Goal: Task Accomplishment & Management: Manage account settings

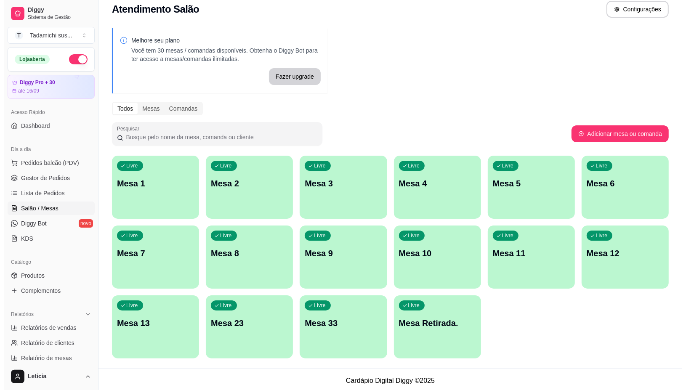
scroll to position [11, 0]
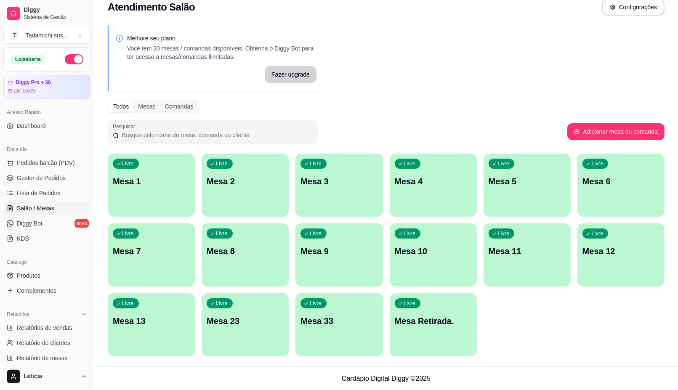
click at [436, 317] on p "Mesa Retirada." at bounding box center [433, 321] width 77 height 12
click at [613, 247] on p "Mesa 12" at bounding box center [621, 252] width 77 height 12
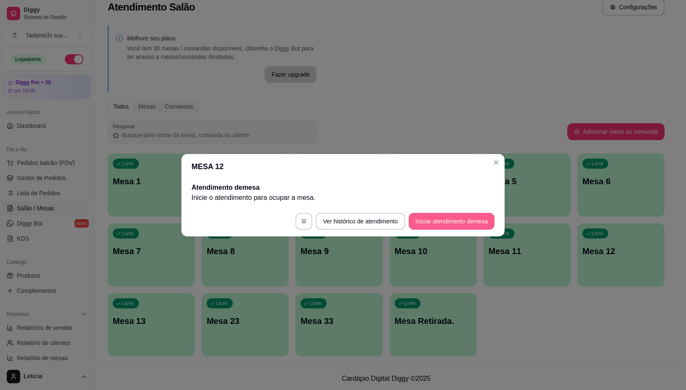
click at [431, 224] on button "Iniciar atendimento de mesa" at bounding box center [452, 221] width 86 height 17
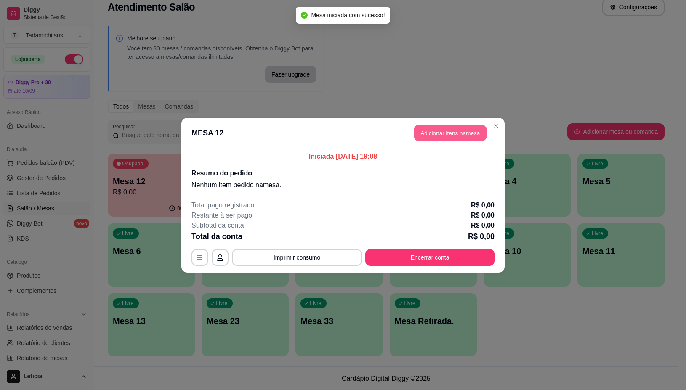
click at [440, 134] on button "Adicionar itens na mesa" at bounding box center [450, 133] width 72 height 16
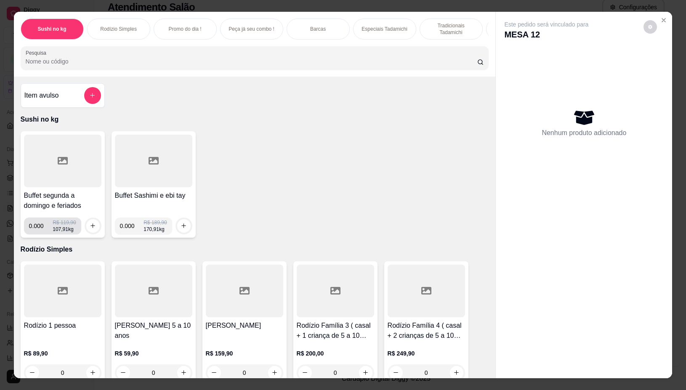
click at [39, 230] on input "0.000" at bounding box center [41, 226] width 24 height 17
type input "0.120"
click at [88, 224] on button "increase-product-quantity" at bounding box center [92, 225] width 13 height 13
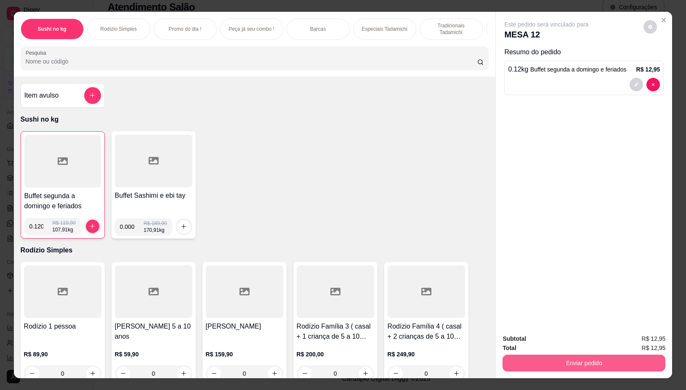
click at [529, 355] on button "Enviar pedido" at bounding box center [584, 363] width 163 height 17
click at [538, 336] on button "Não registrar e enviar pedido" at bounding box center [555, 339] width 85 height 16
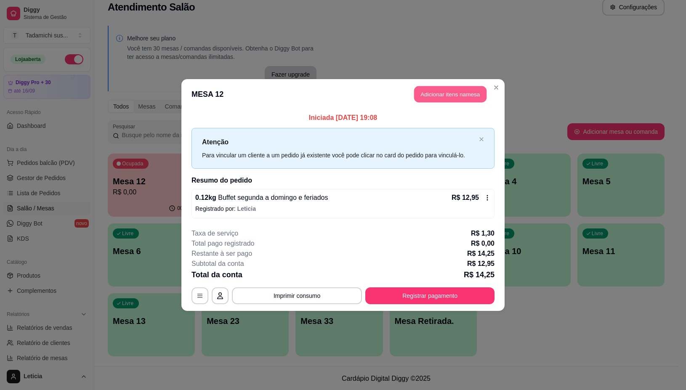
click at [466, 91] on button "Adicionar itens na mesa" at bounding box center [450, 94] width 72 height 16
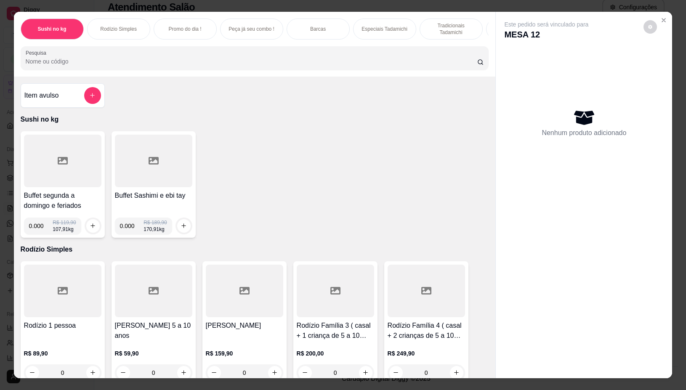
click at [37, 230] on input "0.000" at bounding box center [41, 226] width 24 height 17
click at [38, 230] on input "0.000" at bounding box center [41, 226] width 24 height 17
click at [39, 229] on input "0.000" at bounding box center [41, 226] width 24 height 17
type input "0.140"
click at [91, 228] on icon "increase-product-quantity" at bounding box center [93, 226] width 4 height 4
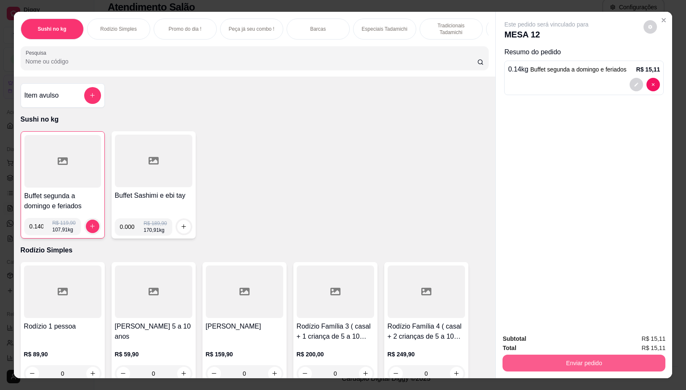
click at [535, 355] on button "Enviar pedido" at bounding box center [584, 363] width 163 height 17
click at [536, 337] on button "Não registrar e enviar pedido" at bounding box center [556, 339] width 88 height 16
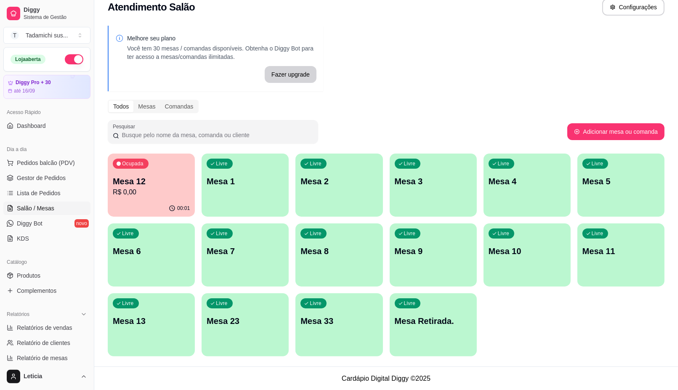
click at [434, 320] on p "Mesa Retirada." at bounding box center [433, 321] width 77 height 12
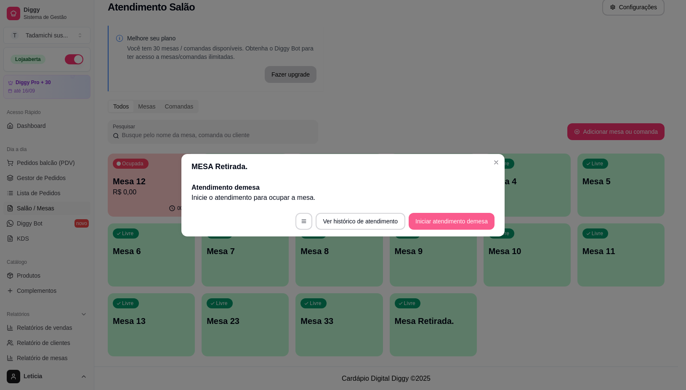
click at [425, 219] on button "Iniciar atendimento de mesa" at bounding box center [452, 221] width 86 height 17
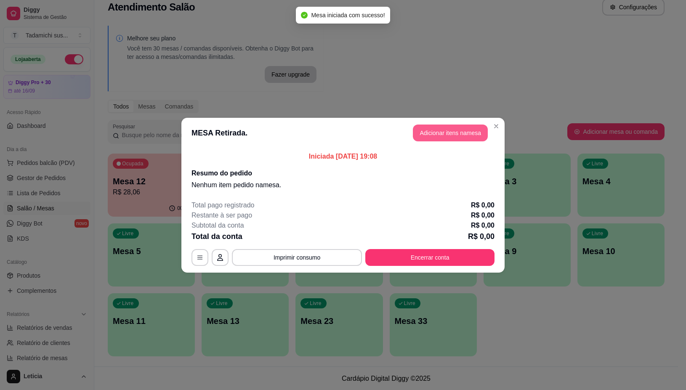
click at [430, 126] on button "Adicionar itens na mesa" at bounding box center [450, 133] width 75 height 17
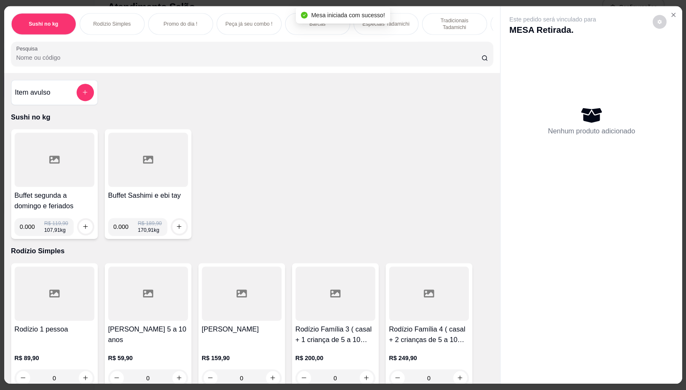
click at [438, 131] on div "Item avulso Sushi no kg Buffet segunda a domingo e feriados 0.000 R$ 119,90 107…" at bounding box center [252, 228] width 497 height 311
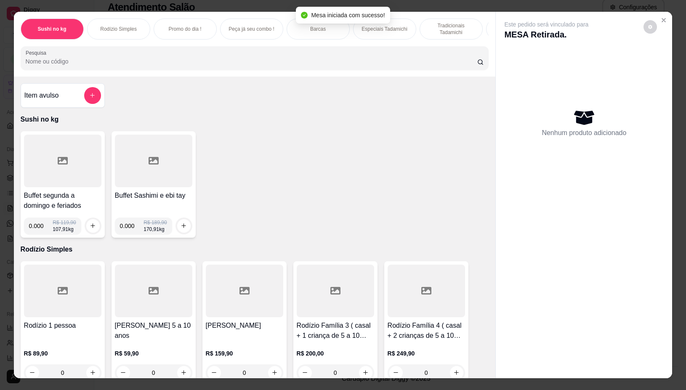
click at [346, 62] on input "Pesquisa" at bounding box center [252, 61] width 452 height 8
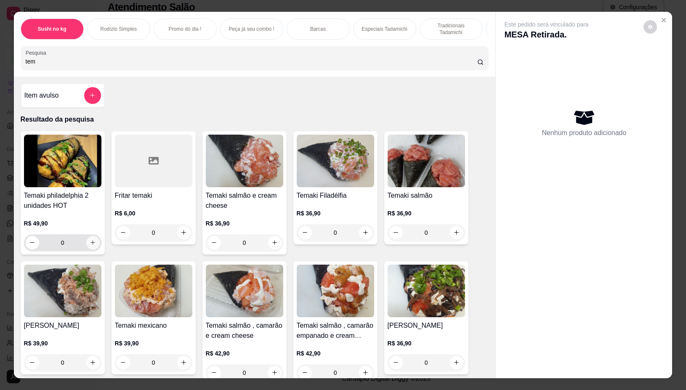
type input "tem"
click at [86, 246] on button "increase-product-quantity" at bounding box center [92, 242] width 13 height 13
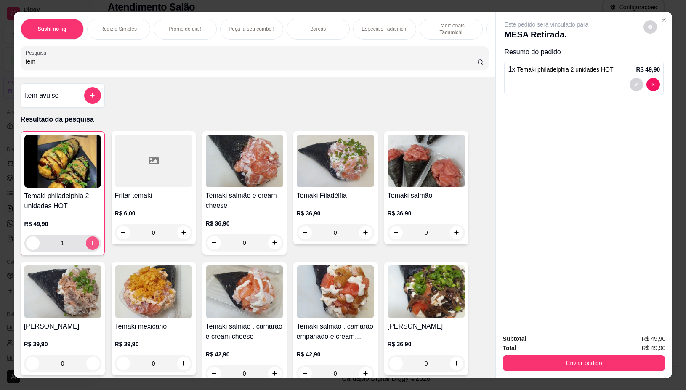
type input "1"
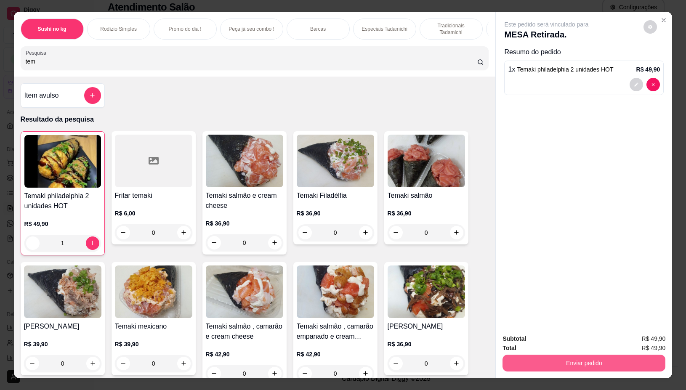
click at [583, 355] on button "Enviar pedido" at bounding box center [584, 363] width 163 height 17
click at [566, 337] on button "Não registrar e enviar pedido" at bounding box center [556, 339] width 88 height 16
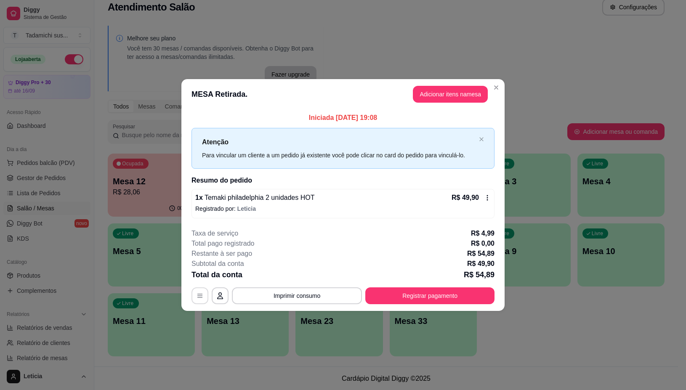
click at [192, 297] on button "button" at bounding box center [200, 296] width 17 height 17
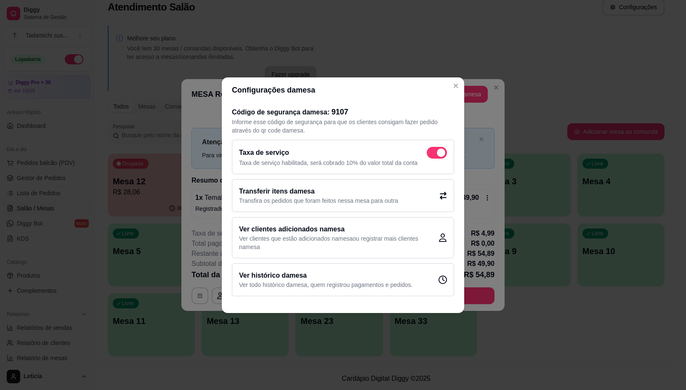
click at [434, 152] on span at bounding box center [437, 153] width 20 height 12
click at [432, 154] on input "checkbox" at bounding box center [429, 156] width 5 height 5
checkbox input "false"
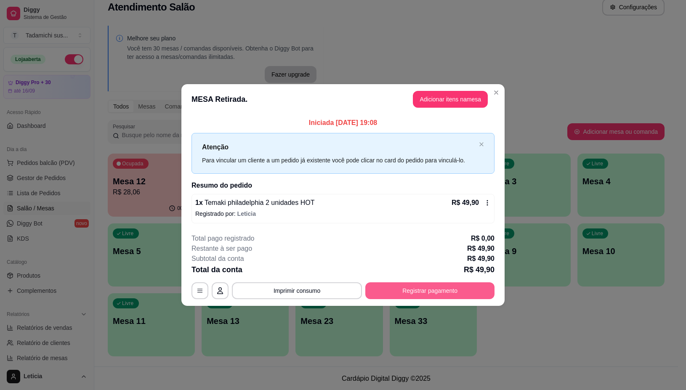
click at [439, 287] on button "Registrar pagamento" at bounding box center [430, 291] width 129 height 17
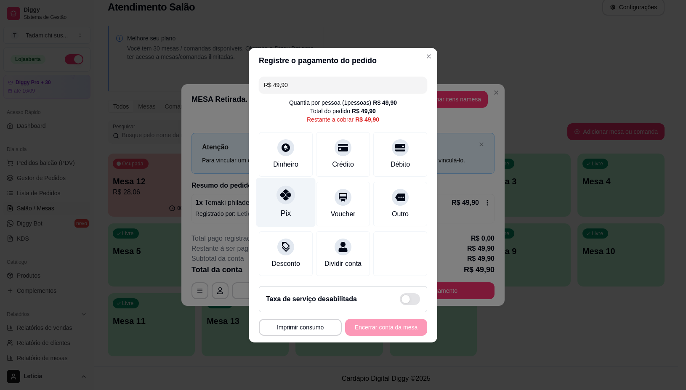
click at [285, 195] on icon at bounding box center [285, 195] width 11 height 11
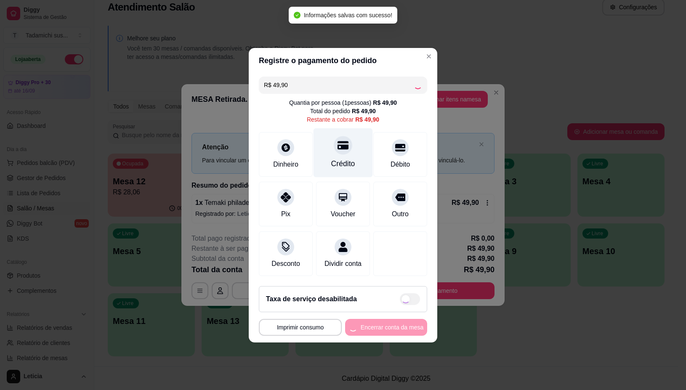
type input "R$ 0,00"
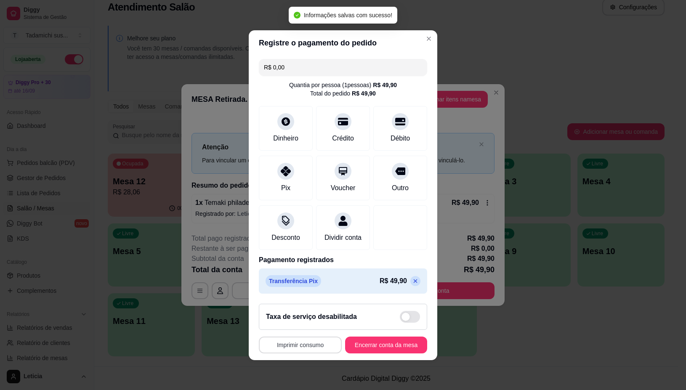
click at [298, 352] on button "Imprimir consumo" at bounding box center [300, 345] width 83 height 17
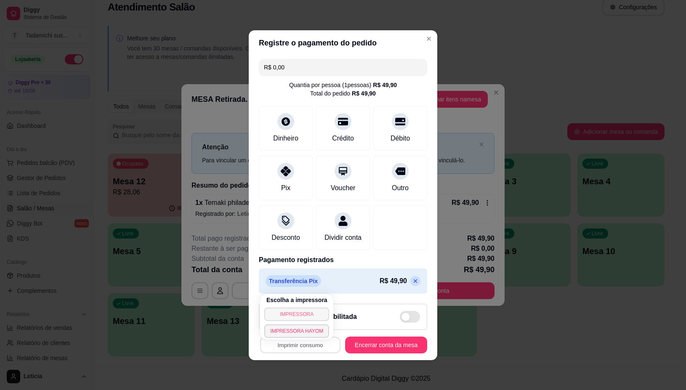
click at [308, 314] on button "IMPRESSORA" at bounding box center [296, 314] width 65 height 13
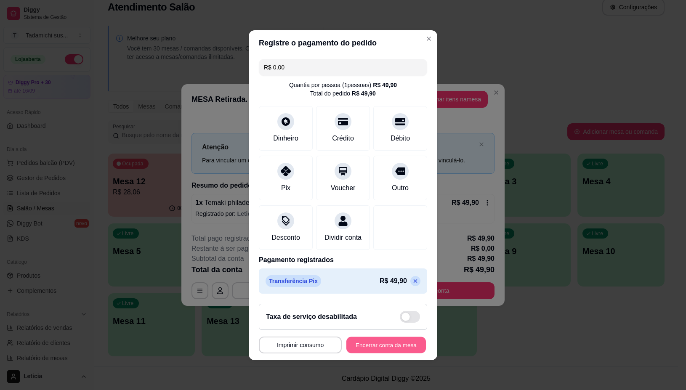
click at [368, 346] on button "Encerrar conta da mesa" at bounding box center [387, 345] width 80 height 16
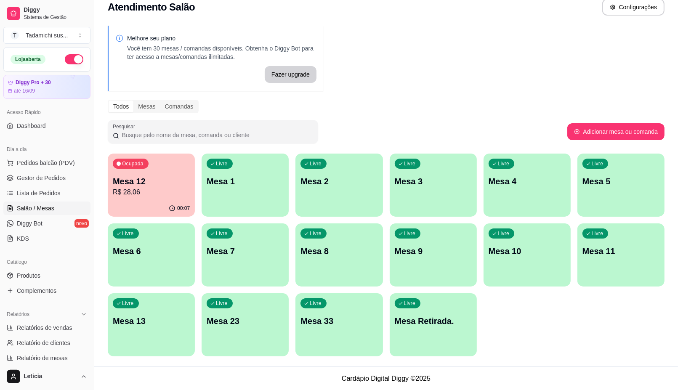
click at [311, 180] on p "Mesa 2" at bounding box center [339, 182] width 77 height 12
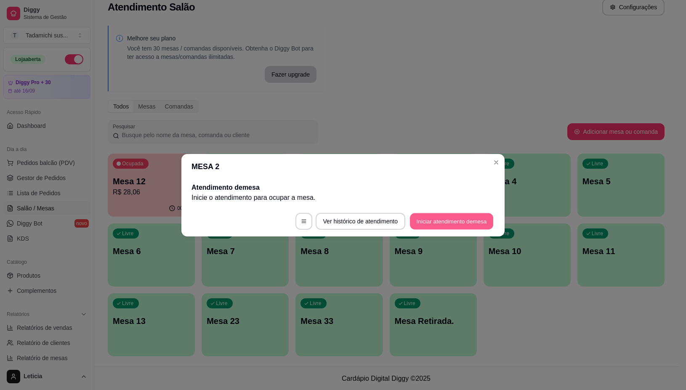
click at [416, 218] on button "Iniciar atendimento de mesa" at bounding box center [451, 221] width 83 height 16
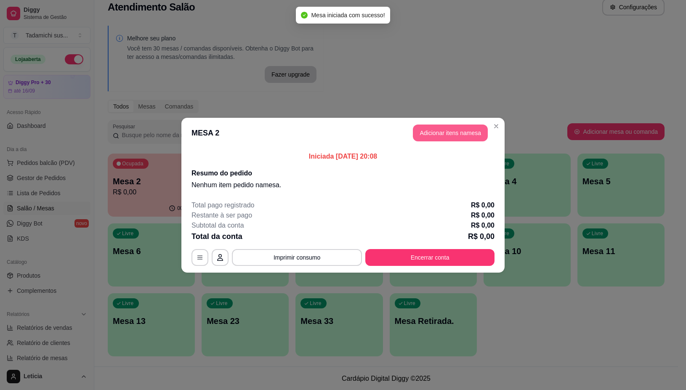
click at [442, 134] on button "Adicionar itens na mesa" at bounding box center [450, 133] width 75 height 17
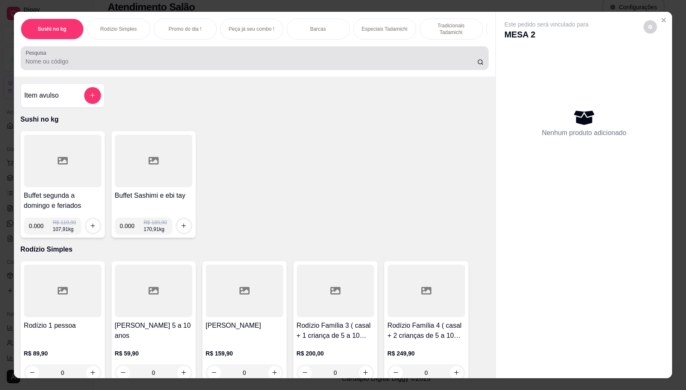
click at [303, 64] on input "Pesquisa" at bounding box center [252, 61] width 452 height 8
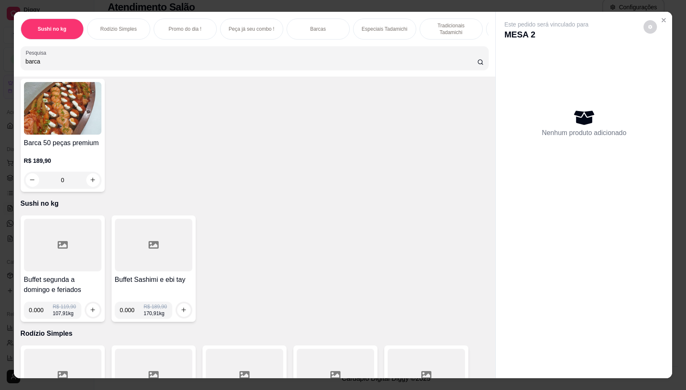
scroll to position [0, 0]
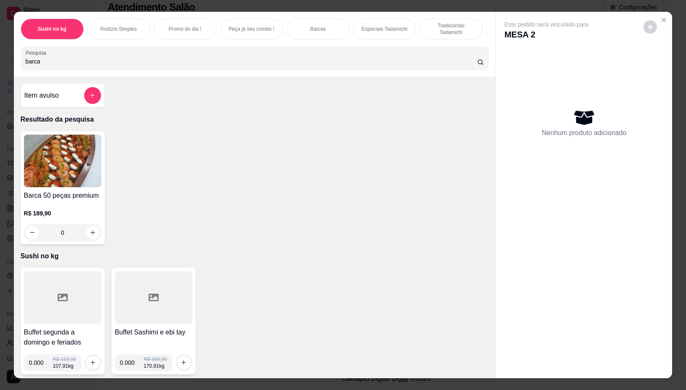
drag, startPoint x: 127, startPoint y: 68, endPoint x: 128, endPoint y: 77, distance: 8.5
click at [128, 70] on div "Pesquisa barca" at bounding box center [255, 58] width 469 height 24
type input "b"
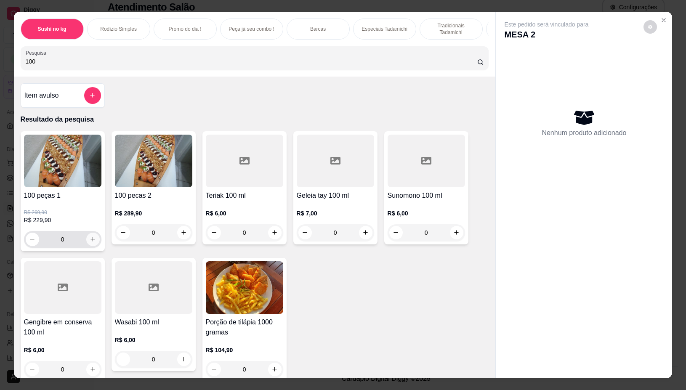
type input "100"
click at [91, 242] on icon "increase-product-quantity" at bounding box center [93, 240] width 5 height 5
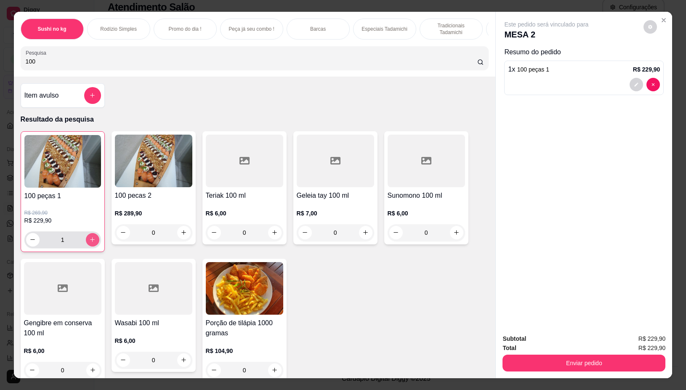
type input "1"
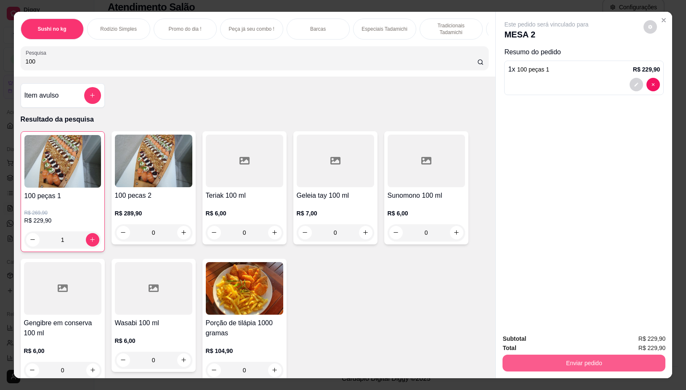
click at [603, 355] on button "Enviar pedido" at bounding box center [584, 363] width 163 height 17
click at [569, 340] on button "Não registrar e enviar pedido" at bounding box center [556, 339] width 88 height 16
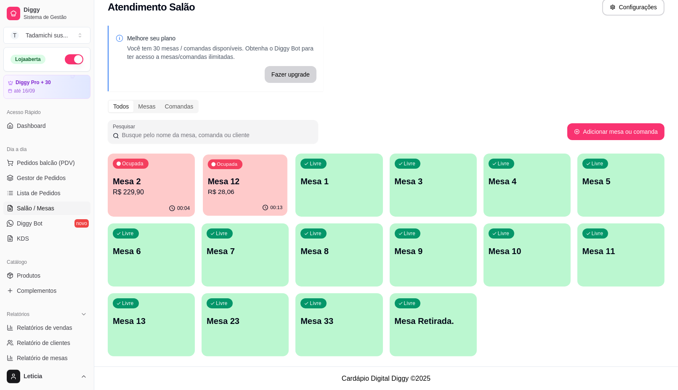
click at [226, 190] on p "R$ 28,06" at bounding box center [245, 192] width 75 height 10
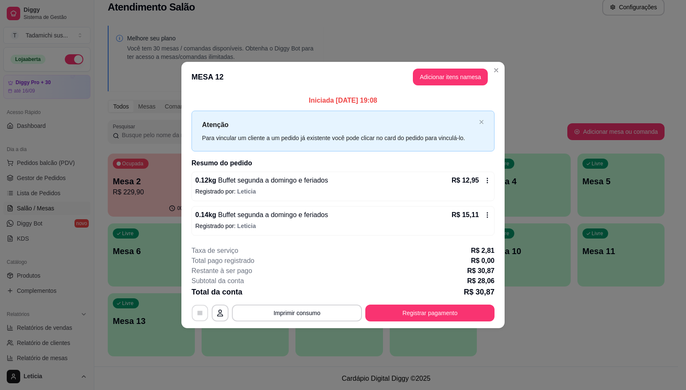
click at [198, 315] on icon "button" at bounding box center [200, 313] width 7 height 7
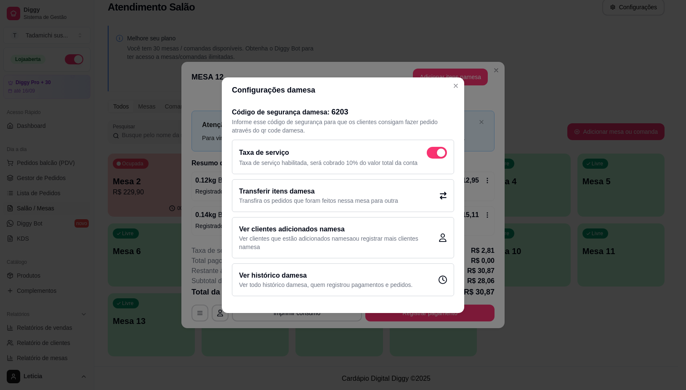
click at [434, 152] on span at bounding box center [437, 153] width 20 height 12
click at [432, 154] on input "checkbox" at bounding box center [429, 156] width 5 height 5
checkbox input "false"
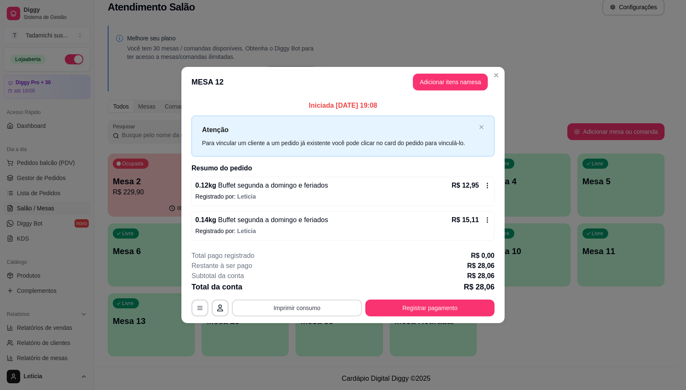
click at [247, 310] on button "Imprimir consumo" at bounding box center [297, 308] width 130 height 17
click at [298, 270] on button "IMPRESSORA" at bounding box center [299, 272] width 65 height 13
click at [385, 307] on button "Registrar pagamento" at bounding box center [430, 308] width 129 height 17
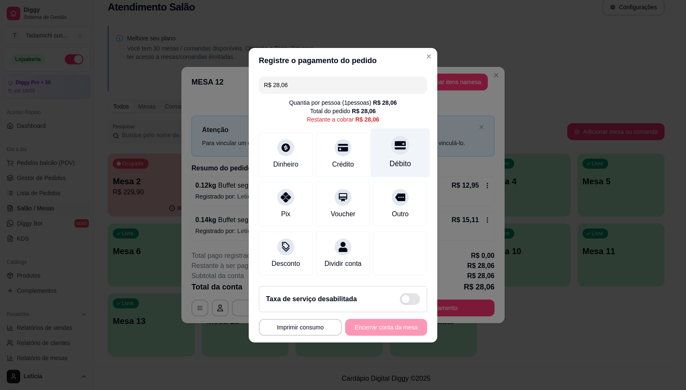
click at [389, 152] on div "Débito" at bounding box center [400, 152] width 59 height 49
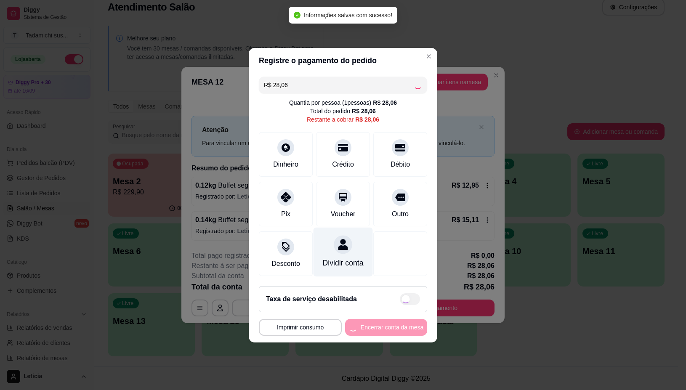
type input "R$ 0,00"
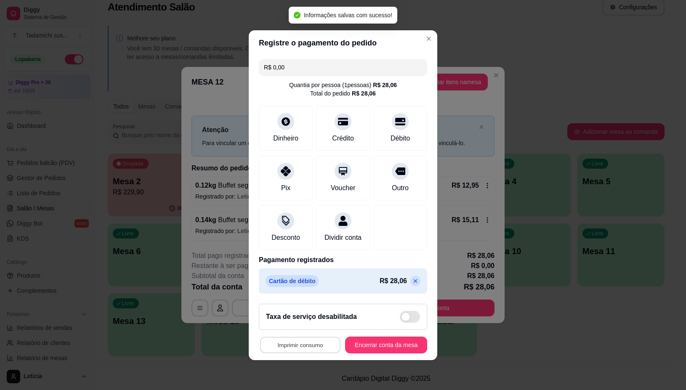
click at [284, 347] on button "Imprimir consumo" at bounding box center [300, 345] width 80 height 16
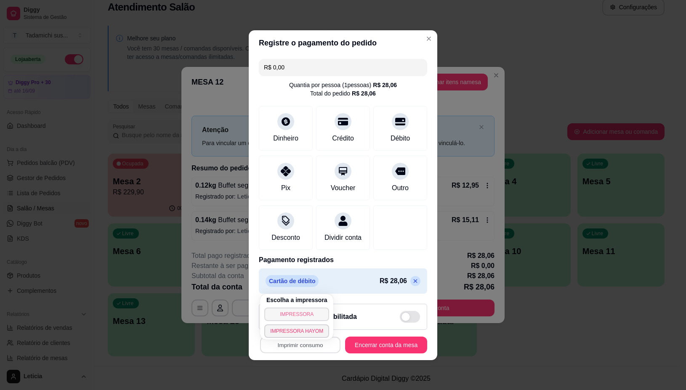
click at [297, 311] on button "IMPRESSORA" at bounding box center [296, 314] width 65 height 13
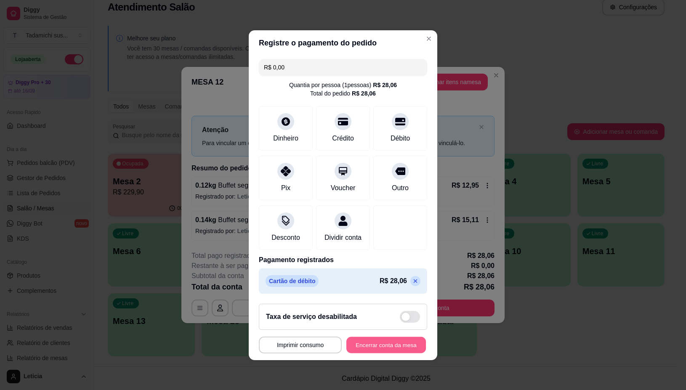
click at [361, 351] on button "Encerrar conta da mesa" at bounding box center [387, 345] width 80 height 16
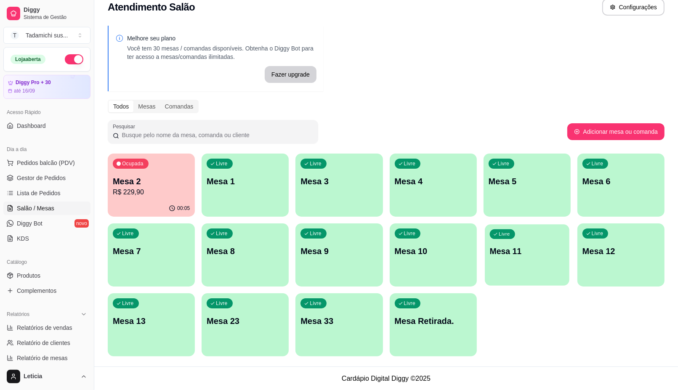
click at [508, 242] on div "Livre Mesa 11" at bounding box center [527, 249] width 85 height 51
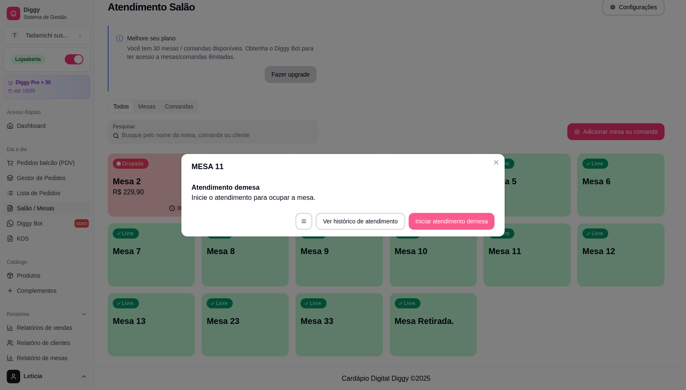
click at [477, 216] on button "Iniciar atendimento de mesa" at bounding box center [452, 221] width 86 height 17
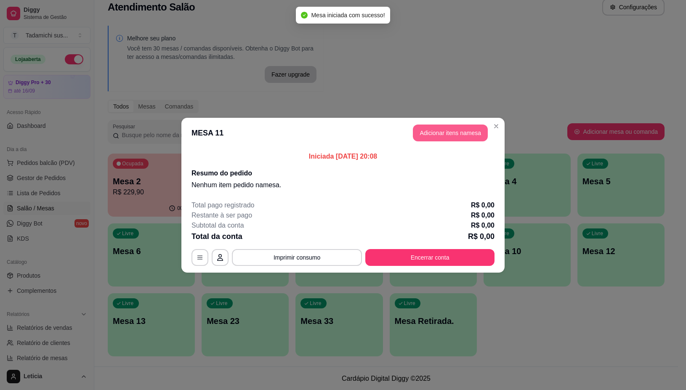
click at [440, 133] on button "Adicionar itens na mesa" at bounding box center [450, 133] width 75 height 17
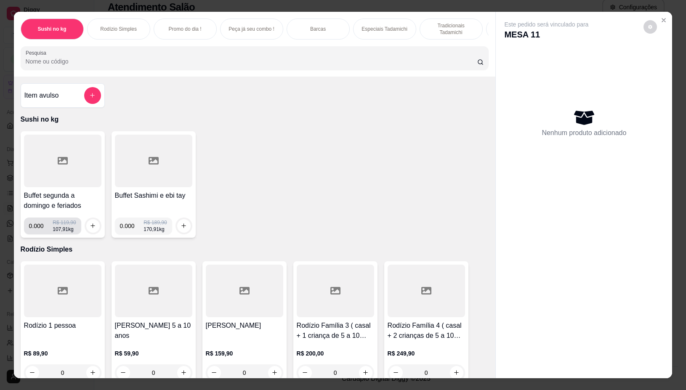
click at [38, 228] on input "0.000" at bounding box center [41, 226] width 24 height 17
type input "0.228"
click at [85, 224] on div at bounding box center [93, 226] width 17 height 17
click at [91, 229] on icon "increase-product-quantity" at bounding box center [93, 226] width 5 height 5
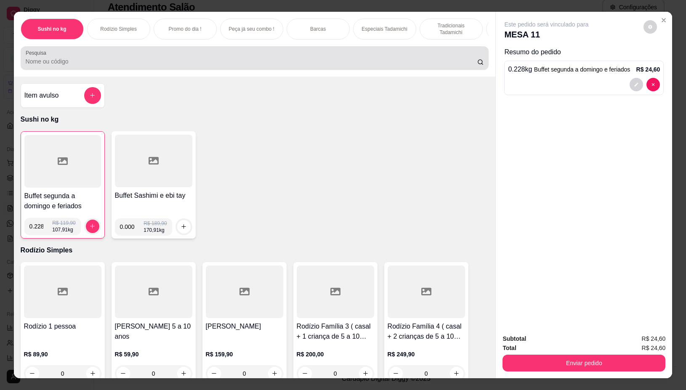
click at [205, 55] on div at bounding box center [255, 58] width 459 height 17
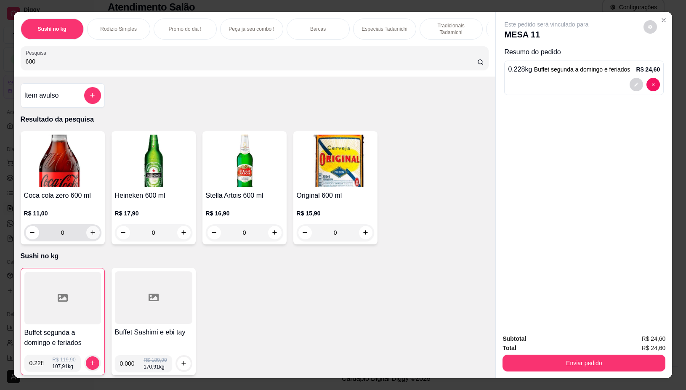
type input "600"
click at [86, 233] on button "increase-product-quantity" at bounding box center [92, 232] width 13 height 13
type input "1"
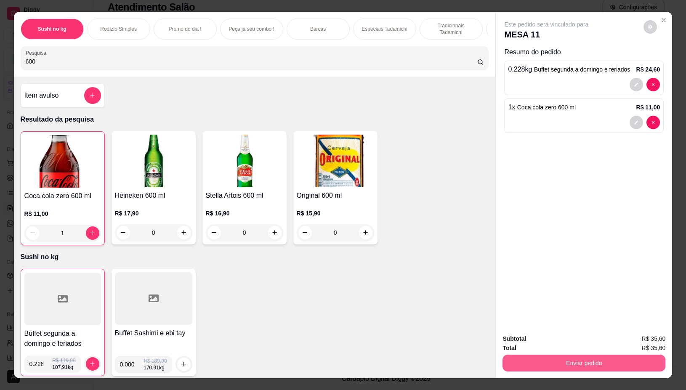
click at [531, 359] on button "Enviar pedido" at bounding box center [584, 363] width 163 height 17
click at [539, 337] on button "Não registrar e enviar pedido" at bounding box center [555, 339] width 85 height 16
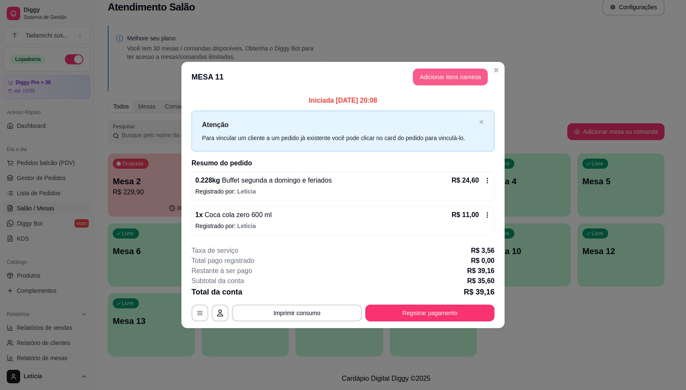
click at [437, 74] on button "Adicionar itens na mesa" at bounding box center [450, 77] width 75 height 17
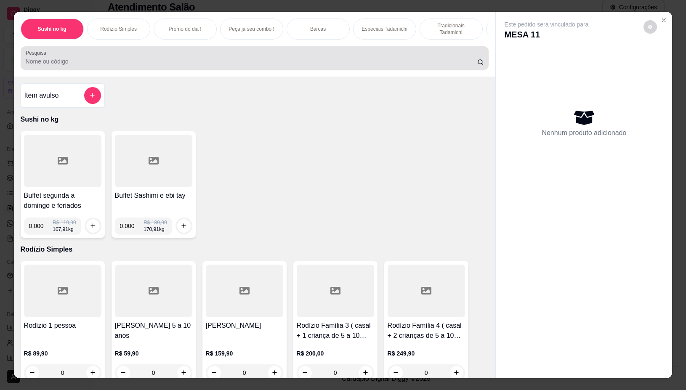
drag, startPoint x: 306, startPoint y: 57, endPoint x: 283, endPoint y: 73, distance: 28.2
click at [306, 57] on div at bounding box center [255, 58] width 459 height 17
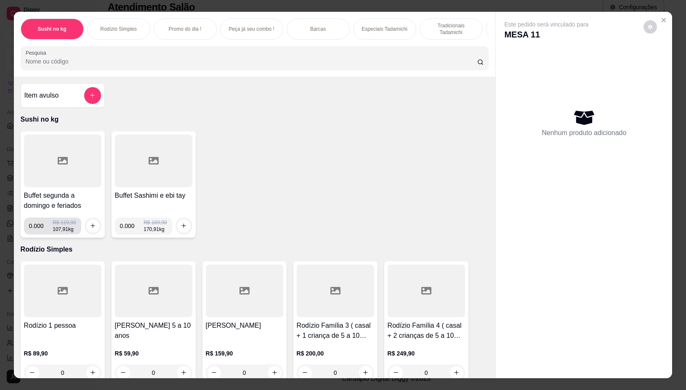
click at [40, 232] on input "0.000" at bounding box center [41, 226] width 24 height 17
type input "0.194"
click at [85, 225] on div at bounding box center [93, 226] width 17 height 17
click at [90, 227] on icon "increase-product-quantity" at bounding box center [93, 226] width 6 height 6
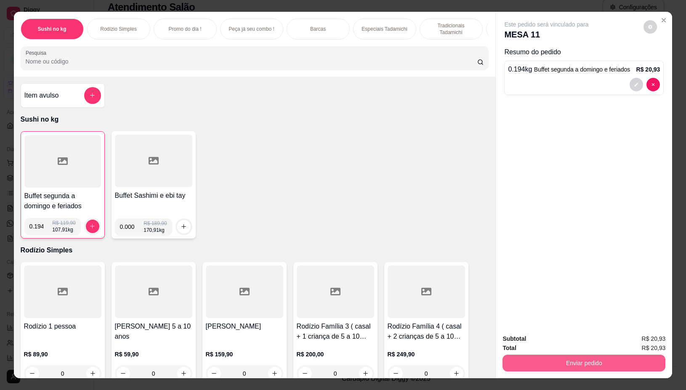
click at [567, 355] on button "Enviar pedido" at bounding box center [584, 363] width 163 height 17
click at [582, 334] on button "Não registrar e enviar pedido" at bounding box center [556, 339] width 88 height 16
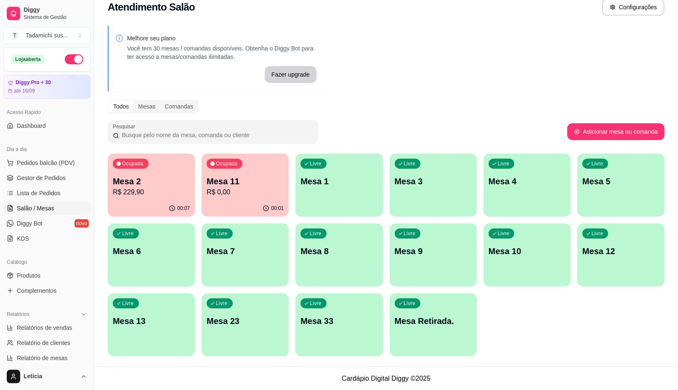
click at [154, 335] on div "Livre Mesa 13" at bounding box center [151, 320] width 87 height 53
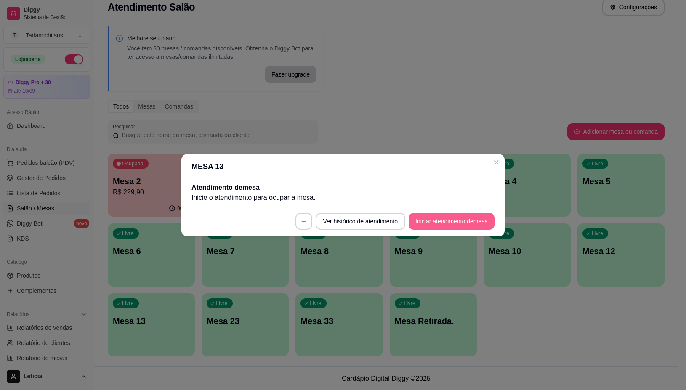
click at [430, 216] on button "Iniciar atendimento de mesa" at bounding box center [452, 221] width 86 height 17
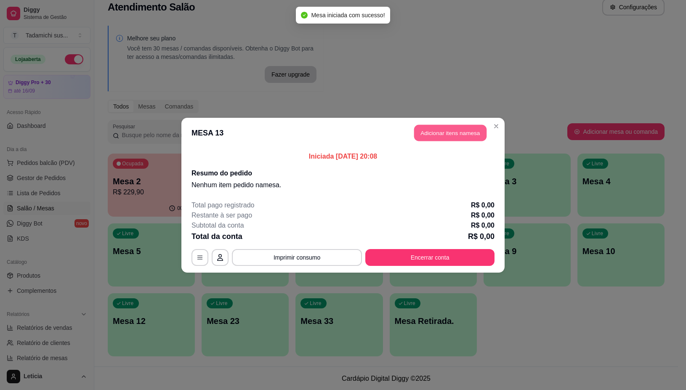
click at [439, 136] on button "Adicionar itens na mesa" at bounding box center [450, 133] width 72 height 16
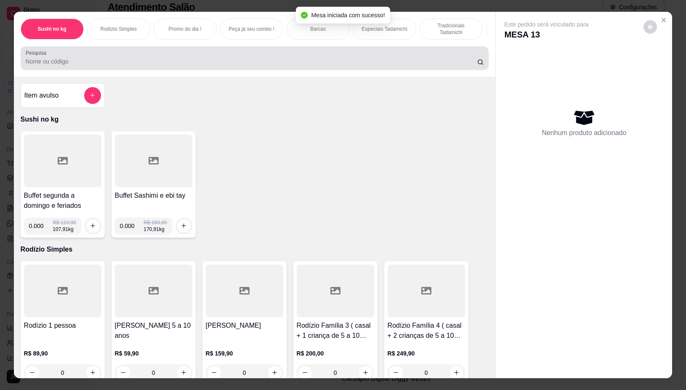
click at [244, 62] on input "Pesquisa" at bounding box center [252, 61] width 452 height 8
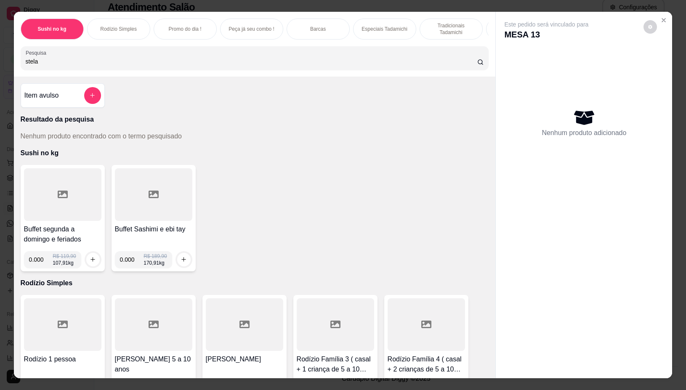
scroll to position [158, 0]
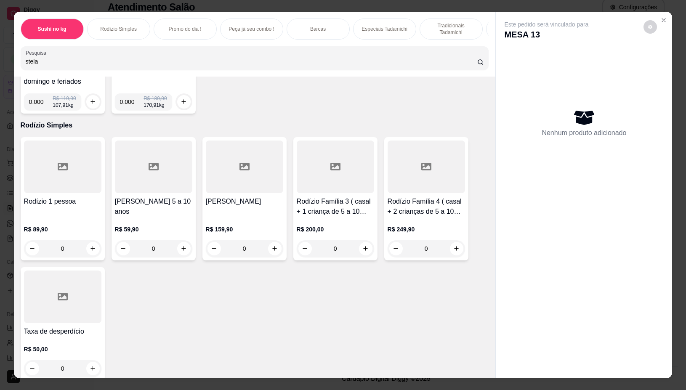
click at [114, 64] on input "stela" at bounding box center [252, 61] width 452 height 8
type input "s"
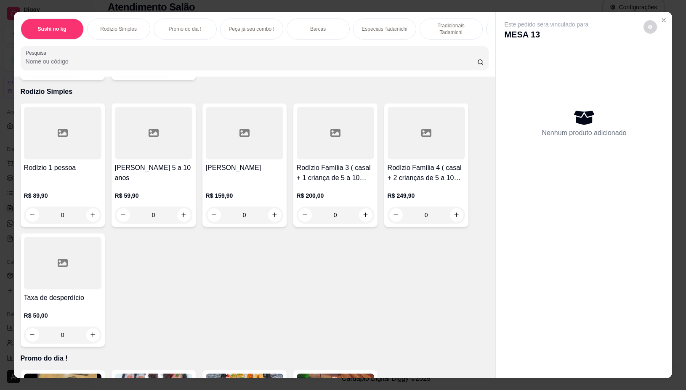
scroll to position [124, 0]
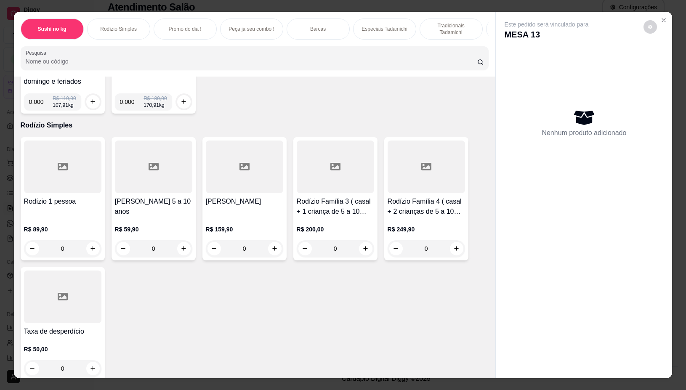
click at [130, 63] on input "Pesquisa" at bounding box center [252, 61] width 452 height 8
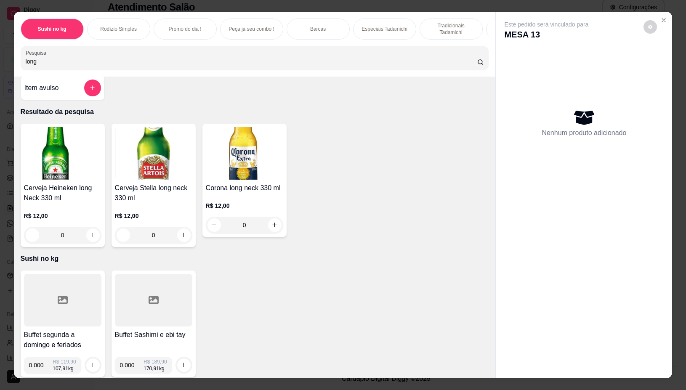
scroll to position [0, 0]
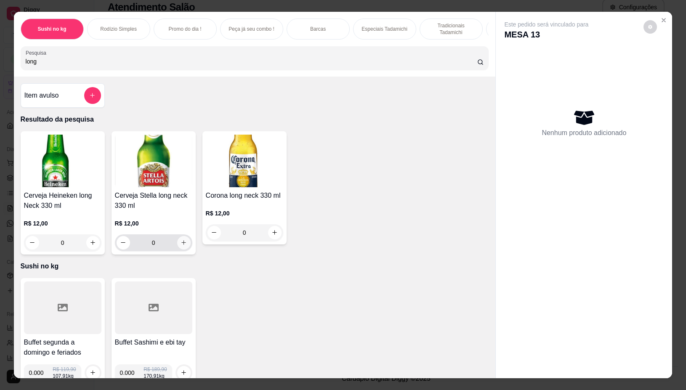
type input "long"
click at [181, 246] on icon "increase-product-quantity" at bounding box center [184, 243] width 6 height 6
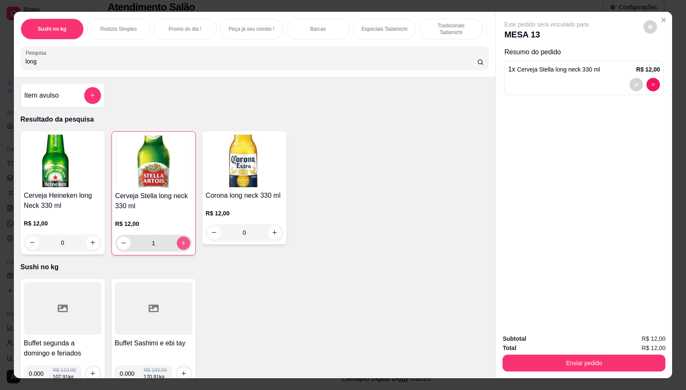
type input "1"
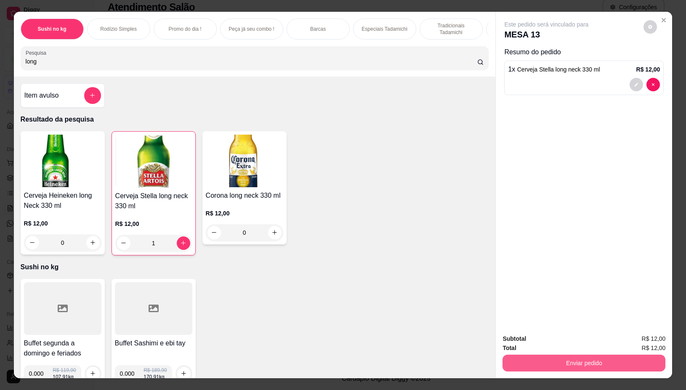
click at [552, 361] on button "Enviar pedido" at bounding box center [584, 363] width 163 height 17
click at [553, 339] on button "Não registrar e enviar pedido" at bounding box center [556, 339] width 88 height 16
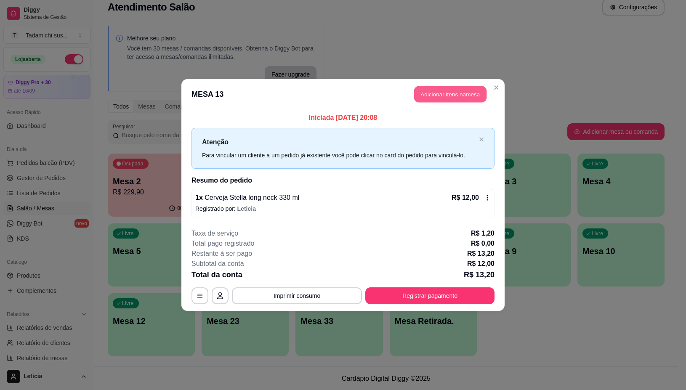
click at [451, 86] on button "Adicionar itens na mesa" at bounding box center [450, 94] width 72 height 16
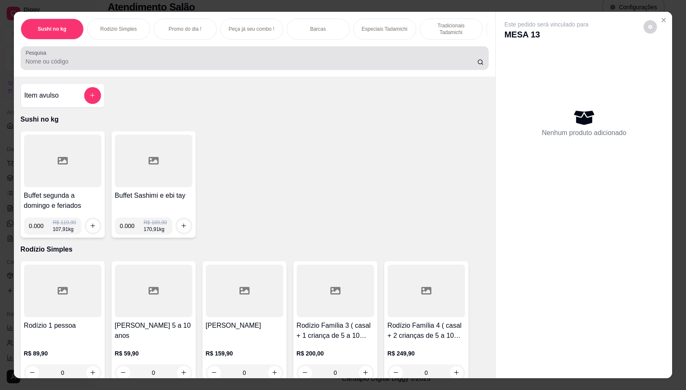
click at [129, 62] on input "Pesquisa" at bounding box center [252, 61] width 452 height 8
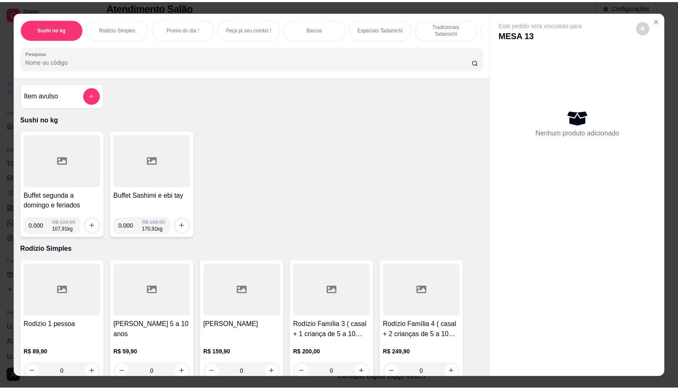
scroll to position [158, 0]
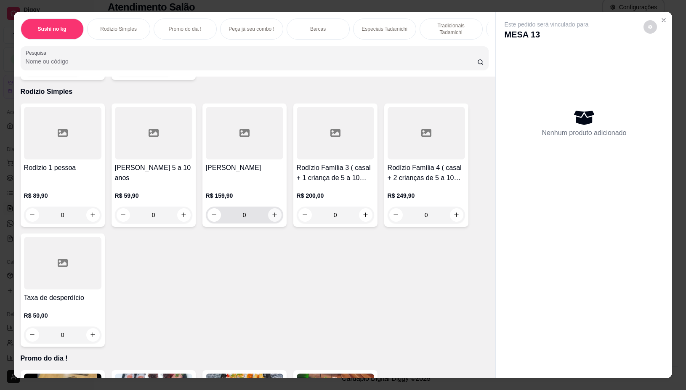
click at [273, 218] on icon "increase-product-quantity" at bounding box center [275, 215] width 6 height 6
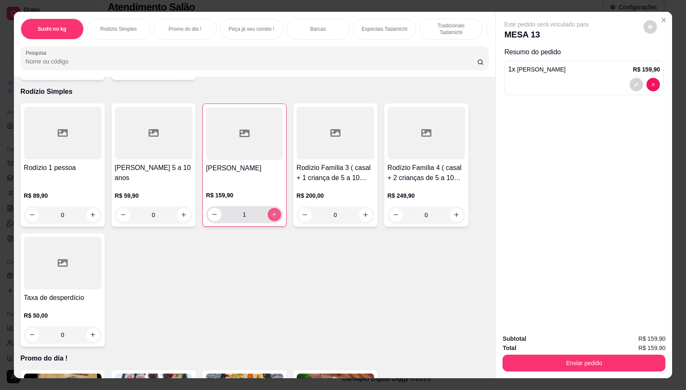
click at [272, 218] on icon "increase-product-quantity" at bounding box center [274, 214] width 6 height 6
type input "2"
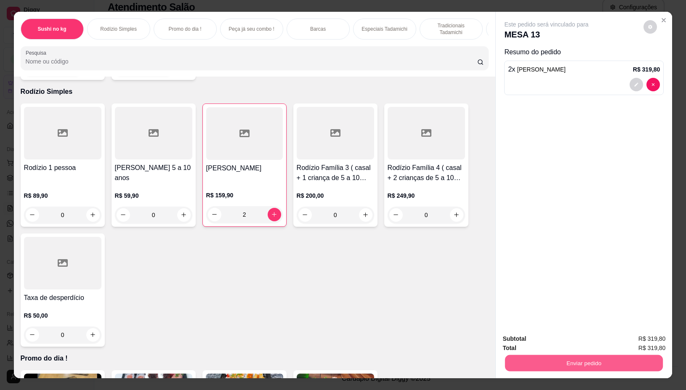
click at [553, 360] on button "Enviar pedido" at bounding box center [584, 363] width 158 height 16
click at [547, 338] on button "Não registrar e enviar pedido" at bounding box center [556, 339] width 88 height 16
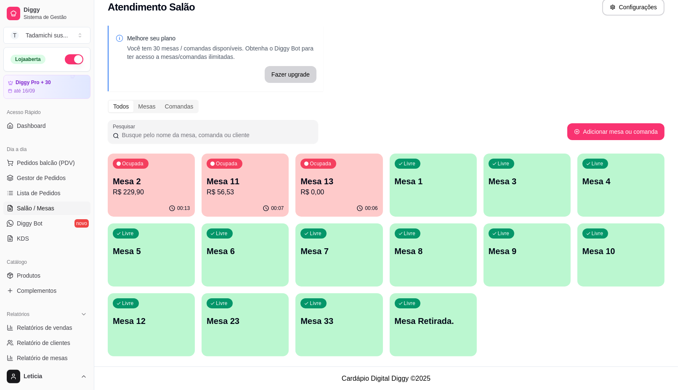
click at [134, 326] on p "Mesa 12" at bounding box center [151, 321] width 77 height 12
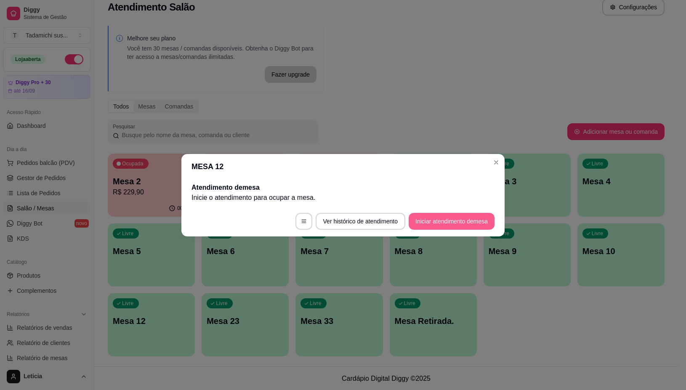
click at [419, 219] on button "Iniciar atendimento de mesa" at bounding box center [452, 221] width 86 height 17
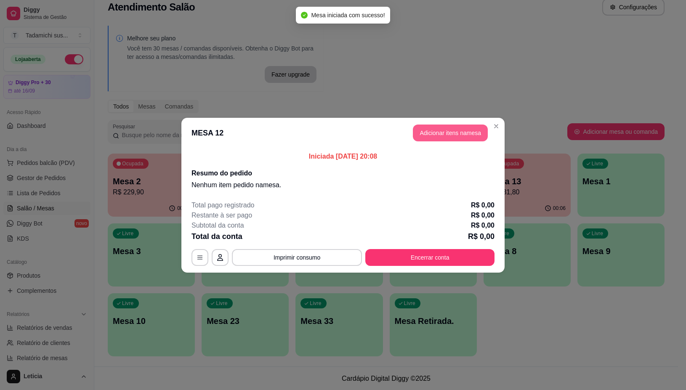
click at [427, 135] on button "Adicionar itens na mesa" at bounding box center [450, 133] width 75 height 17
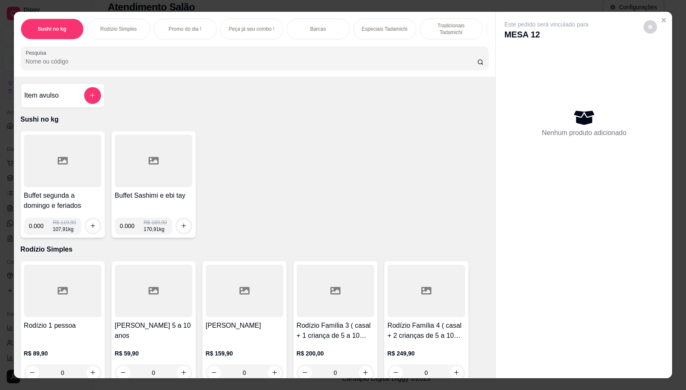
click at [198, 66] on input "Pesquisa" at bounding box center [252, 61] width 452 height 8
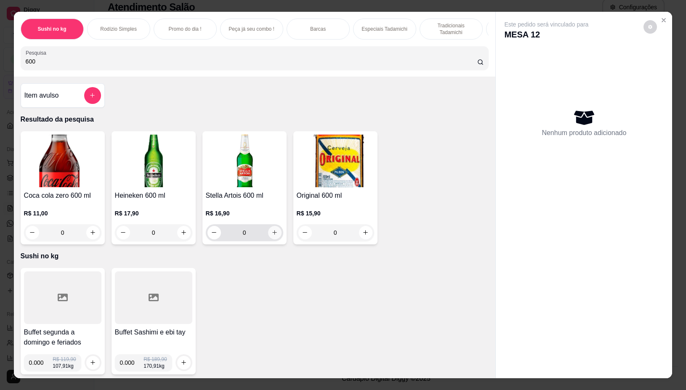
type input "600"
click at [272, 236] on icon "increase-product-quantity" at bounding box center [275, 233] width 6 height 6
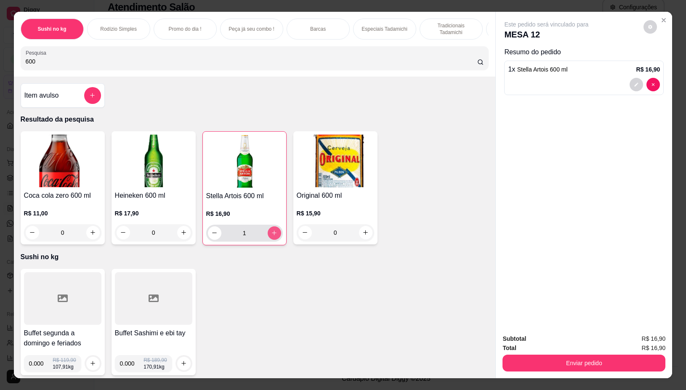
type input "1"
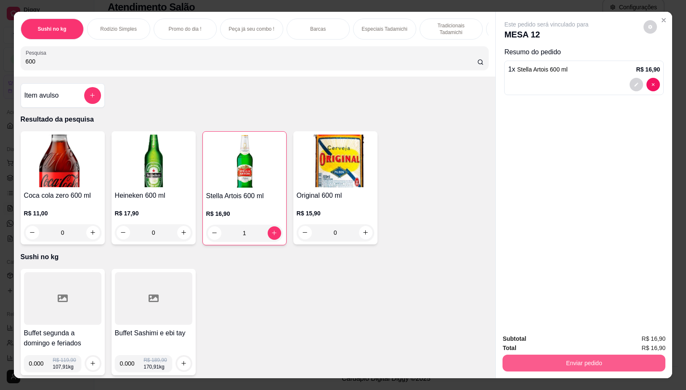
click at [572, 358] on button "Enviar pedido" at bounding box center [584, 363] width 163 height 17
click at [557, 340] on button "Não registrar e enviar pedido" at bounding box center [556, 339] width 88 height 16
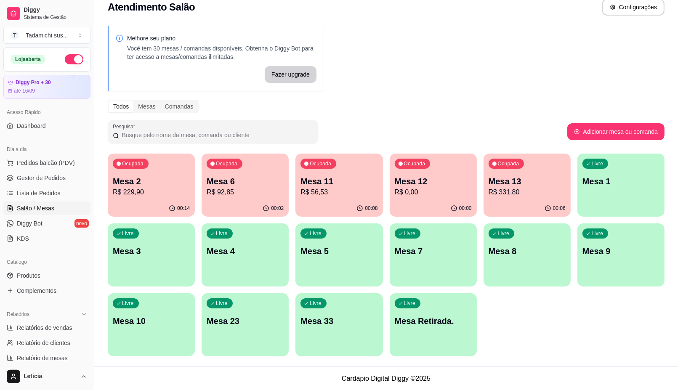
click at [154, 171] on div "Ocupada Mesa 2 R$ 229,90" at bounding box center [151, 177] width 87 height 47
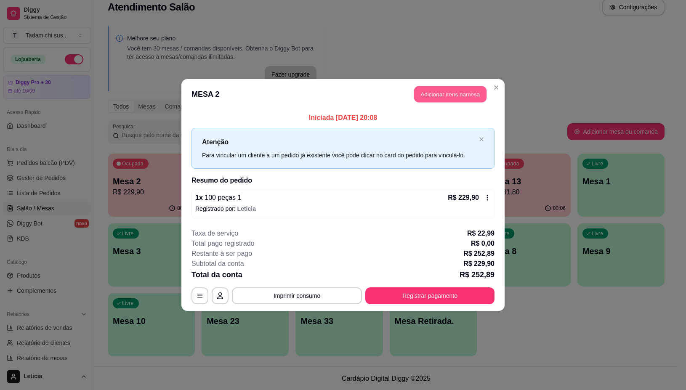
click at [446, 93] on button "Adicionar itens na mesa" at bounding box center [450, 94] width 72 height 16
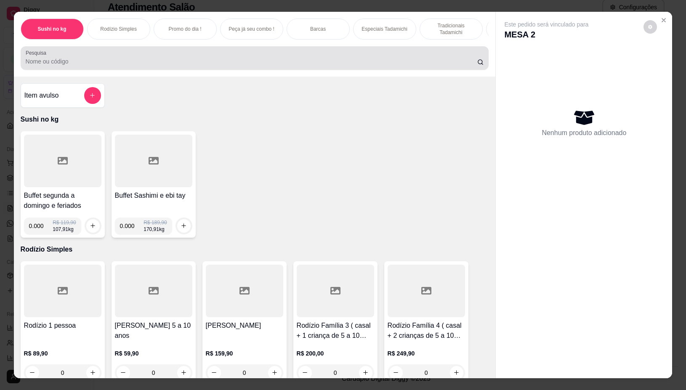
click at [285, 62] on input "Pesquisa" at bounding box center [252, 61] width 452 height 8
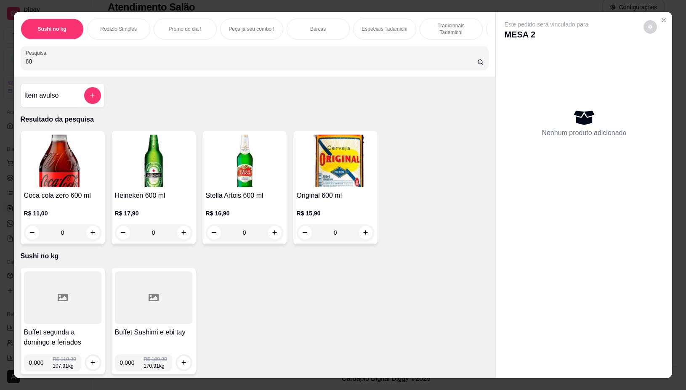
type input "6"
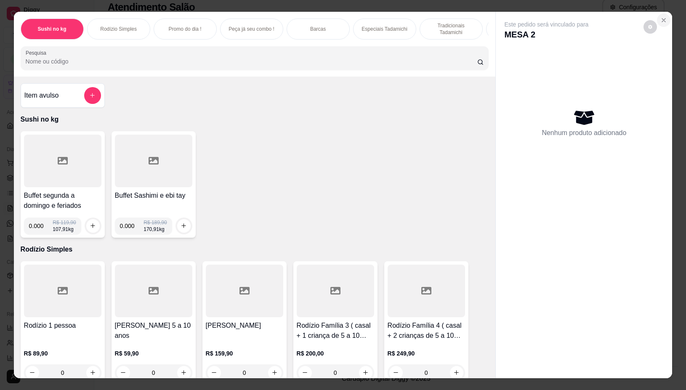
click at [661, 17] on icon "Close" at bounding box center [664, 20] width 7 height 7
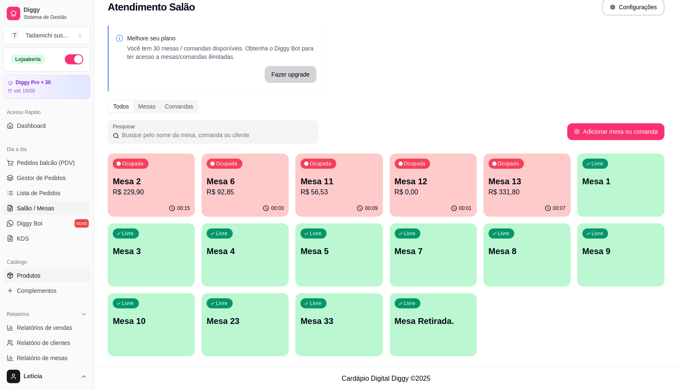
click at [48, 274] on link "Produtos" at bounding box center [46, 275] width 87 height 13
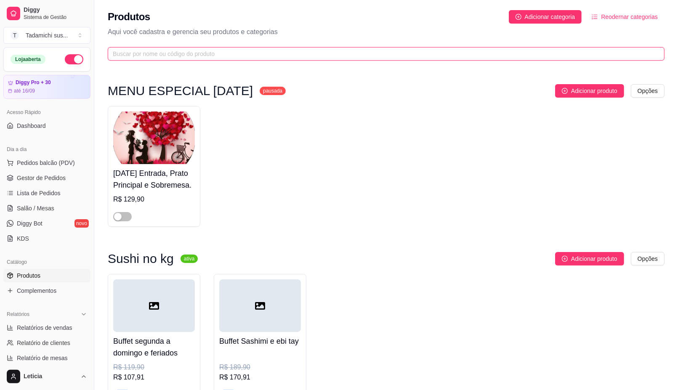
click at [184, 55] on input "text" at bounding box center [383, 53] width 540 height 9
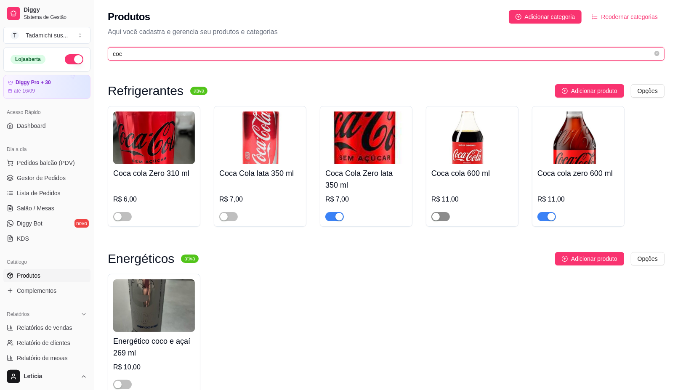
type input "coc"
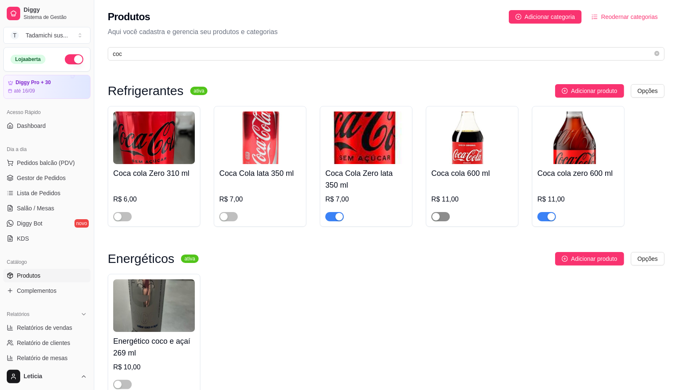
click at [441, 216] on span "button" at bounding box center [441, 216] width 19 height 9
click at [229, 215] on span "button" at bounding box center [228, 216] width 19 height 9
click at [40, 211] on span "Salão / Mesas" at bounding box center [35, 208] width 37 height 8
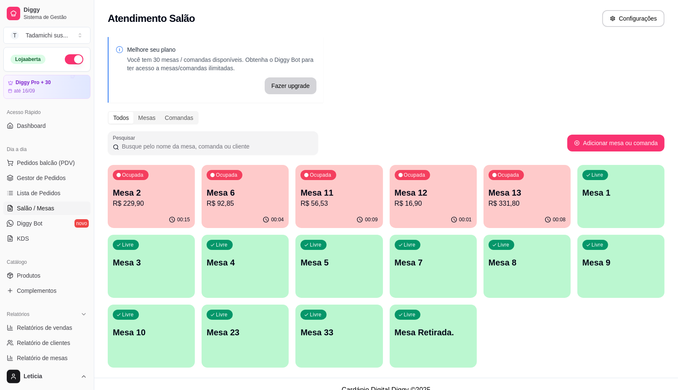
click at [155, 190] on p "Mesa 2" at bounding box center [151, 193] width 77 height 12
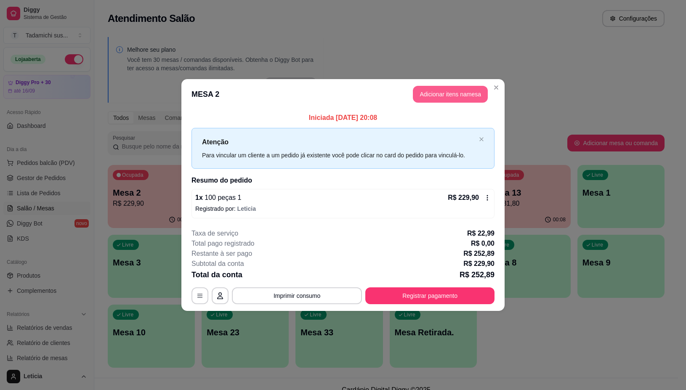
click at [440, 93] on button "Adicionar itens na mesa" at bounding box center [450, 94] width 75 height 17
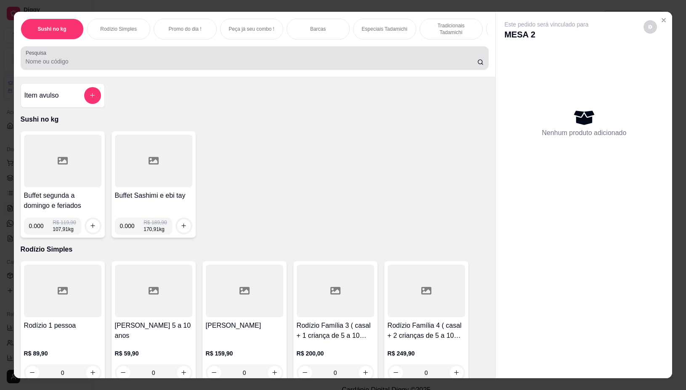
click at [251, 66] on input "Pesquisa" at bounding box center [252, 61] width 452 height 8
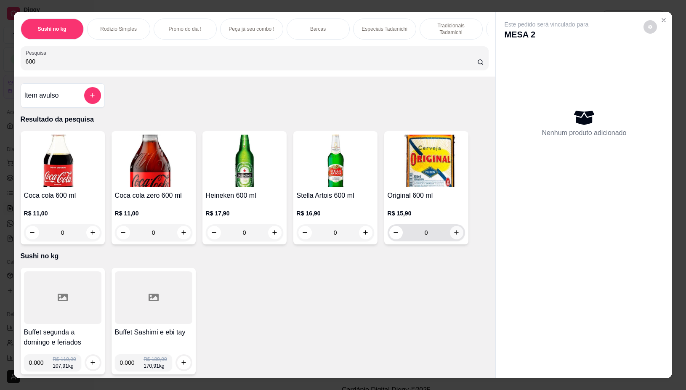
type input "600"
click at [454, 236] on icon "increase-product-quantity" at bounding box center [457, 233] width 6 height 6
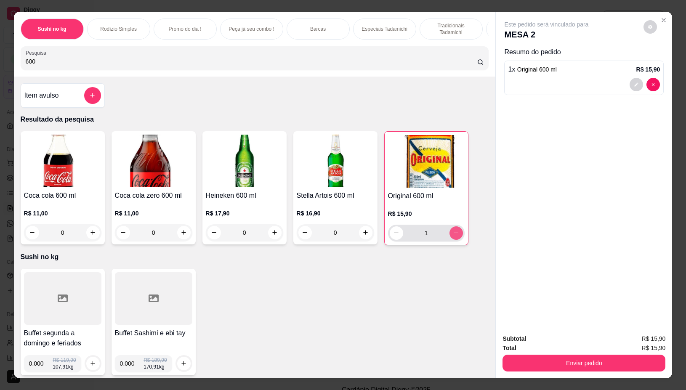
type input "1"
click at [181, 236] on icon "increase-product-quantity" at bounding box center [184, 233] width 6 height 6
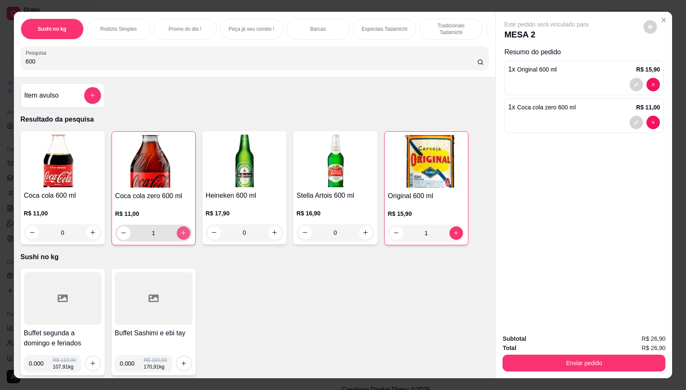
type input "1"
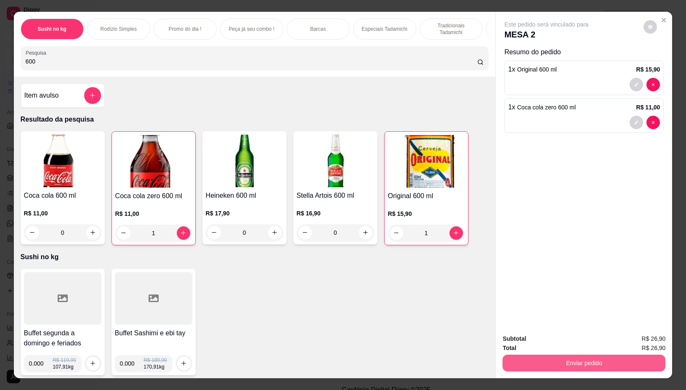
click at [508, 361] on button "Enviar pedido" at bounding box center [584, 363] width 163 height 17
click at [523, 340] on button "Não registrar e enviar pedido" at bounding box center [556, 339] width 88 height 16
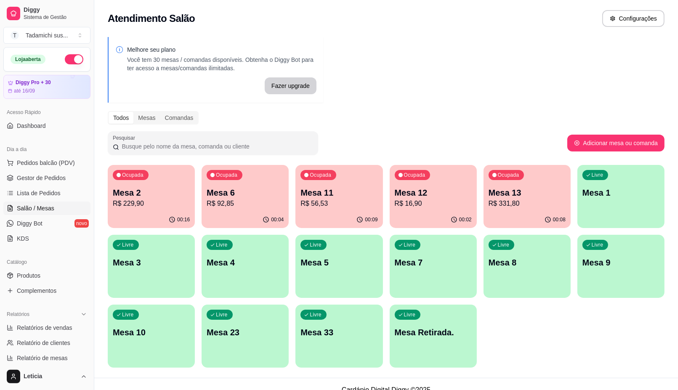
click at [523, 207] on p "R$ 331,80" at bounding box center [527, 204] width 77 height 10
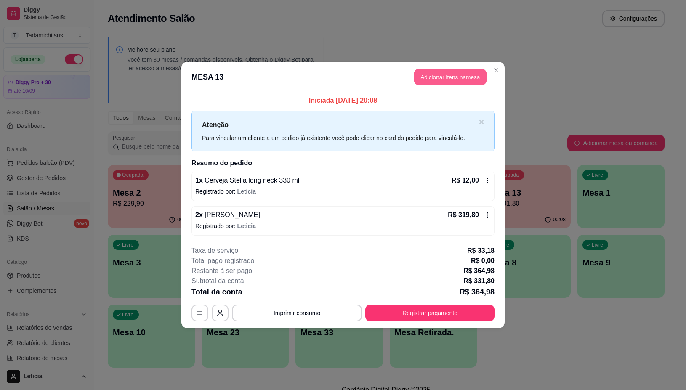
click at [459, 76] on button "Adicionar itens na mesa" at bounding box center [450, 77] width 72 height 16
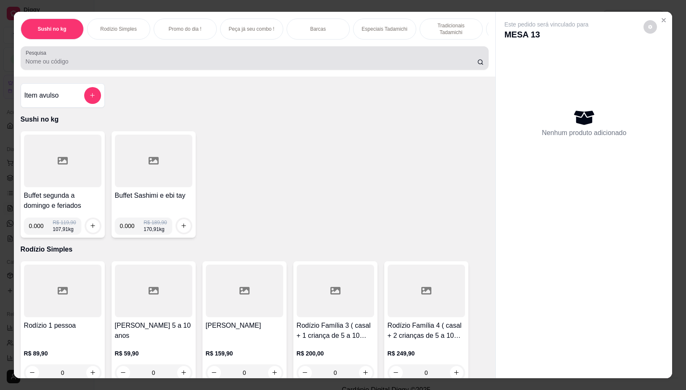
click at [317, 59] on div at bounding box center [255, 58] width 459 height 17
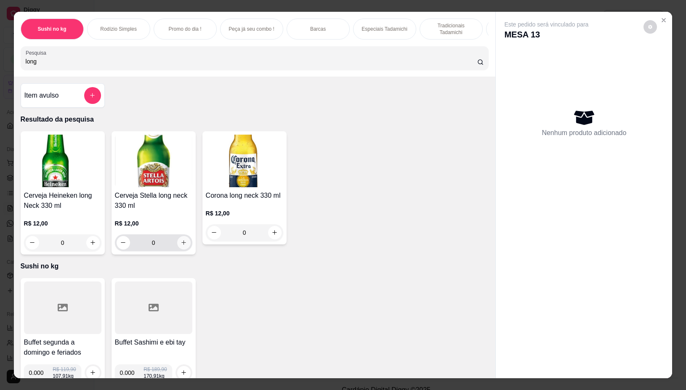
type input "long"
click at [180, 243] on button "increase-product-quantity" at bounding box center [183, 242] width 13 height 13
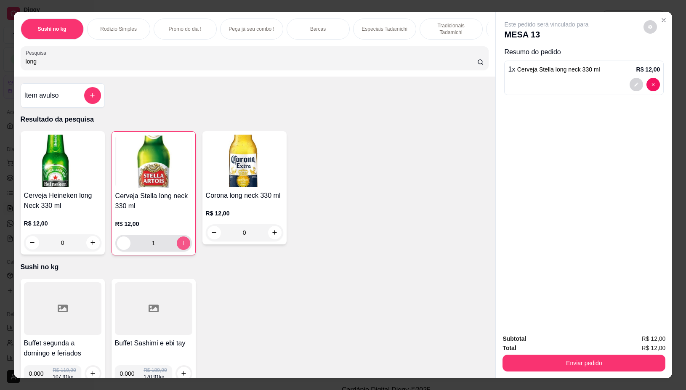
type input "1"
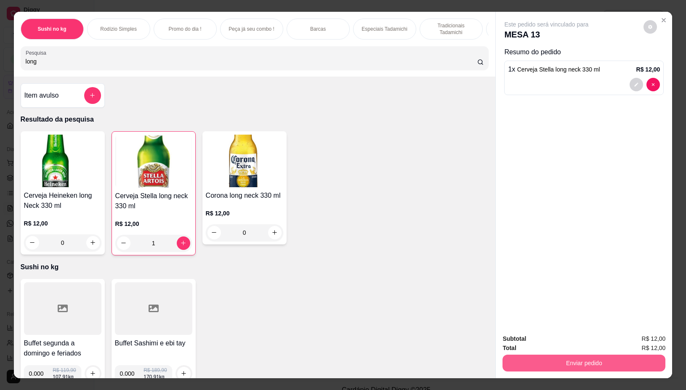
click at [614, 358] on button "Enviar pedido" at bounding box center [584, 363] width 163 height 17
click at [555, 336] on button "Não registrar e enviar pedido" at bounding box center [556, 339] width 88 height 16
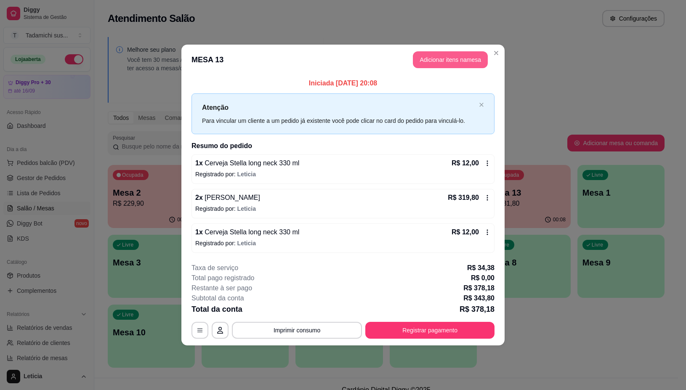
click at [459, 56] on button "Adicionar itens na mesa" at bounding box center [450, 59] width 75 height 17
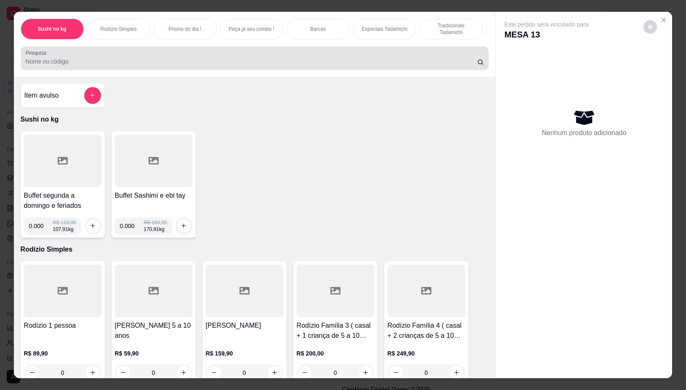
click at [212, 61] on input "Pesquisa" at bounding box center [252, 61] width 452 height 8
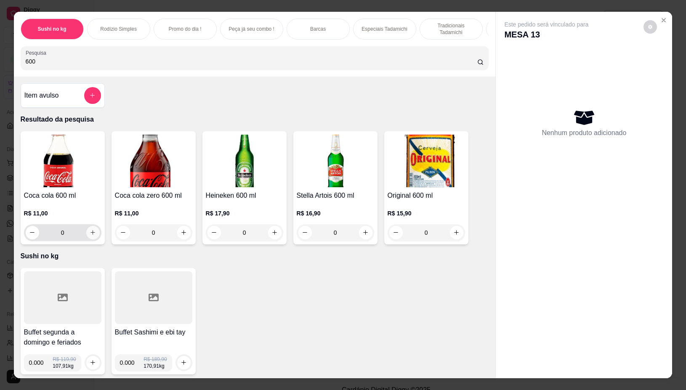
type input "600"
click at [90, 234] on icon "increase-product-quantity" at bounding box center [93, 233] width 6 height 6
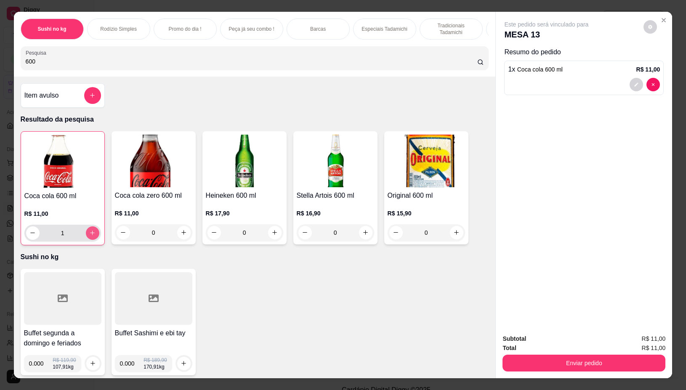
type input "1"
click at [104, 59] on div "600" at bounding box center [255, 58] width 459 height 17
type input "6"
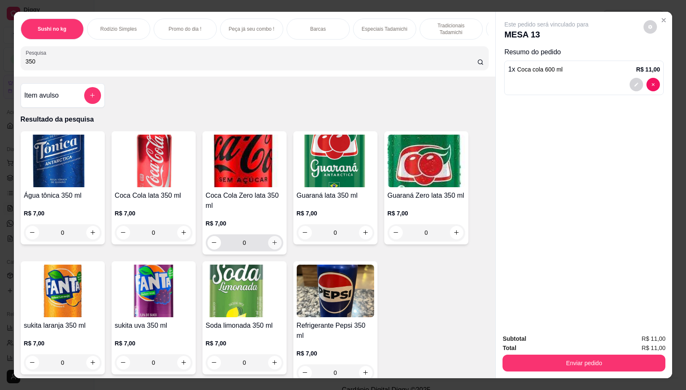
type input "350"
click at [273, 246] on icon "increase-product-quantity" at bounding box center [275, 243] width 6 height 6
type input "1"
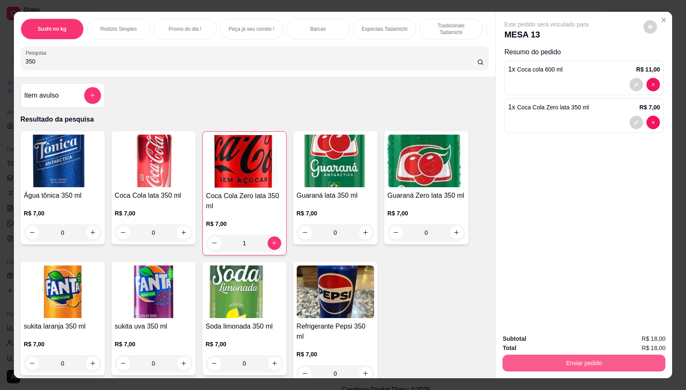
click at [568, 361] on button "Enviar pedido" at bounding box center [584, 363] width 163 height 17
click at [558, 339] on button "Não registrar e enviar pedido" at bounding box center [555, 339] width 85 height 16
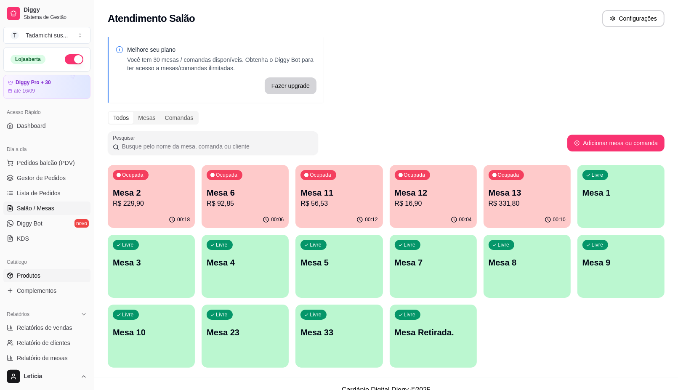
click at [32, 275] on span "Produtos" at bounding box center [29, 276] width 24 height 8
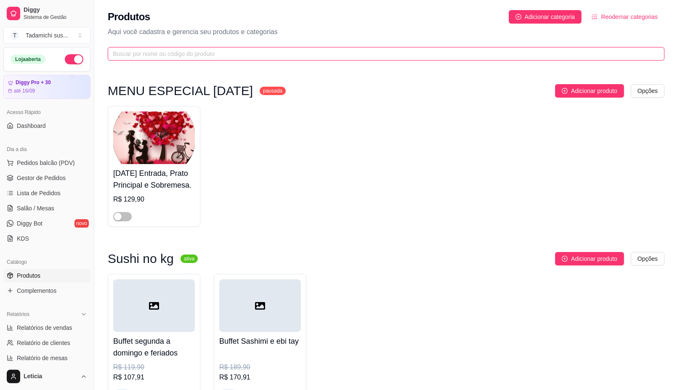
click at [154, 53] on input "text" at bounding box center [383, 53] width 540 height 9
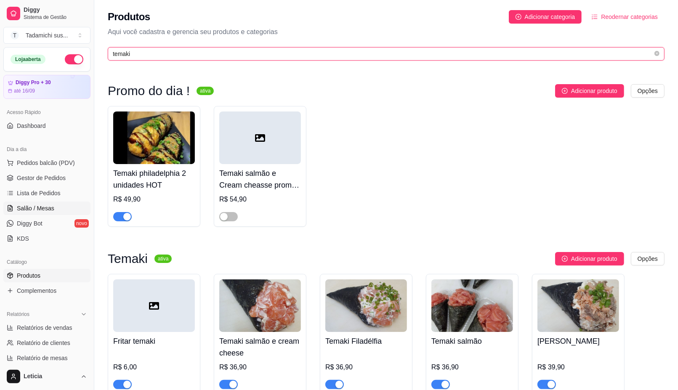
type input "temaki"
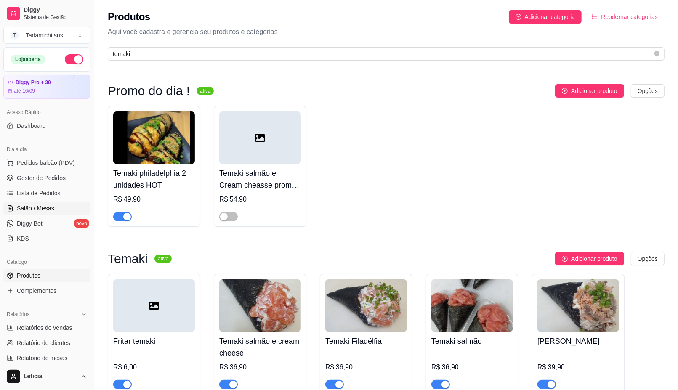
click at [53, 207] on link "Salão / Mesas" at bounding box center [46, 208] width 87 height 13
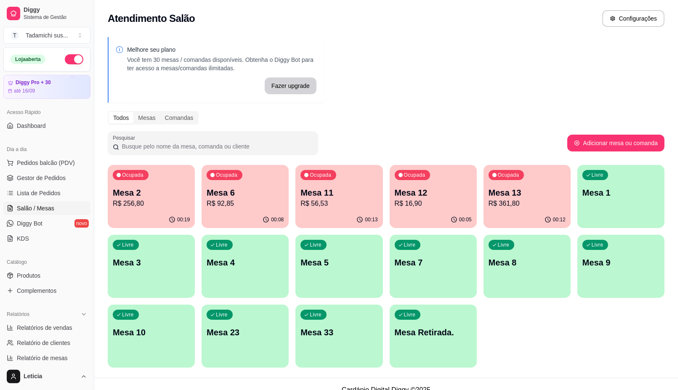
click at [428, 203] on p "R$ 16,90" at bounding box center [433, 204] width 77 height 10
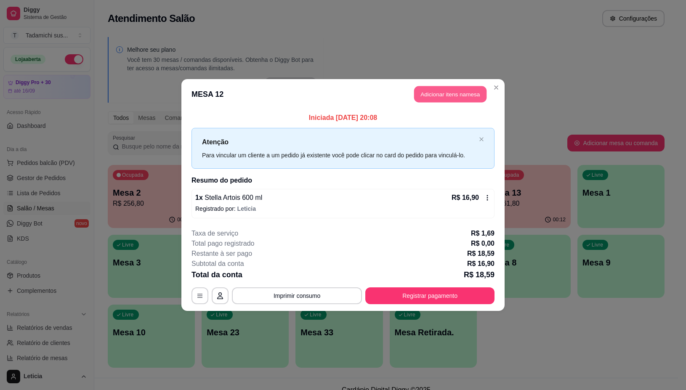
click at [439, 96] on button "Adicionar itens na mesa" at bounding box center [450, 94] width 72 height 16
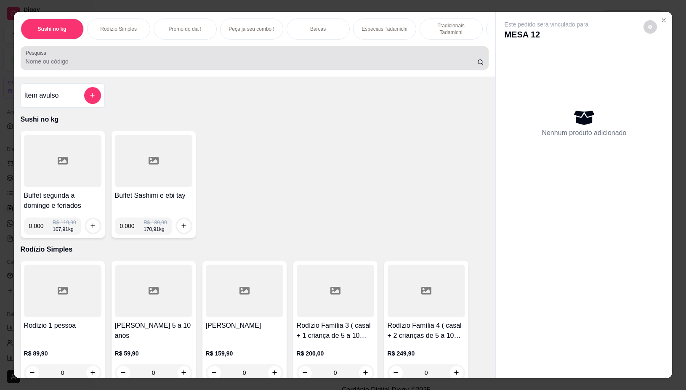
click at [298, 66] on input "Pesquisa" at bounding box center [252, 61] width 452 height 8
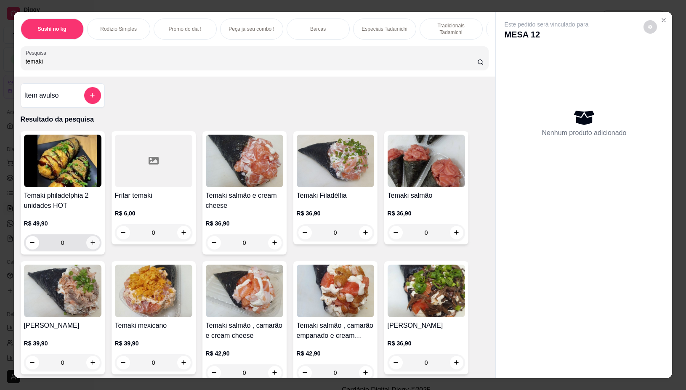
type input "temaki"
click at [90, 244] on icon "increase-product-quantity" at bounding box center [93, 243] width 6 height 6
type input "1"
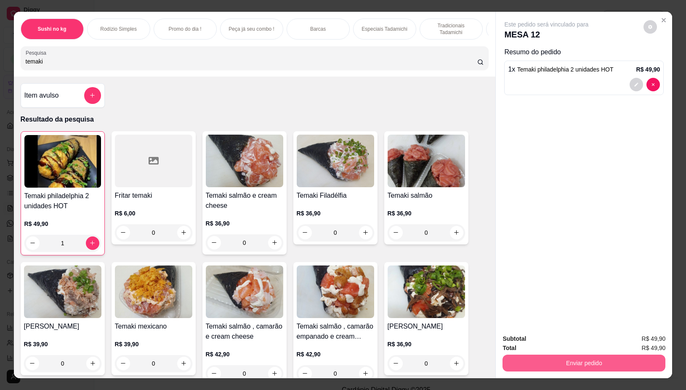
click at [562, 355] on button "Enviar pedido" at bounding box center [584, 363] width 163 height 17
click at [555, 337] on button "Não registrar e enviar pedido" at bounding box center [555, 339] width 85 height 16
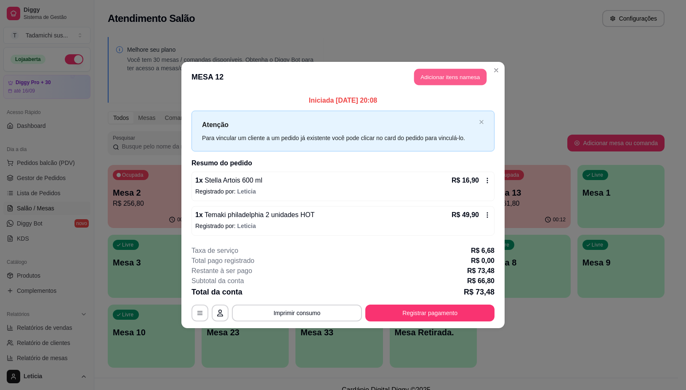
click at [461, 76] on button "Adicionar itens na mesa" at bounding box center [450, 77] width 72 height 16
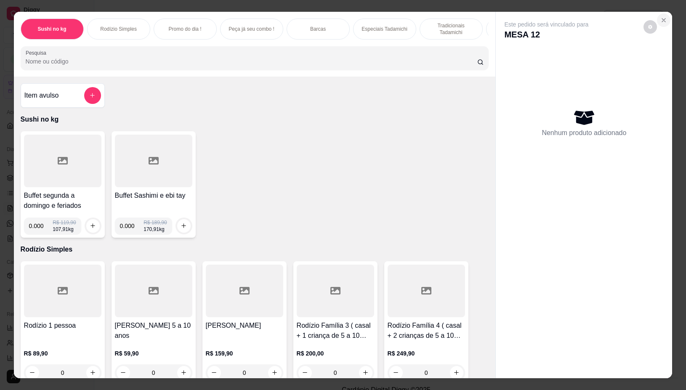
click at [661, 17] on icon "Close" at bounding box center [664, 20] width 7 height 7
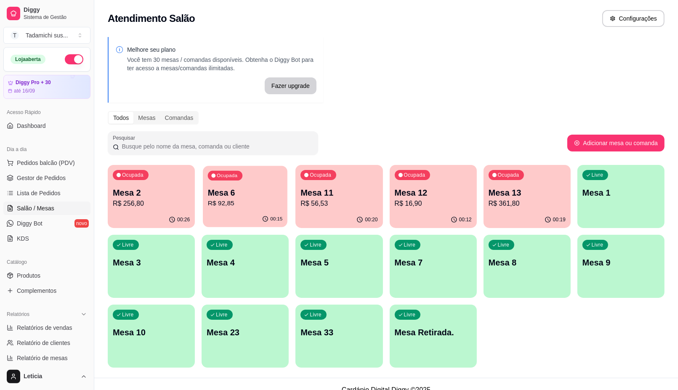
click at [238, 201] on p "R$ 92,85" at bounding box center [245, 204] width 75 height 10
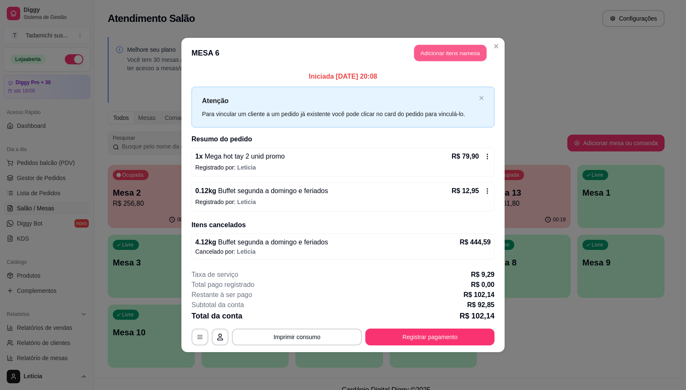
click at [441, 56] on button "Adicionar itens na mesa" at bounding box center [450, 53] width 72 height 16
click at [438, 51] on div "Pesquisa" at bounding box center [252, 54] width 483 height 24
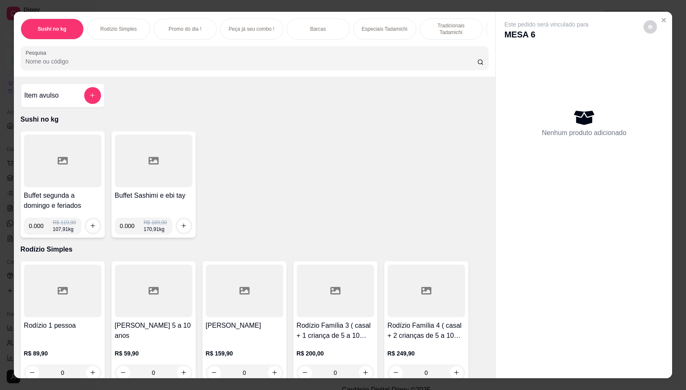
drag, startPoint x: 250, startPoint y: 53, endPoint x: 251, endPoint y: 63, distance: 9.7
click at [251, 54] on div at bounding box center [255, 58] width 459 height 17
click at [251, 66] on input "Pesquisa" at bounding box center [252, 61] width 452 height 8
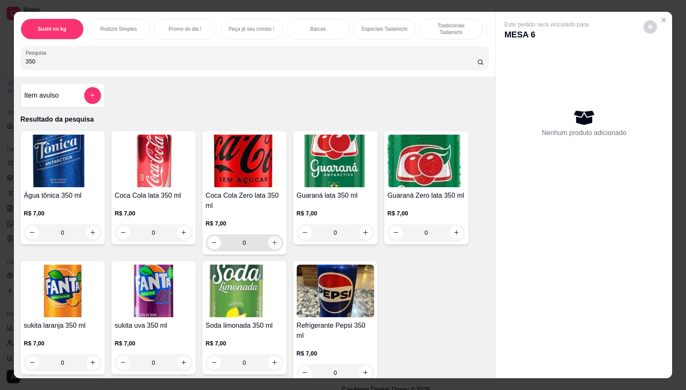
type input "350"
click at [272, 246] on icon "increase-product-quantity" at bounding box center [275, 243] width 6 height 6
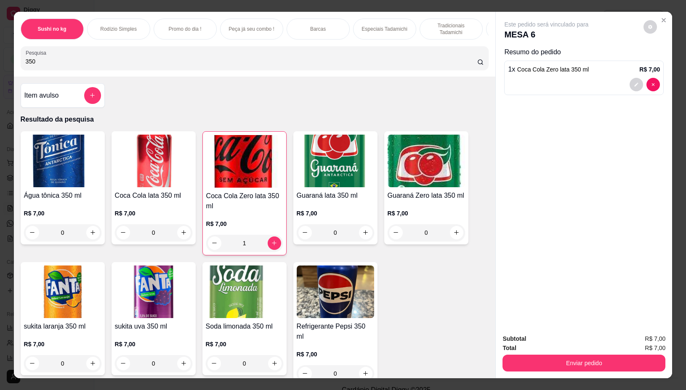
type input "1"
click at [574, 358] on button "Enviar pedido" at bounding box center [584, 363] width 163 height 17
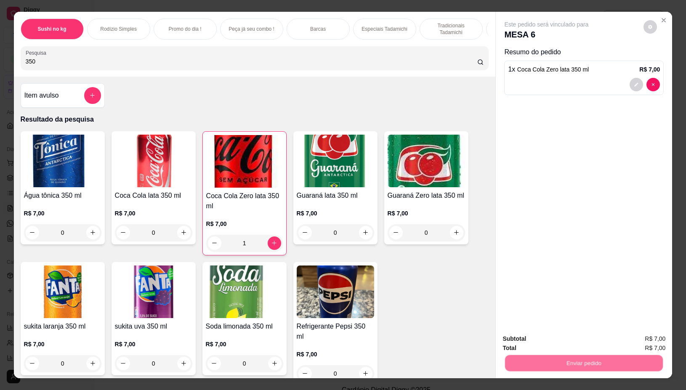
click at [521, 339] on button "Não registrar e enviar pedido" at bounding box center [556, 339] width 88 height 16
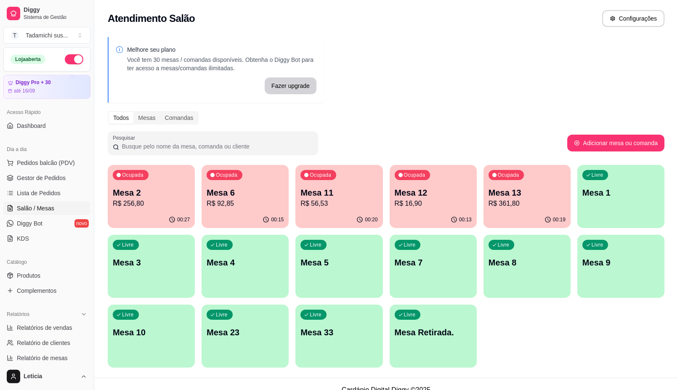
click at [146, 201] on p "R$ 256,80" at bounding box center [151, 204] width 77 height 10
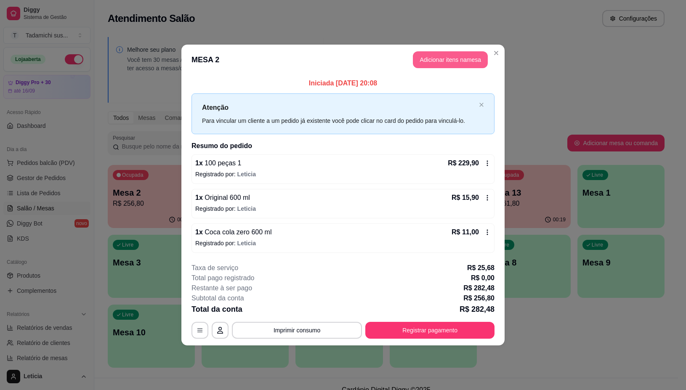
click at [457, 58] on button "Adicionar itens na mesa" at bounding box center [450, 59] width 75 height 17
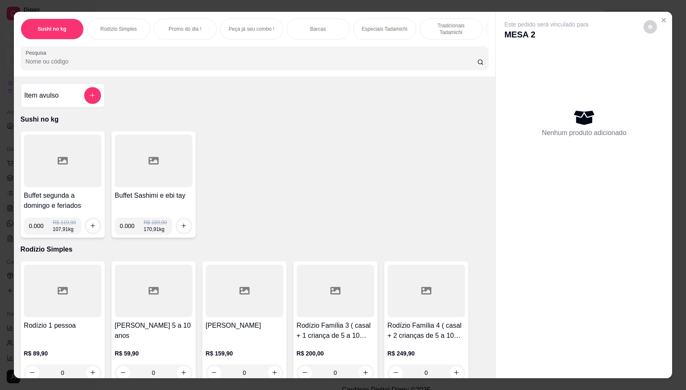
click at [253, 61] on input "Pesquisa" at bounding box center [252, 61] width 452 height 8
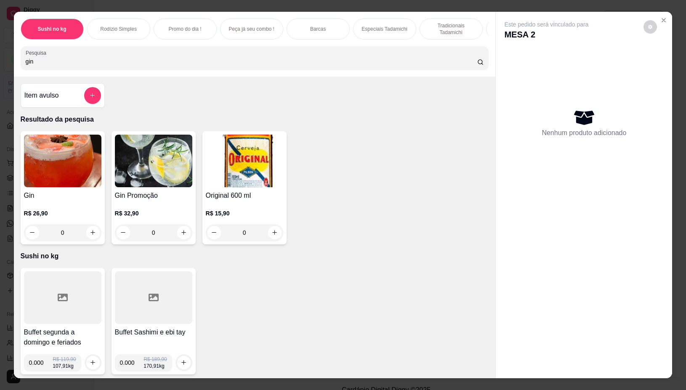
type input "gin"
click at [88, 235] on div "0" at bounding box center [62, 232] width 77 height 17
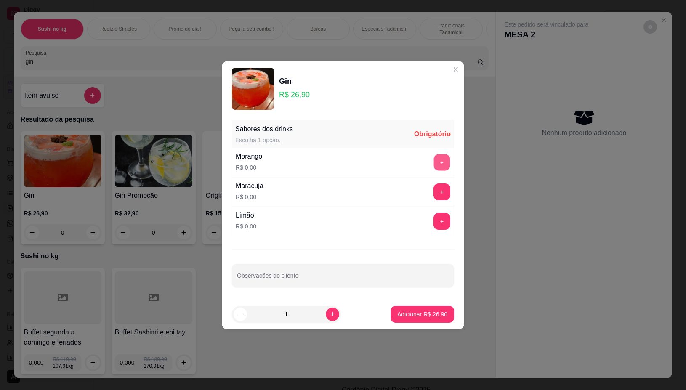
click at [436, 162] on button "+" at bounding box center [442, 162] width 16 height 16
click at [409, 314] on p "Adicionar R$ 26,90" at bounding box center [423, 314] width 50 height 8
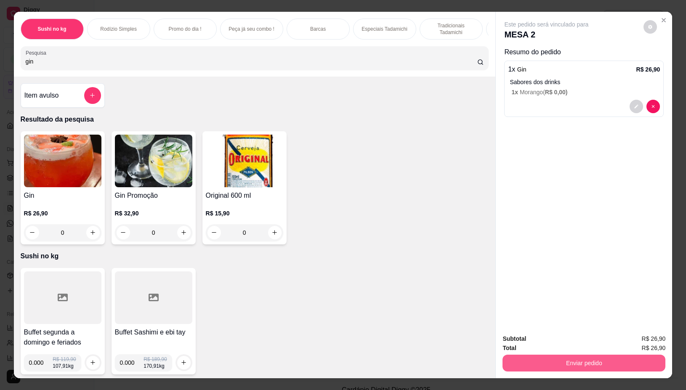
click at [523, 358] on button "Enviar pedido" at bounding box center [584, 363] width 163 height 17
click at [520, 340] on button "Não registrar e enviar pedido" at bounding box center [555, 339] width 85 height 16
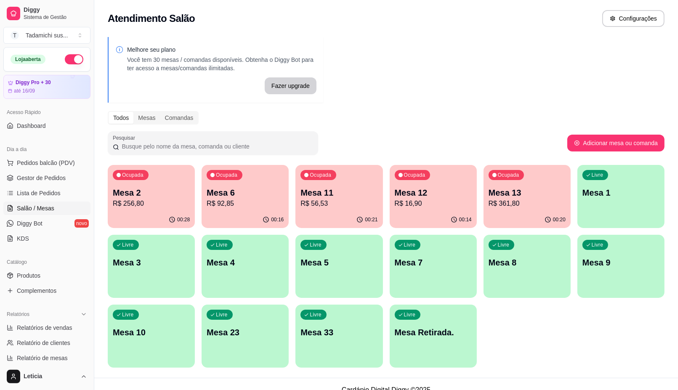
click at [139, 341] on div "Livre Mesa 10" at bounding box center [151, 331] width 87 height 53
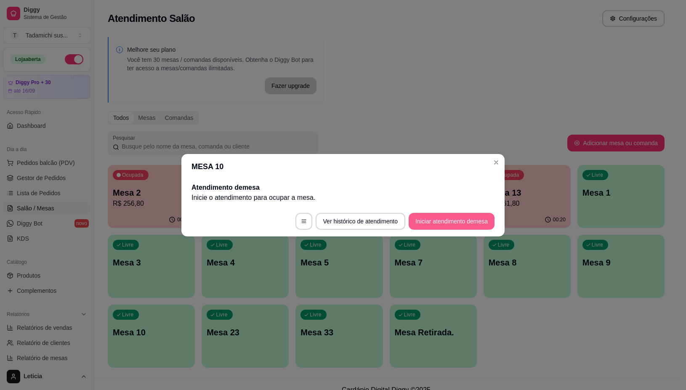
click at [470, 218] on button "Iniciar atendimento de mesa" at bounding box center [452, 221] width 86 height 17
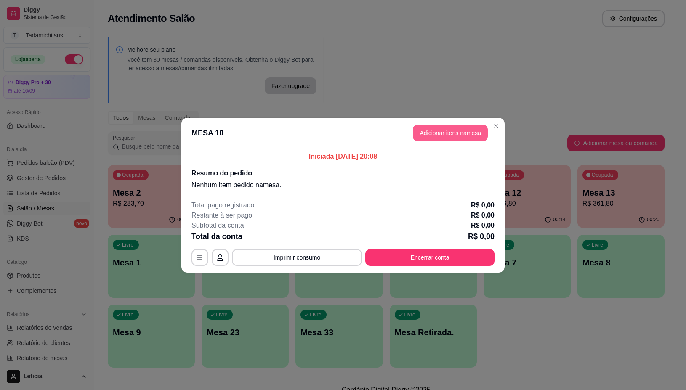
click at [446, 131] on button "Adicionar itens na mesa" at bounding box center [450, 133] width 75 height 17
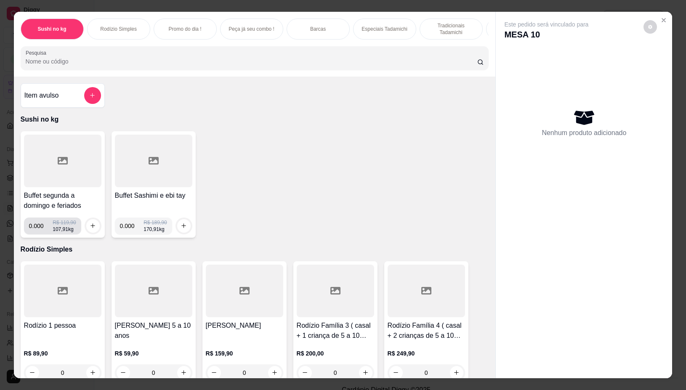
click at [40, 230] on input "0.000" at bounding box center [41, 226] width 24 height 17
type input "0.134"
click at [90, 228] on icon "increase-product-quantity" at bounding box center [93, 226] width 6 height 6
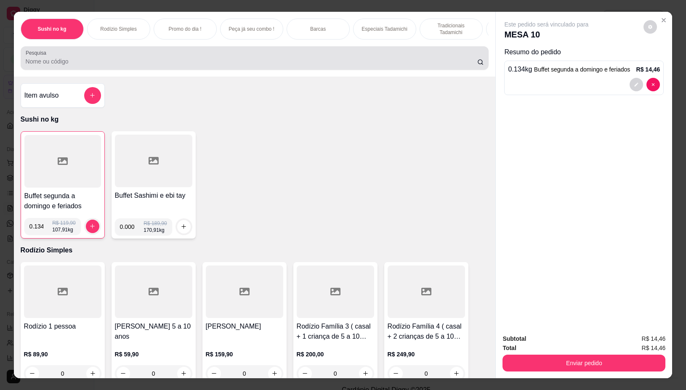
click at [162, 58] on div at bounding box center [255, 58] width 459 height 17
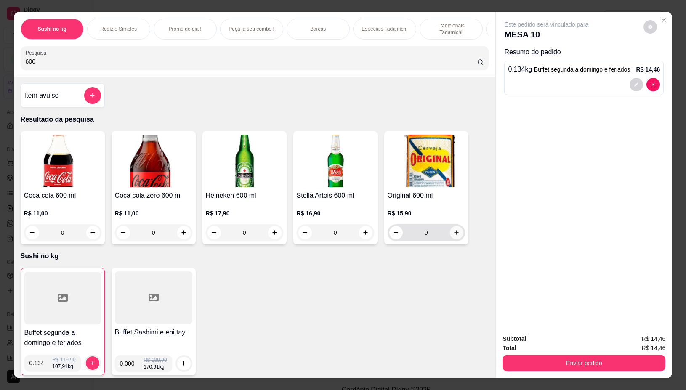
type input "600"
click at [454, 235] on icon "increase-product-quantity" at bounding box center [456, 233] width 5 height 5
type input "1"
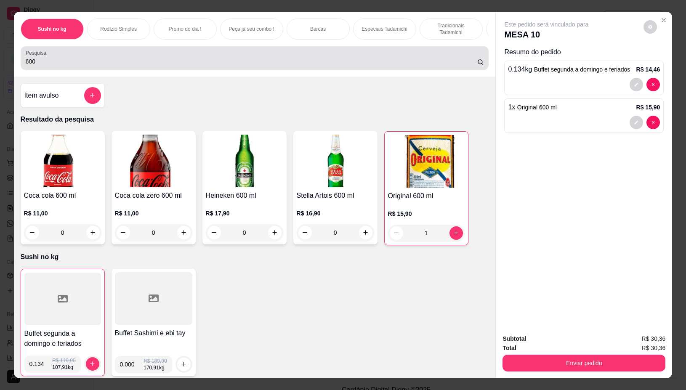
click at [268, 61] on input "600" at bounding box center [252, 61] width 452 height 8
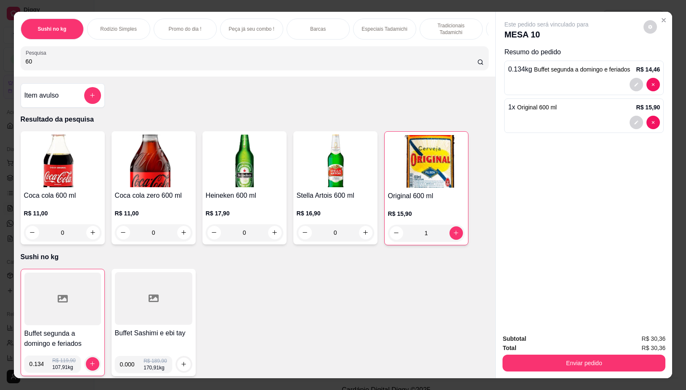
type input "6"
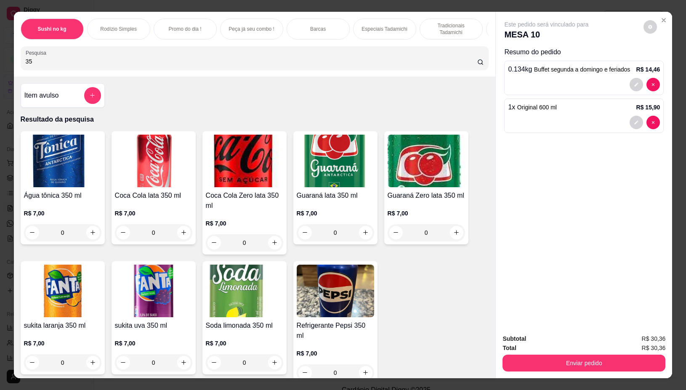
type input "3"
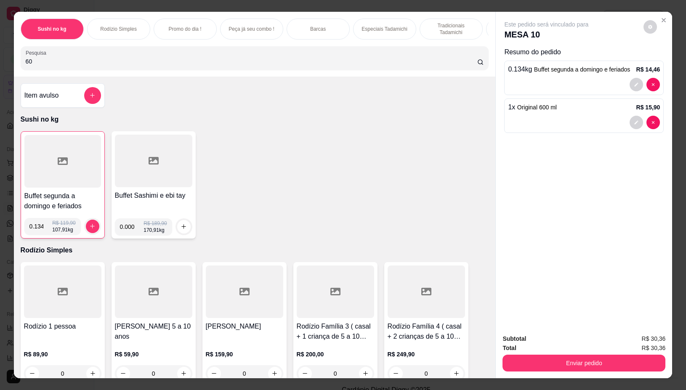
type input "600"
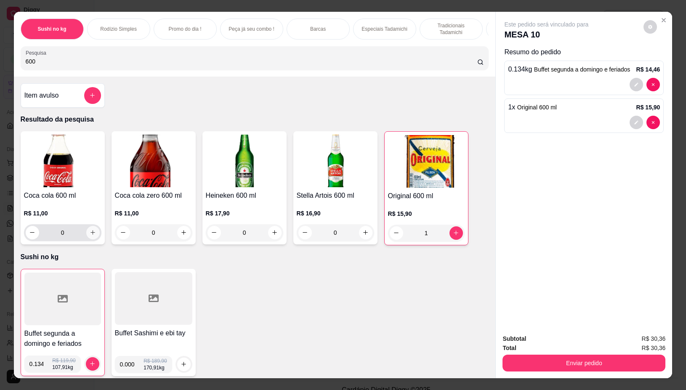
click at [89, 233] on button "increase-product-quantity" at bounding box center [92, 232] width 13 height 13
type input "1"
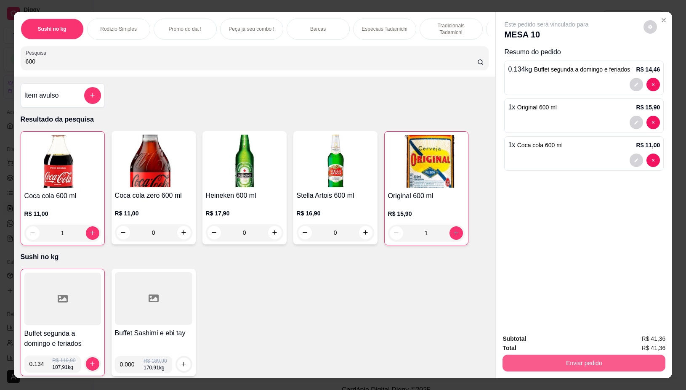
click at [588, 355] on button "Enviar pedido" at bounding box center [584, 363] width 163 height 17
click at [561, 336] on button "Não registrar e enviar pedido" at bounding box center [555, 339] width 85 height 16
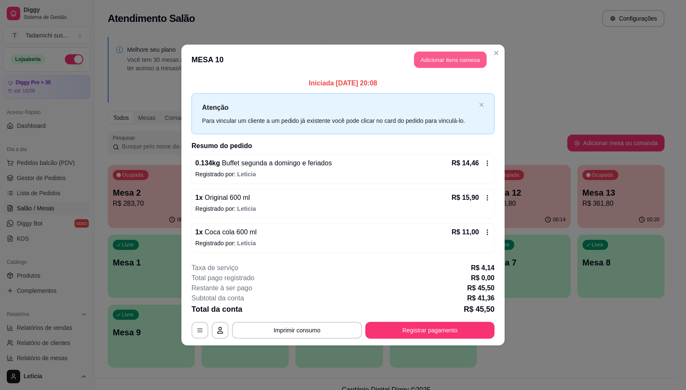
click at [436, 59] on button "Adicionar itens na mesa" at bounding box center [450, 60] width 72 height 16
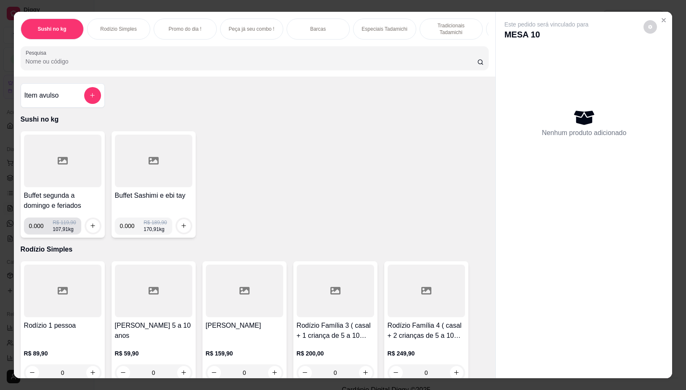
click at [38, 230] on input "0.000" at bounding box center [41, 226] width 24 height 17
type input "0.246"
click at [90, 229] on icon "increase-product-quantity" at bounding box center [93, 226] width 6 height 6
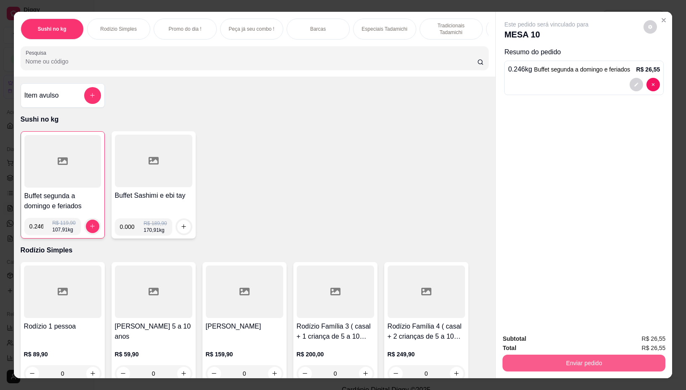
click at [572, 355] on button "Enviar pedido" at bounding box center [584, 363] width 163 height 17
click at [556, 340] on button "Não registrar e enviar pedido" at bounding box center [556, 339] width 88 height 16
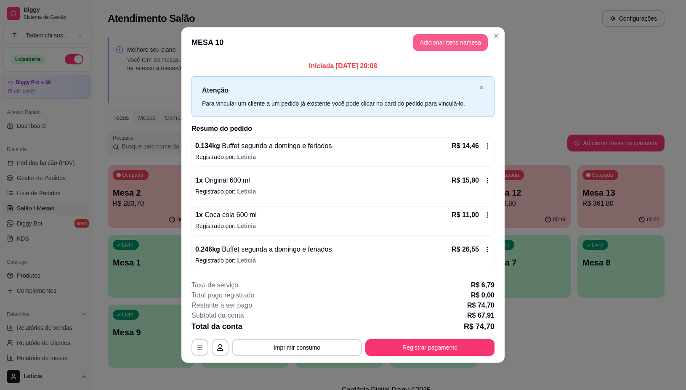
click at [456, 43] on button "Adicionar itens na mesa" at bounding box center [450, 42] width 75 height 17
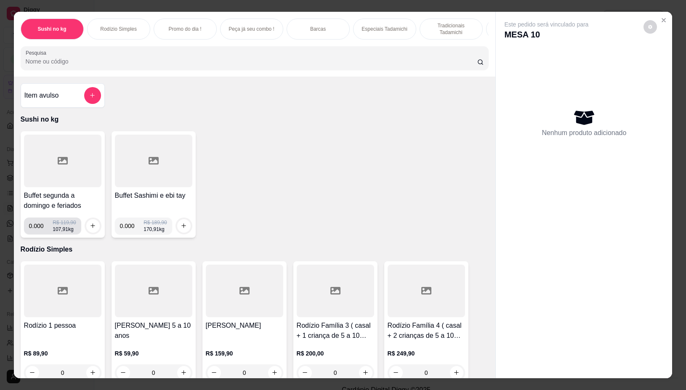
click at [38, 230] on input "0.000" at bounding box center [41, 226] width 24 height 17
type input "0.156"
click at [90, 228] on icon "increase-product-quantity" at bounding box center [93, 226] width 6 height 6
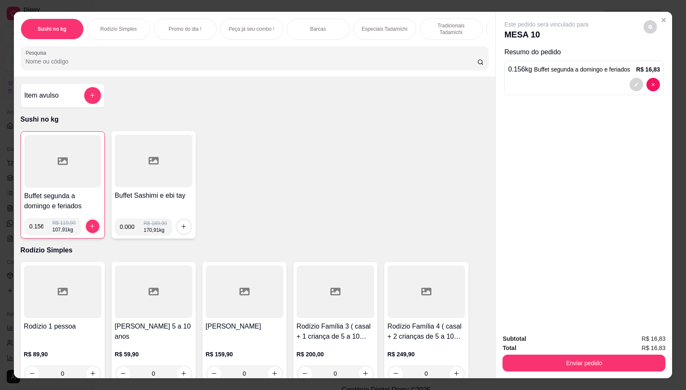
click at [565, 353] on div "Enviar pedido" at bounding box center [584, 362] width 163 height 19
click at [532, 359] on button "Enviar pedido" at bounding box center [584, 363] width 163 height 17
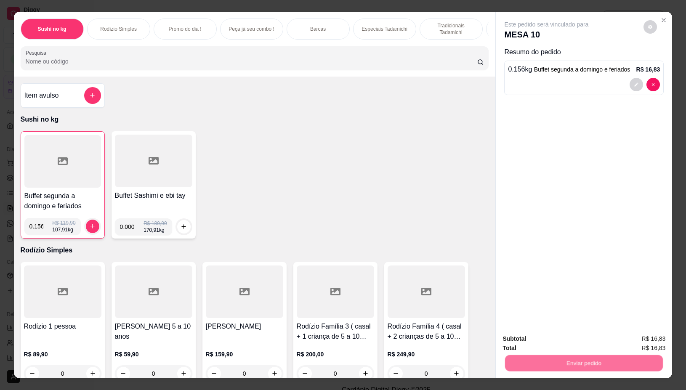
click at [526, 339] on button "Não registrar e enviar pedido" at bounding box center [556, 339] width 88 height 16
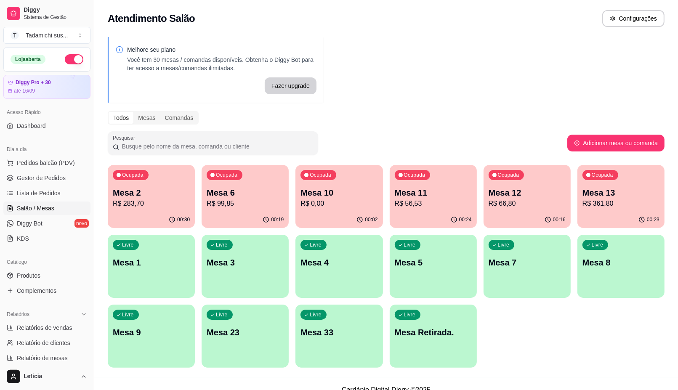
click at [413, 350] on div "Livre Mesa Retirada." at bounding box center [433, 331] width 87 height 53
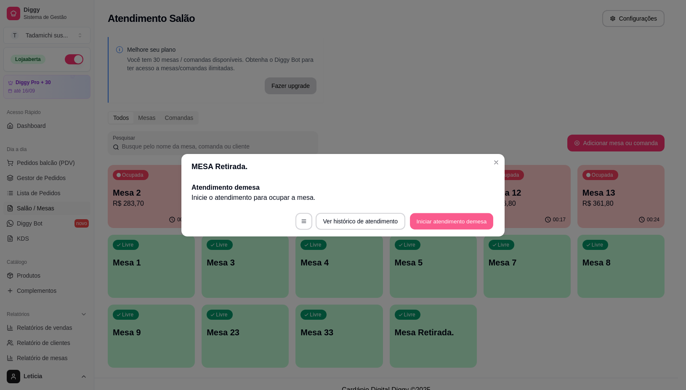
click at [453, 220] on button "Iniciar atendimento de mesa" at bounding box center [451, 221] width 83 height 16
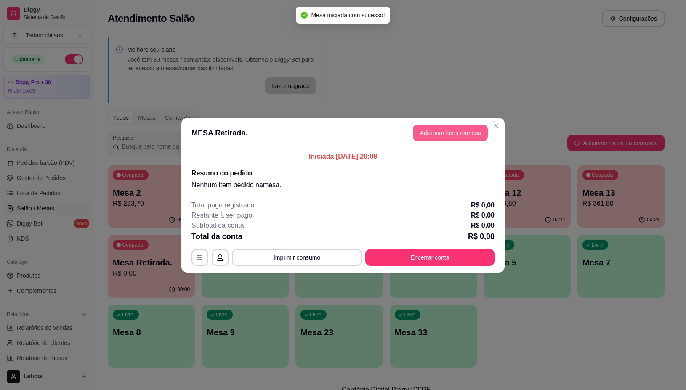
click at [445, 131] on button "Adicionar itens na mesa" at bounding box center [450, 133] width 75 height 17
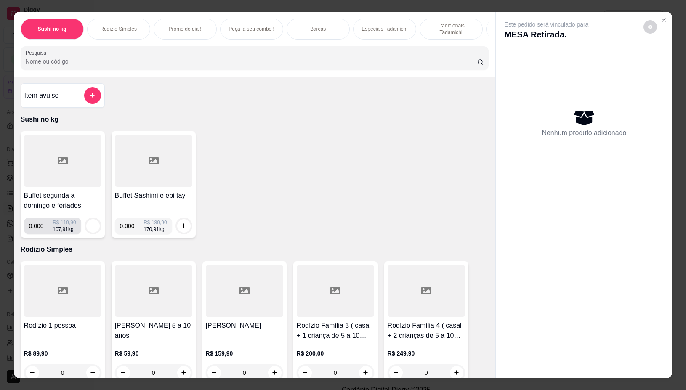
click at [40, 232] on input "0.000" at bounding box center [41, 226] width 24 height 17
type input "0.262"
click at [90, 229] on icon "increase-product-quantity" at bounding box center [93, 226] width 6 height 6
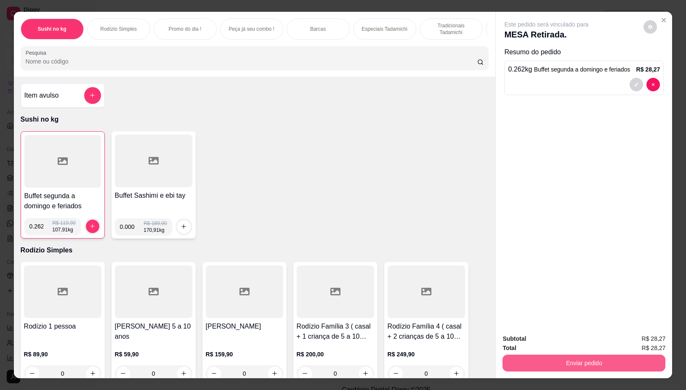
click at [516, 359] on button "Enviar pedido" at bounding box center [584, 363] width 163 height 17
click at [548, 337] on button "Não registrar e enviar pedido" at bounding box center [556, 339] width 88 height 16
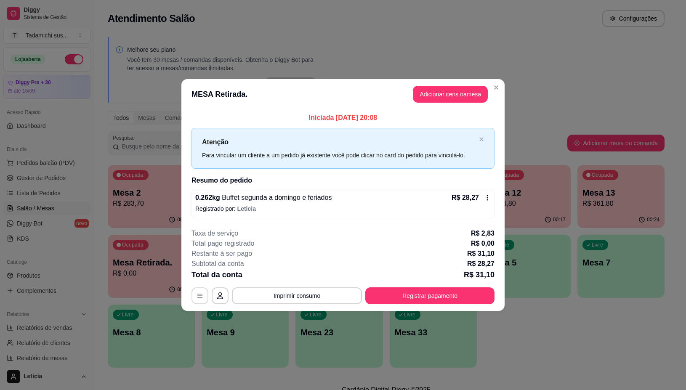
click at [196, 298] on button "button" at bounding box center [200, 296] width 17 height 17
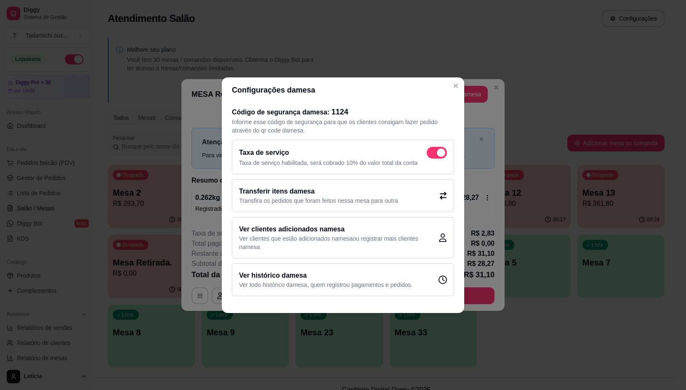
click at [435, 147] on span at bounding box center [437, 153] width 20 height 12
click at [432, 154] on input "checkbox" at bounding box center [429, 156] width 5 height 5
checkbox input "false"
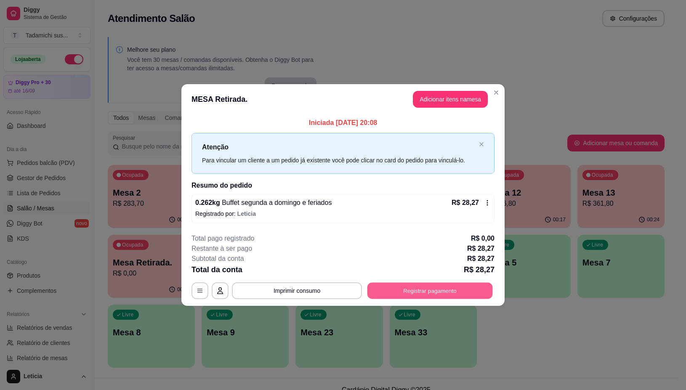
click at [391, 286] on button "Registrar pagamento" at bounding box center [431, 291] width 126 height 16
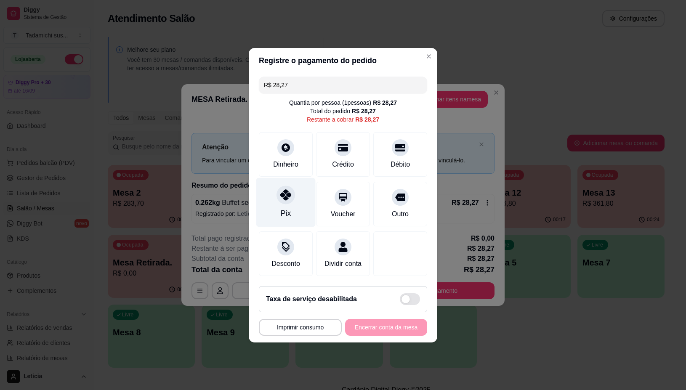
click at [280, 192] on icon at bounding box center [285, 195] width 11 height 11
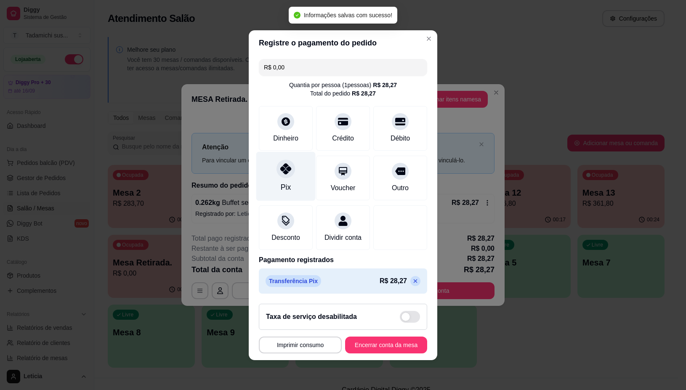
type input "R$ 0,00"
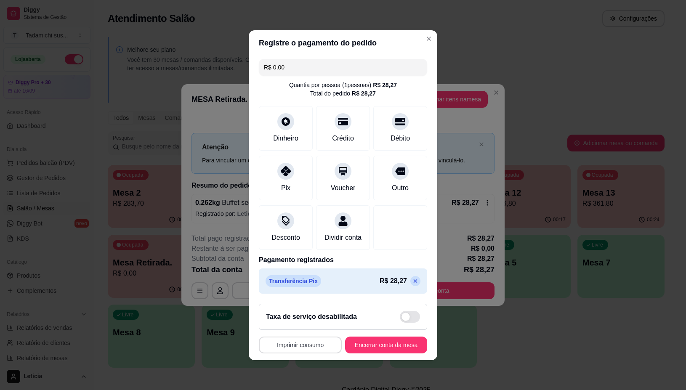
click at [295, 346] on button "Imprimir consumo" at bounding box center [300, 345] width 83 height 17
click at [307, 310] on button "IMPRESSORA" at bounding box center [297, 314] width 63 height 13
click at [381, 348] on button "Encerrar conta da mesa" at bounding box center [387, 345] width 80 height 16
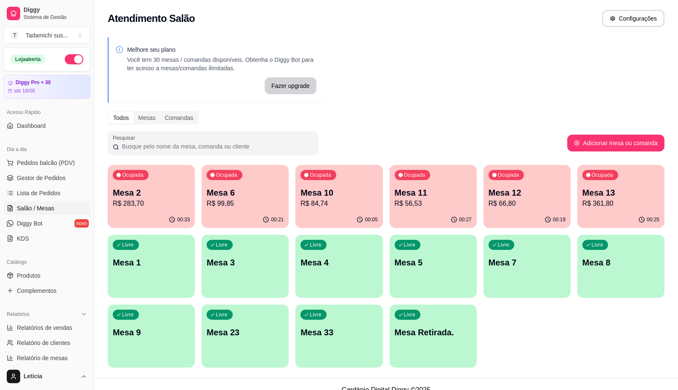
click at [350, 188] on p "Mesa 10" at bounding box center [339, 193] width 77 height 12
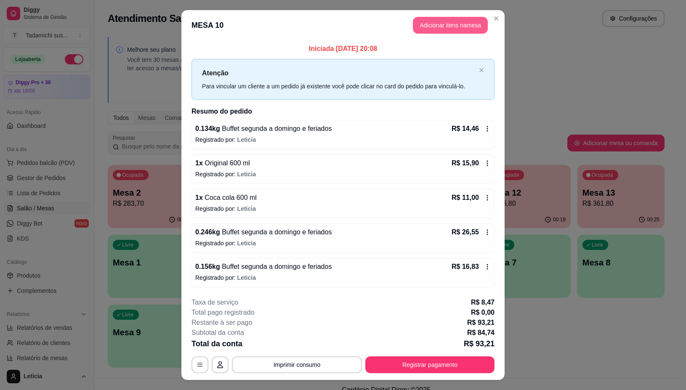
click at [417, 25] on button "Adicionar itens na mesa" at bounding box center [450, 25] width 75 height 17
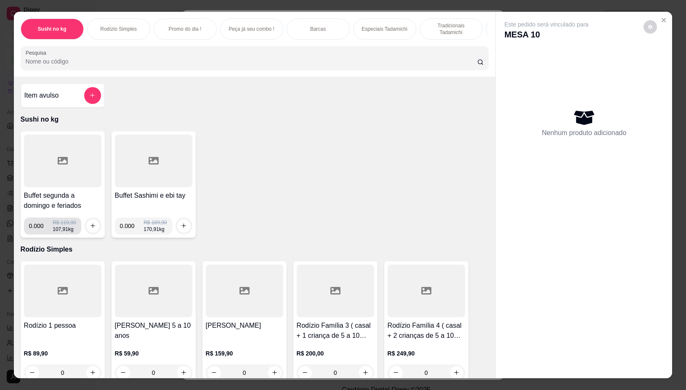
click at [40, 232] on input "0.000" at bounding box center [41, 226] width 24 height 17
type input "0.130"
click at [90, 227] on icon "increase-product-quantity" at bounding box center [93, 226] width 6 height 6
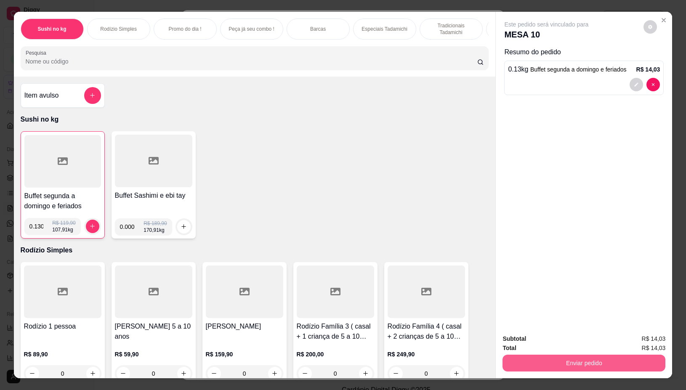
click at [515, 356] on button "Enviar pedido" at bounding box center [584, 363] width 163 height 17
click at [527, 340] on button "Não registrar e enviar pedido" at bounding box center [556, 339] width 88 height 16
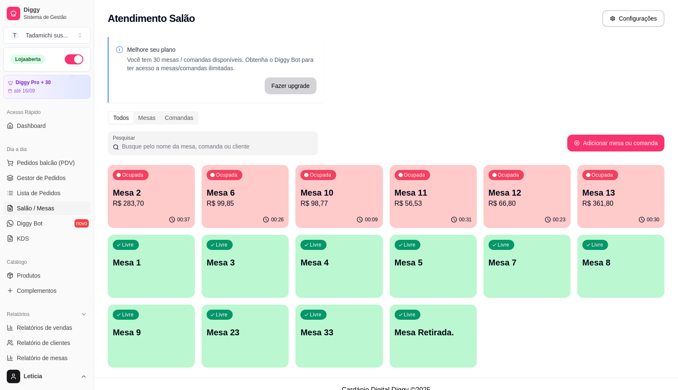
click at [238, 201] on p "R$ 99,85" at bounding box center [245, 204] width 77 height 10
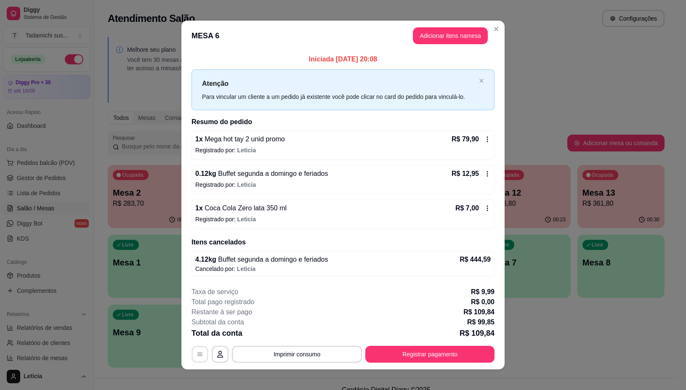
click at [197, 348] on button "button" at bounding box center [200, 355] width 16 height 16
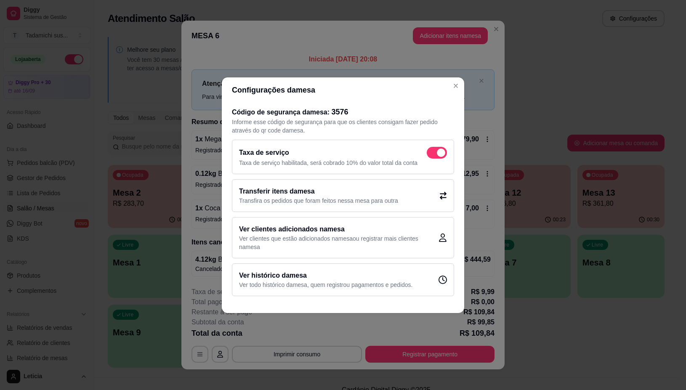
click at [435, 152] on span at bounding box center [437, 153] width 20 height 12
click at [432, 154] on input "checkbox" at bounding box center [429, 156] width 5 height 5
checkbox input "false"
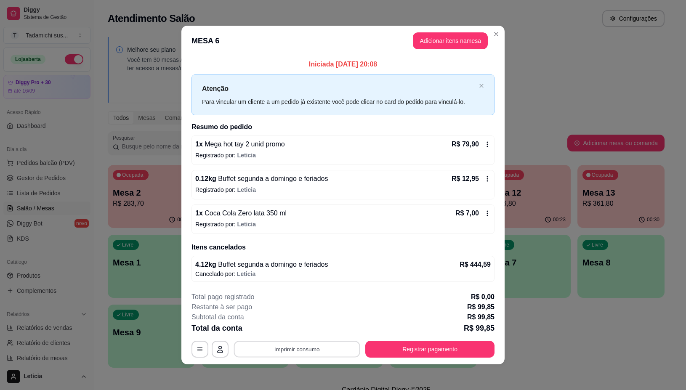
click at [286, 346] on button "Imprimir consumo" at bounding box center [297, 350] width 126 height 16
click at [292, 312] on button "IMPRESSORA" at bounding box center [295, 313] width 65 height 13
click at [395, 348] on button "Registrar pagamento" at bounding box center [431, 350] width 126 height 16
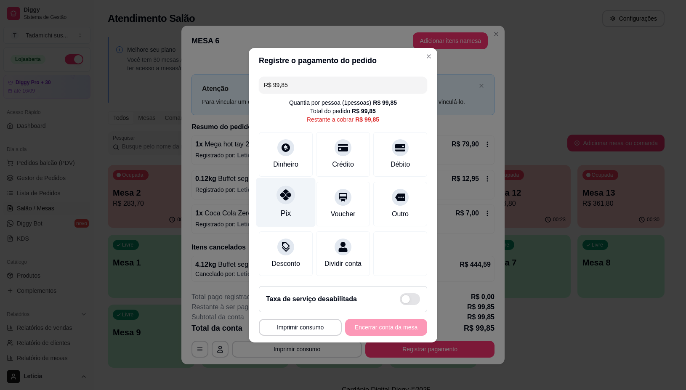
click at [276, 199] on div "Pix" at bounding box center [285, 202] width 59 height 49
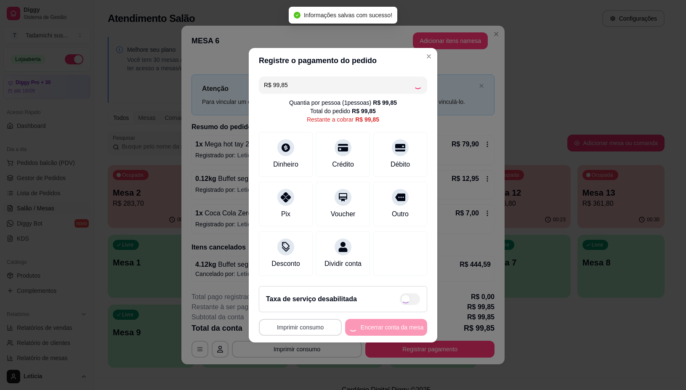
type input "R$ 0,00"
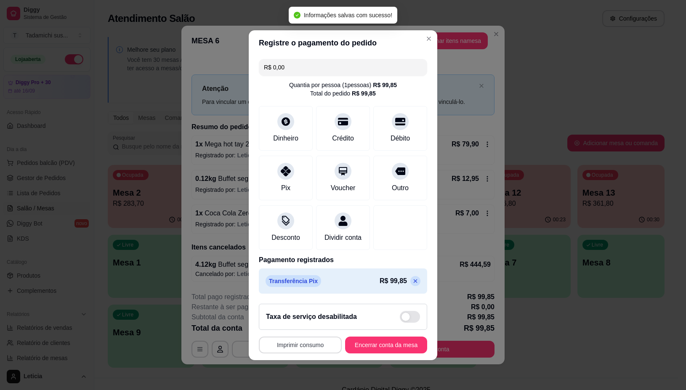
click at [297, 352] on button "Imprimir consumo" at bounding box center [300, 345] width 83 height 17
click at [306, 312] on button "IMPRESSORA" at bounding box center [296, 313] width 65 height 13
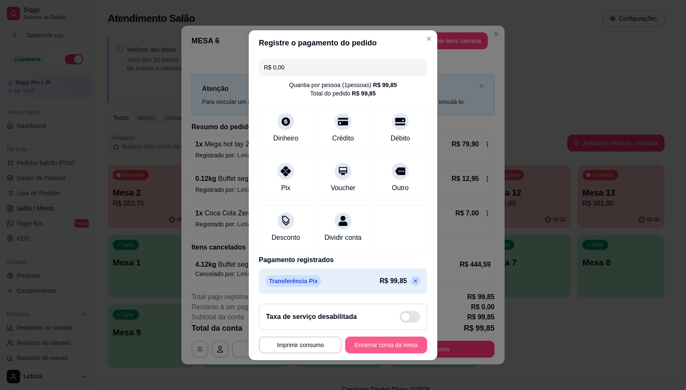
click at [366, 349] on button "Encerrar conta da mesa" at bounding box center [386, 345] width 82 height 17
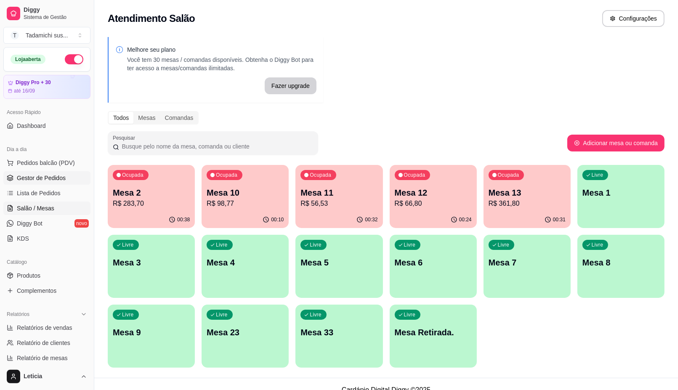
click at [32, 179] on span "Gestor de Pedidos" at bounding box center [41, 178] width 49 height 8
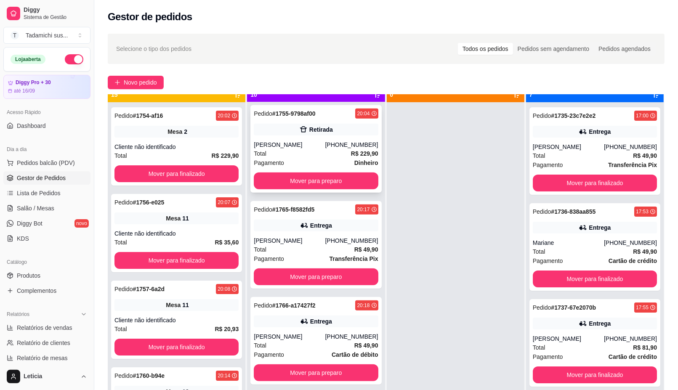
scroll to position [24, 0]
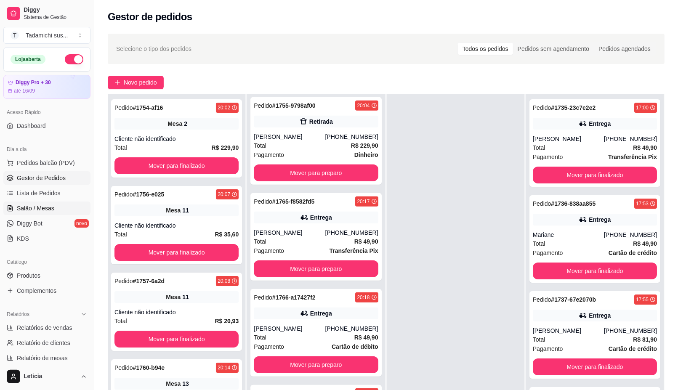
click at [67, 207] on link "Salão / Mesas" at bounding box center [46, 208] width 87 height 13
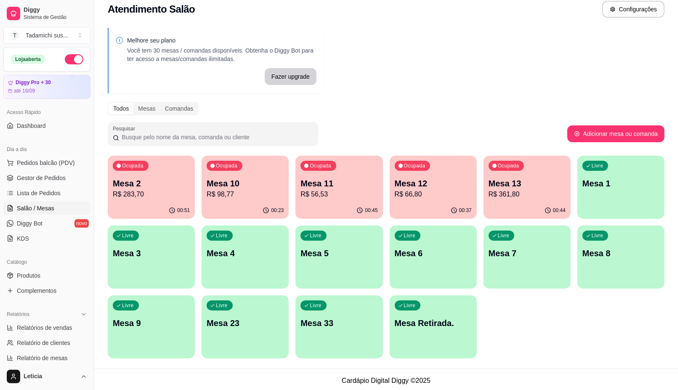
scroll to position [11, 0]
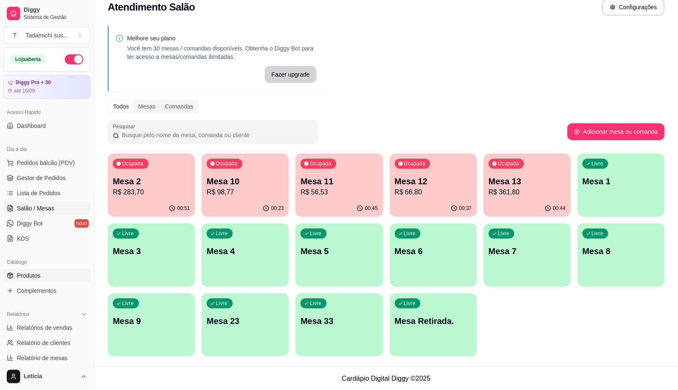
click at [32, 274] on span "Produtos" at bounding box center [29, 276] width 24 height 8
click at [38, 270] on link "Produtos" at bounding box center [46, 275] width 87 height 13
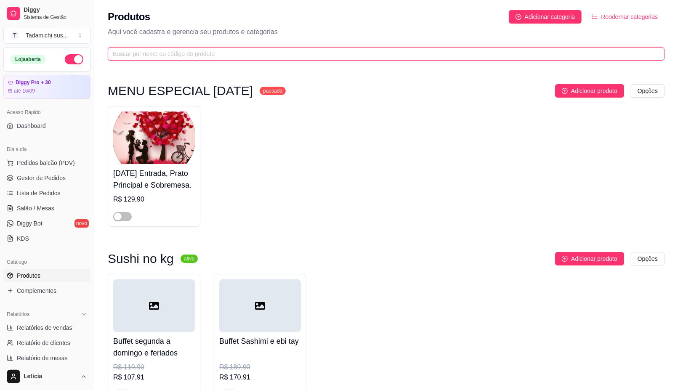
click at [145, 53] on input "text" at bounding box center [383, 53] width 540 height 9
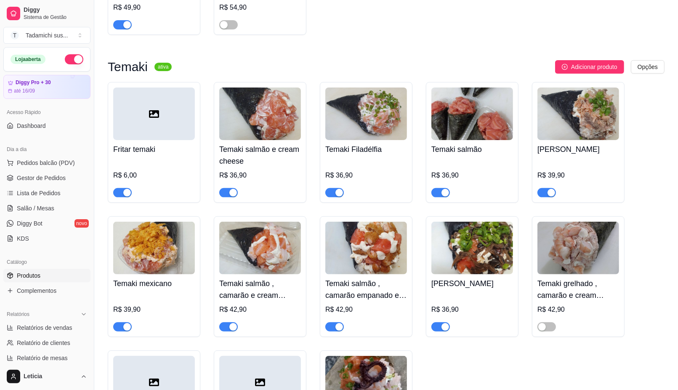
scroll to position [211, 0]
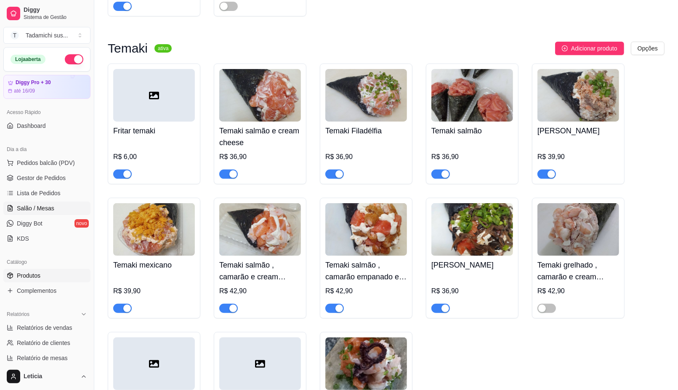
type input "temaki"
click at [51, 207] on span "Salão / Mesas" at bounding box center [35, 208] width 37 height 8
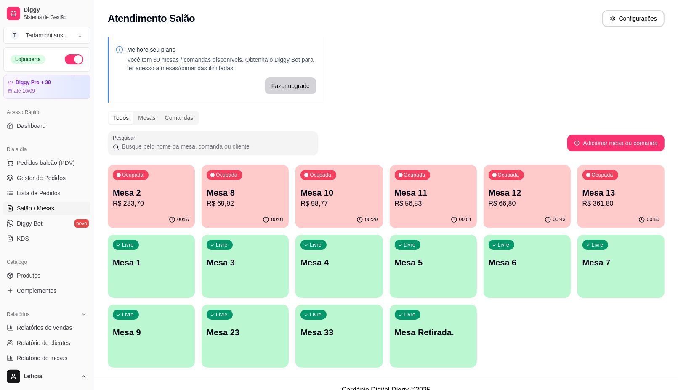
click at [152, 270] on div "Livre Mesa 1" at bounding box center [151, 261] width 87 height 53
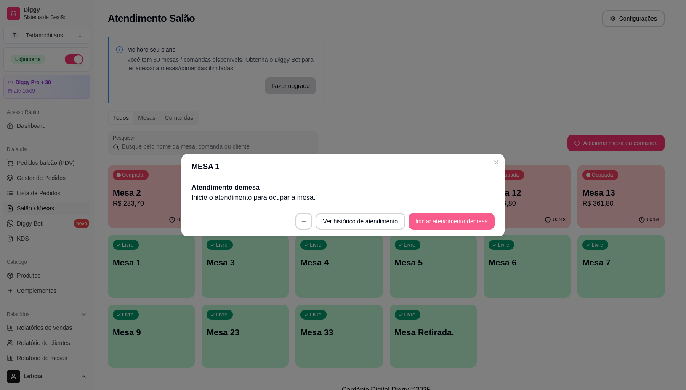
click at [444, 221] on button "Iniciar atendimento de mesa" at bounding box center [452, 221] width 86 height 17
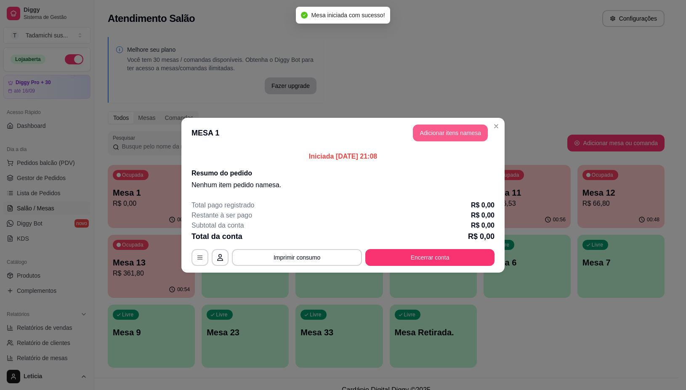
click at [431, 129] on button "Adicionar itens na mesa" at bounding box center [450, 133] width 75 height 17
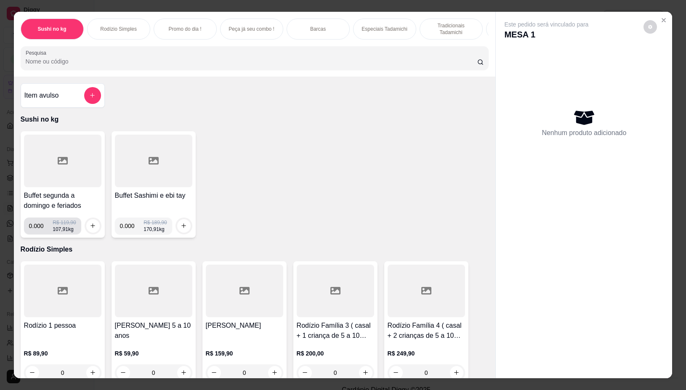
click at [40, 228] on input "0.000" at bounding box center [41, 226] width 24 height 17
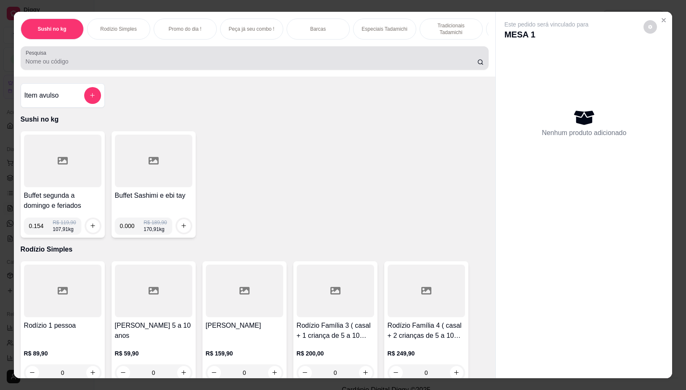
type input "0.154"
click at [60, 64] on input "Pesquisa" at bounding box center [252, 61] width 452 height 8
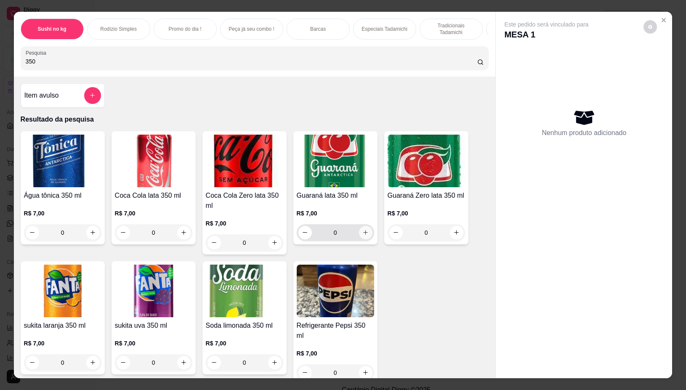
type input "350"
click at [363, 236] on icon "increase-product-quantity" at bounding box center [366, 233] width 6 height 6
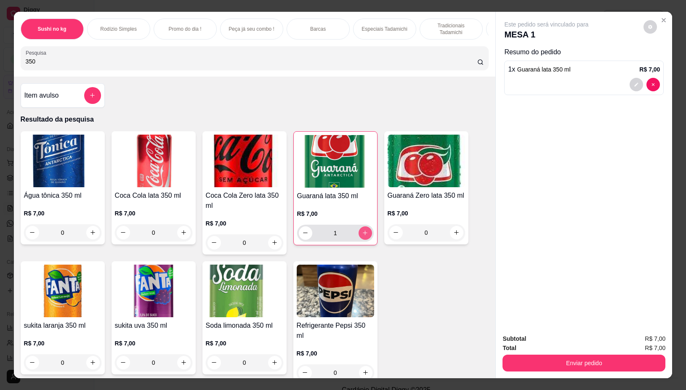
type input "1"
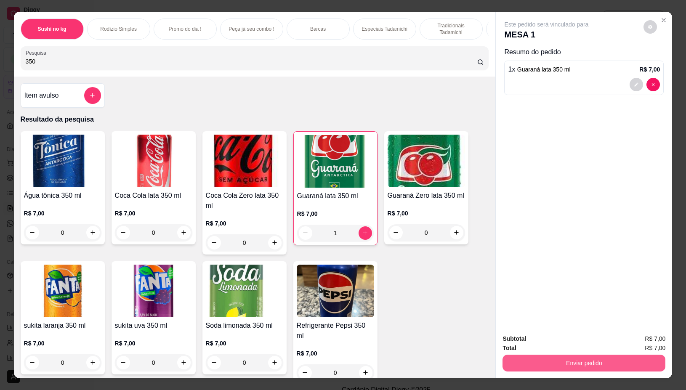
click at [525, 366] on button "Enviar pedido" at bounding box center [584, 363] width 163 height 17
click at [396, 312] on div "Água tônica 350 ml R$ 7,00 0 Coca Cola lata 350 ml R$ 7,00 0 Coca Cola Zero lat…" at bounding box center [255, 258] width 469 height 254
click at [550, 355] on button "Enviar pedido" at bounding box center [584, 363] width 158 height 16
click at [559, 336] on button "Não registrar e enviar pedido" at bounding box center [556, 339] width 88 height 16
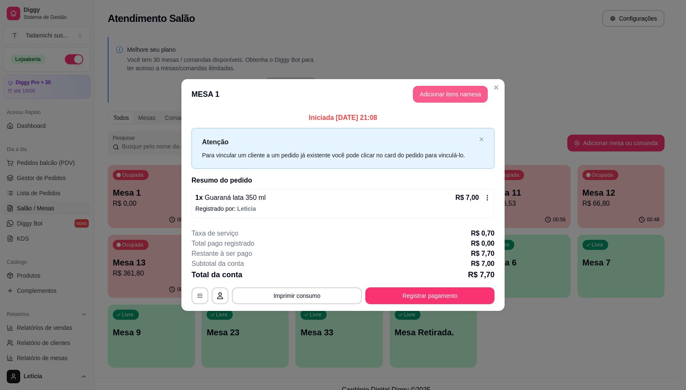
click at [435, 93] on button "Adicionar itens na mesa" at bounding box center [450, 94] width 75 height 17
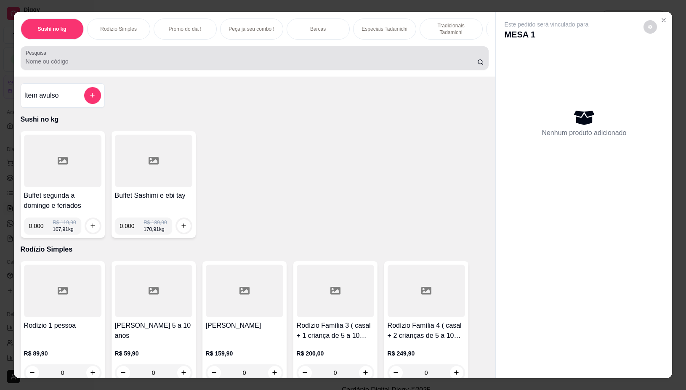
click at [265, 62] on input "Pesquisa" at bounding box center [252, 61] width 452 height 8
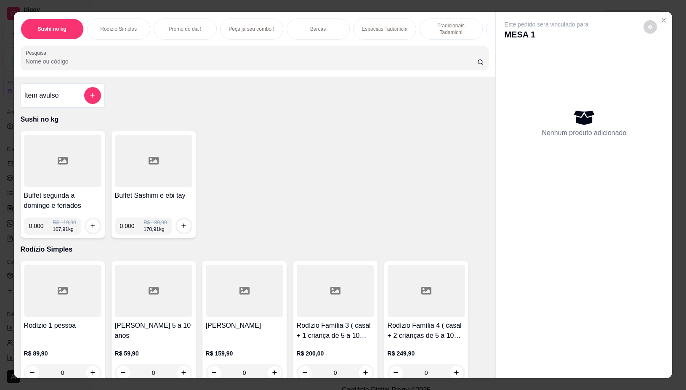
click at [40, 233] on input "0.000" at bounding box center [41, 226] width 24 height 17
type input "0.154"
click at [90, 227] on icon "increase-product-quantity" at bounding box center [93, 226] width 6 height 6
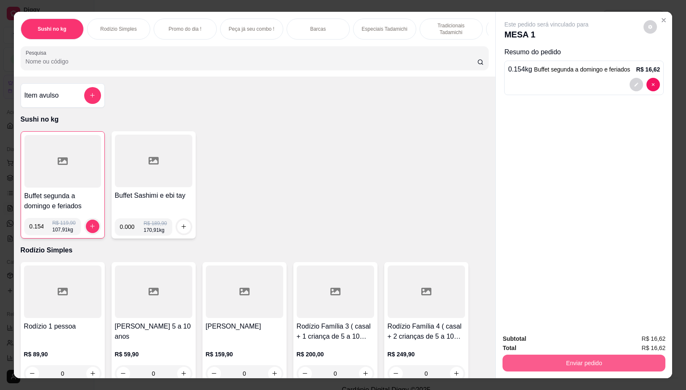
click at [511, 359] on button "Enviar pedido" at bounding box center [584, 363] width 163 height 17
click at [529, 335] on button "Não registrar e enviar pedido" at bounding box center [556, 339] width 88 height 16
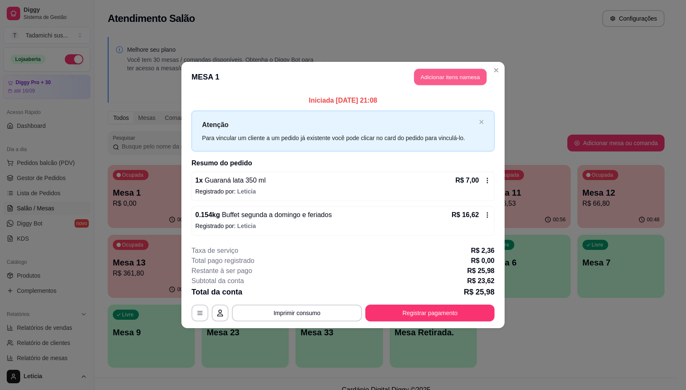
click at [457, 76] on button "Adicionar itens na mesa" at bounding box center [450, 77] width 72 height 16
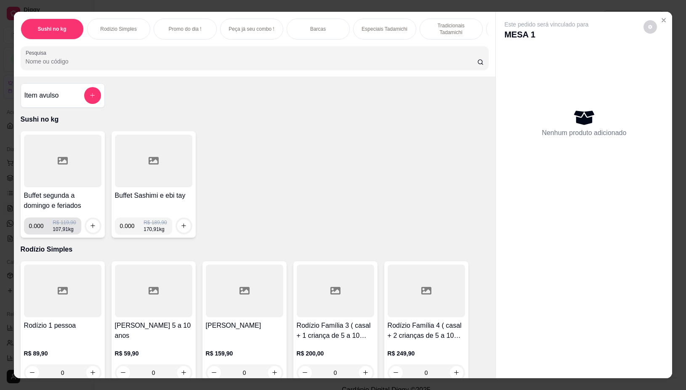
click at [39, 232] on input "0.000" at bounding box center [41, 226] width 24 height 17
type input "0.232"
click at [90, 227] on icon "increase-product-quantity" at bounding box center [93, 226] width 6 height 6
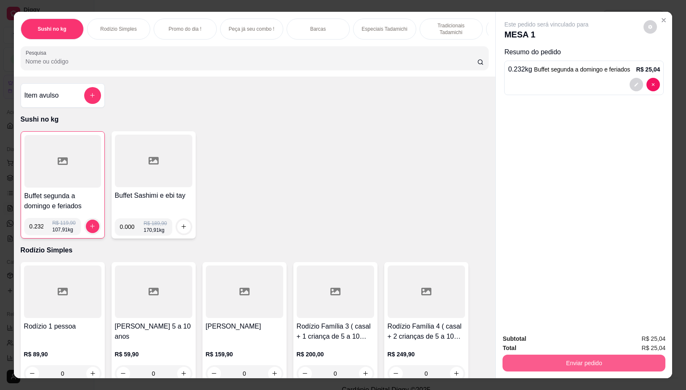
click at [521, 358] on button "Enviar pedido" at bounding box center [584, 363] width 163 height 17
click at [542, 337] on button "Não registrar e enviar pedido" at bounding box center [556, 339] width 88 height 16
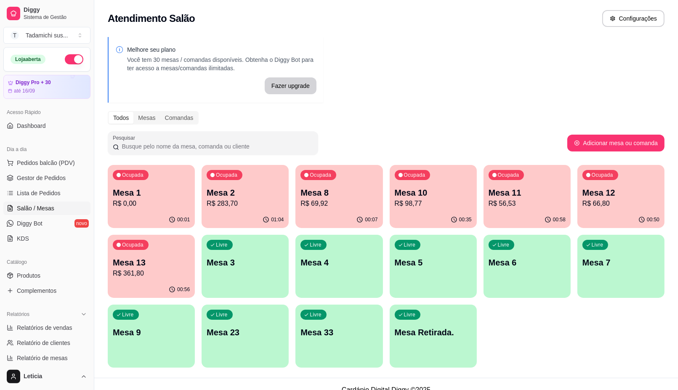
click at [521, 195] on p "Mesa 11" at bounding box center [527, 193] width 77 height 12
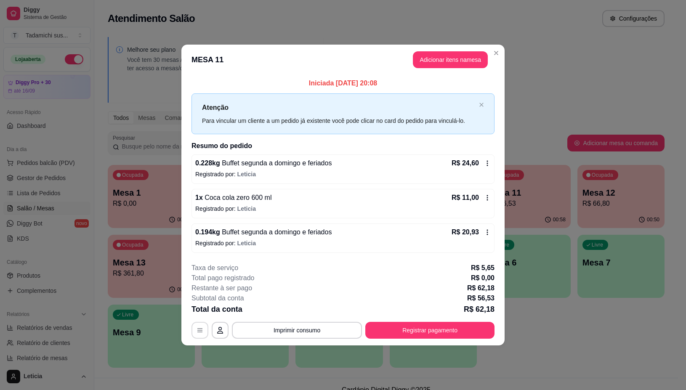
click at [202, 334] on icon "button" at bounding box center [200, 330] width 7 height 7
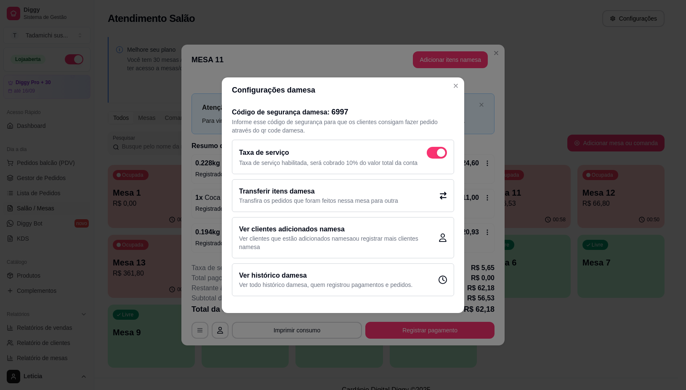
click at [442, 152] on span at bounding box center [441, 153] width 8 height 8
click at [432, 154] on input "checkbox" at bounding box center [429, 156] width 5 height 5
checkbox input "false"
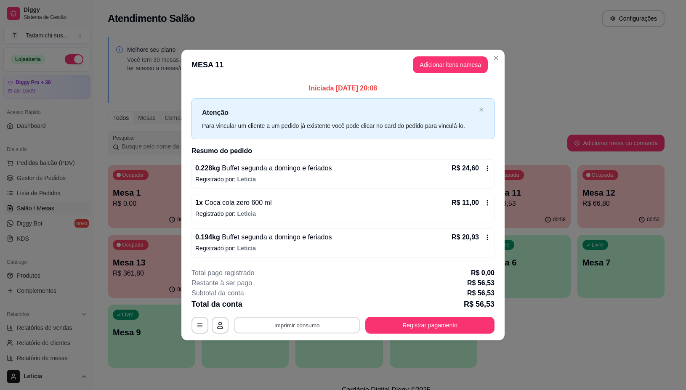
click at [323, 321] on button "Imprimir consumo" at bounding box center [297, 326] width 126 height 16
click at [312, 289] on button "IMPRESSORA" at bounding box center [299, 289] width 65 height 13
click at [390, 321] on button "Registrar pagamento" at bounding box center [430, 325] width 129 height 17
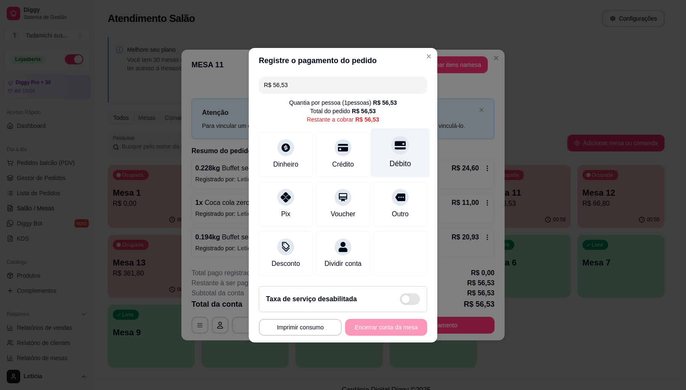
click at [390, 158] on div "Débito" at bounding box center [400, 163] width 21 height 11
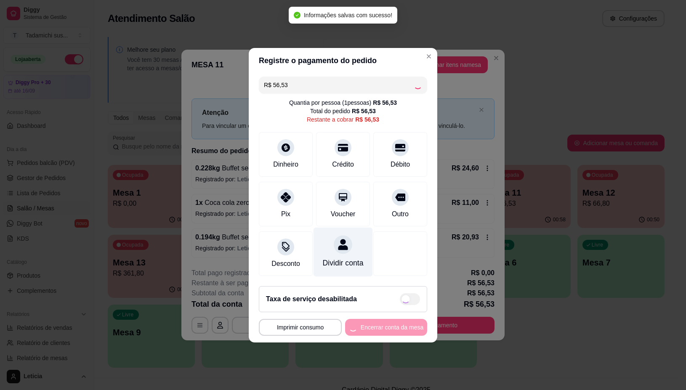
type input "R$ 0,00"
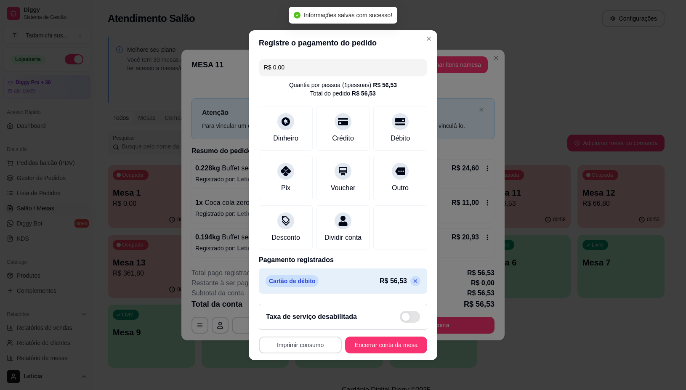
click at [310, 350] on button "Imprimir consumo" at bounding box center [300, 345] width 83 height 17
click at [305, 312] on button "IMPRESSORA" at bounding box center [296, 313] width 65 height 13
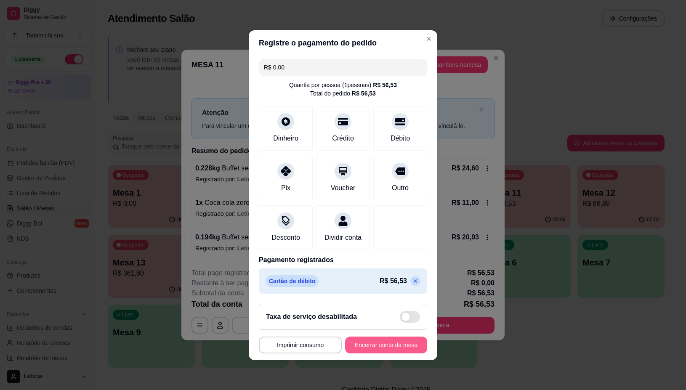
click at [354, 351] on button "Encerrar conta da mesa" at bounding box center [386, 345] width 82 height 17
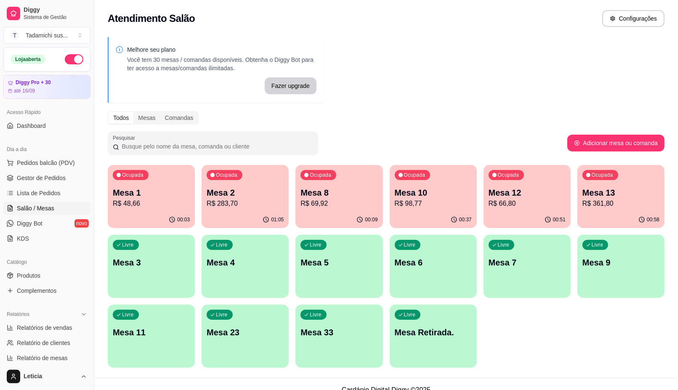
click at [127, 215] on div "00:03" at bounding box center [151, 220] width 87 height 16
click at [224, 201] on p "R$ 283,70" at bounding box center [245, 204] width 77 height 10
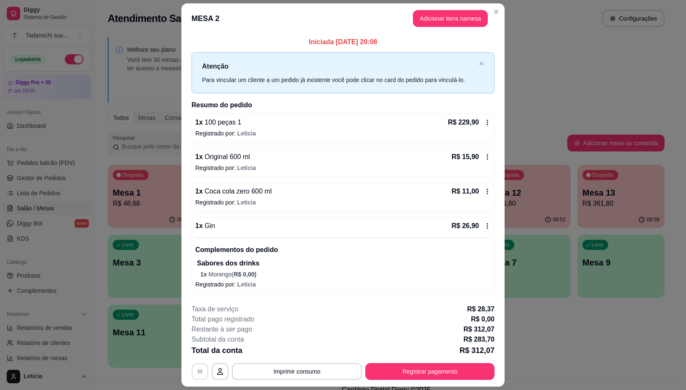
click at [197, 371] on icon "button" at bounding box center [200, 372] width 7 height 7
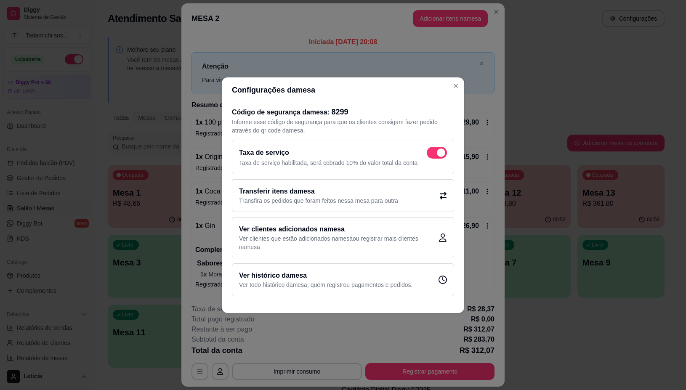
click at [437, 152] on span at bounding box center [441, 153] width 8 height 8
click at [432, 154] on input "checkbox" at bounding box center [429, 156] width 5 height 5
checkbox input "false"
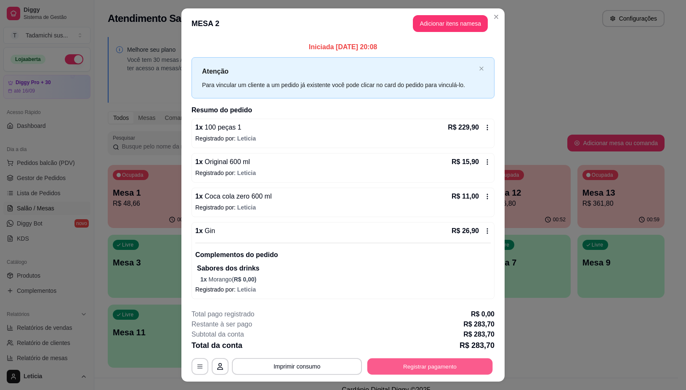
click at [377, 365] on button "Registrar pagamento" at bounding box center [431, 366] width 126 height 16
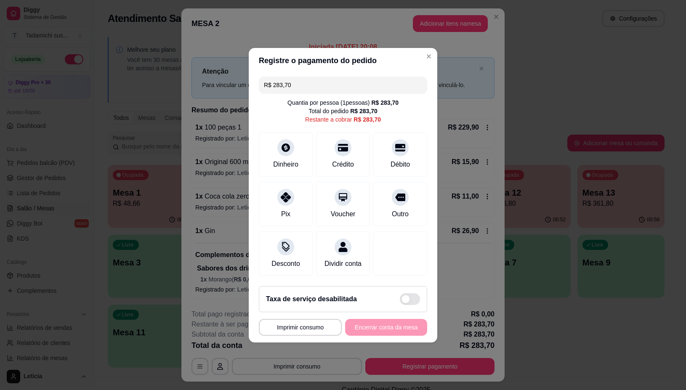
click at [331, 84] on input "R$ 283,70" at bounding box center [343, 85] width 158 height 17
click at [398, 146] on div at bounding box center [400, 145] width 19 height 19
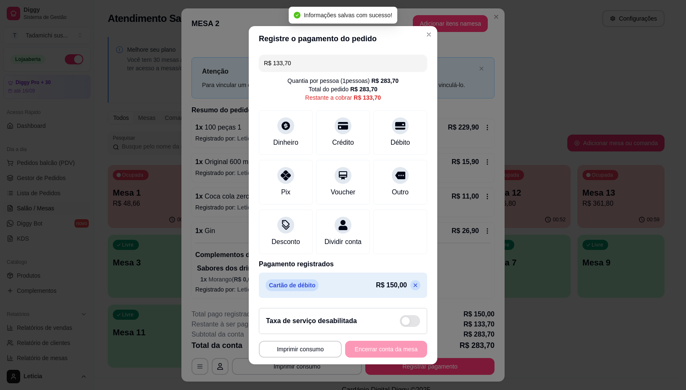
click at [339, 60] on input "R$ 133,70" at bounding box center [343, 63] width 158 height 17
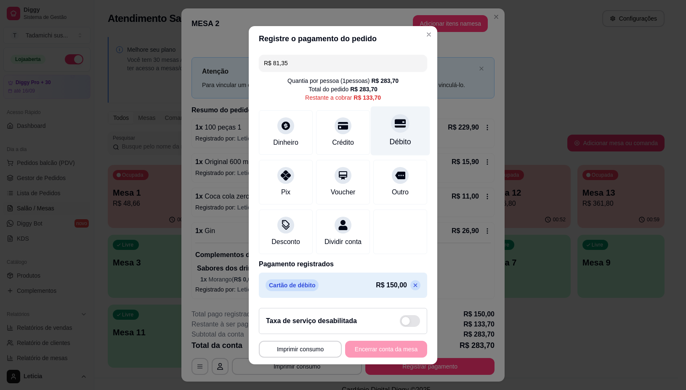
click at [394, 126] on div at bounding box center [400, 123] width 19 height 19
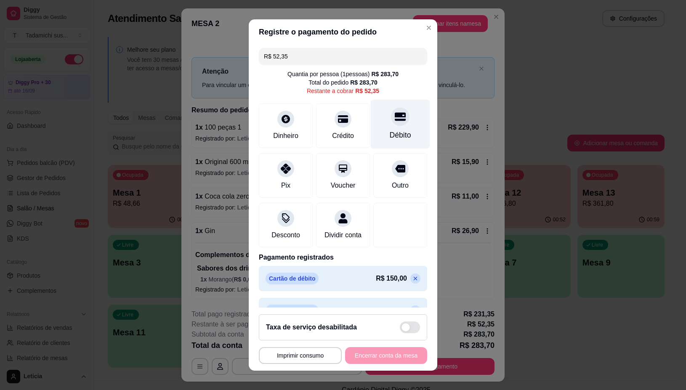
click at [390, 130] on div "Débito" at bounding box center [400, 135] width 21 height 11
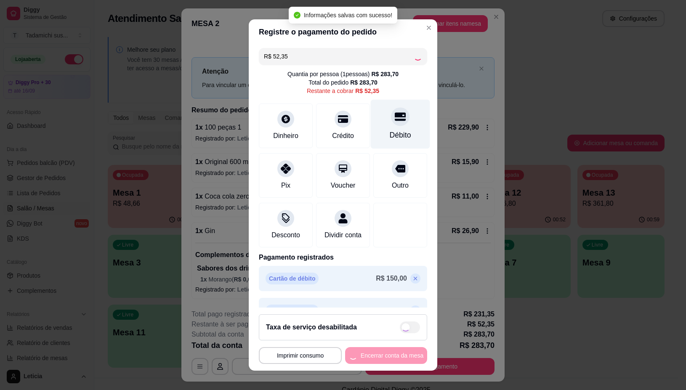
type input "R$ 0,00"
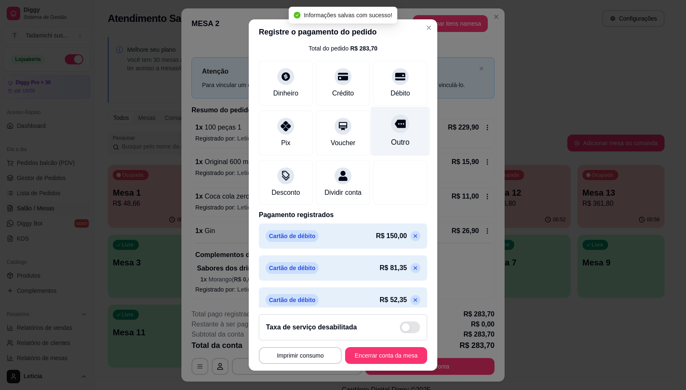
scroll to position [53, 0]
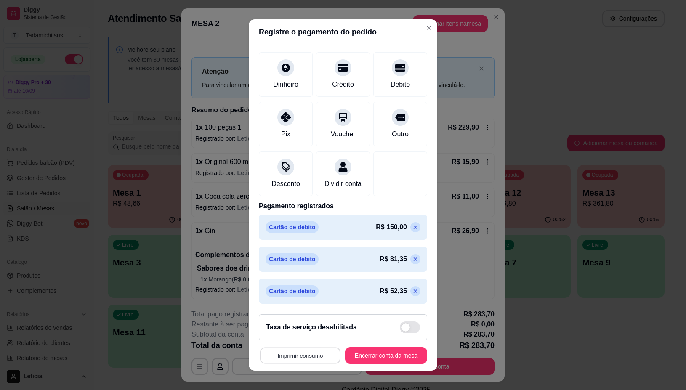
click at [304, 354] on button "Imprimir consumo" at bounding box center [300, 355] width 80 height 16
click at [303, 319] on button "IMPRESSORA" at bounding box center [297, 319] width 63 height 13
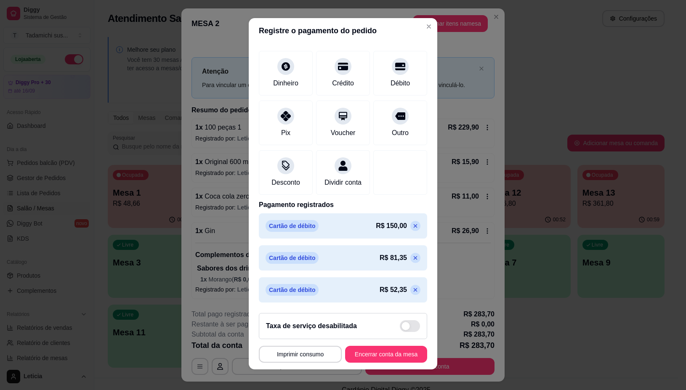
scroll to position [0, 0]
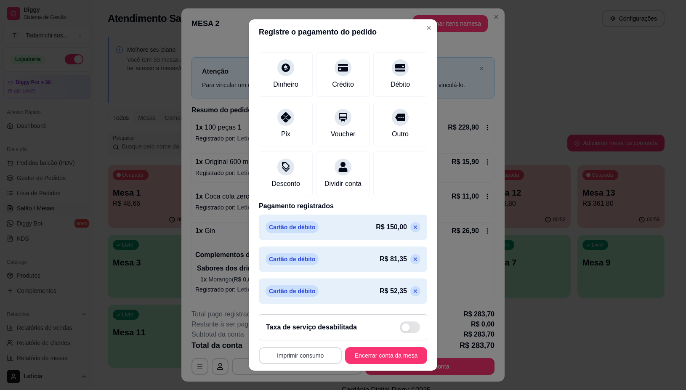
click at [295, 358] on button "Imprimir consumo" at bounding box center [300, 355] width 83 height 17
click at [366, 352] on button "Encerrar conta da mesa" at bounding box center [386, 355] width 82 height 17
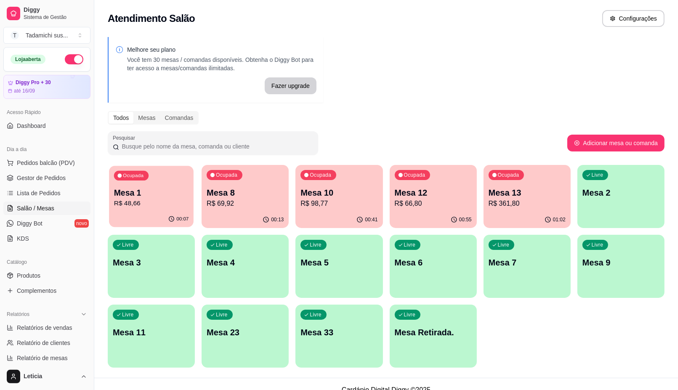
click at [169, 196] on p "Mesa 1" at bounding box center [151, 192] width 75 height 11
click at [171, 198] on p "Mesa 1" at bounding box center [151, 192] width 75 height 11
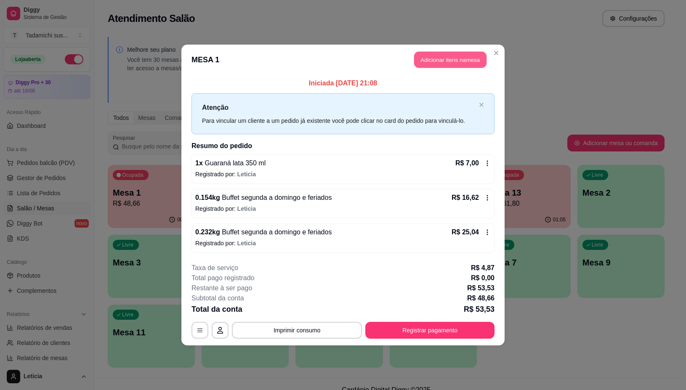
click at [426, 59] on button "Adicionar itens na mesa" at bounding box center [450, 60] width 72 height 16
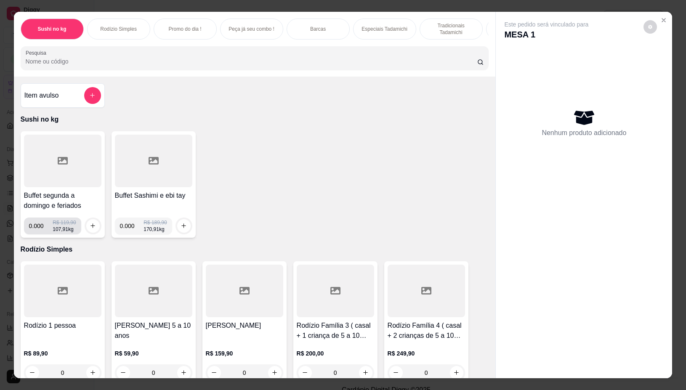
click at [38, 232] on input "0.000" at bounding box center [41, 226] width 24 height 17
type input "0.174"
click at [91, 229] on icon "increase-product-quantity" at bounding box center [93, 226] width 6 height 6
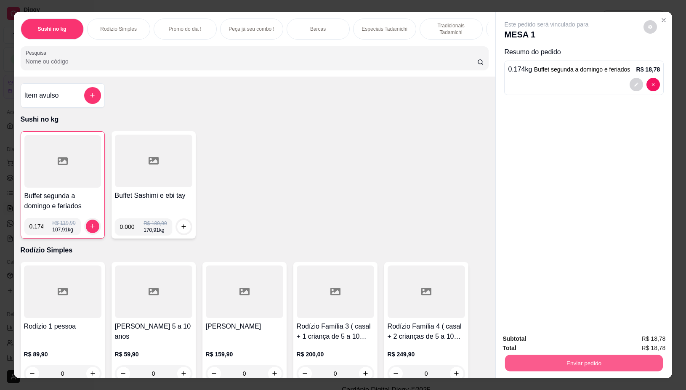
click at [513, 362] on button "Enviar pedido" at bounding box center [584, 363] width 158 height 16
click at [528, 338] on button "Não registrar e enviar pedido" at bounding box center [555, 339] width 85 height 16
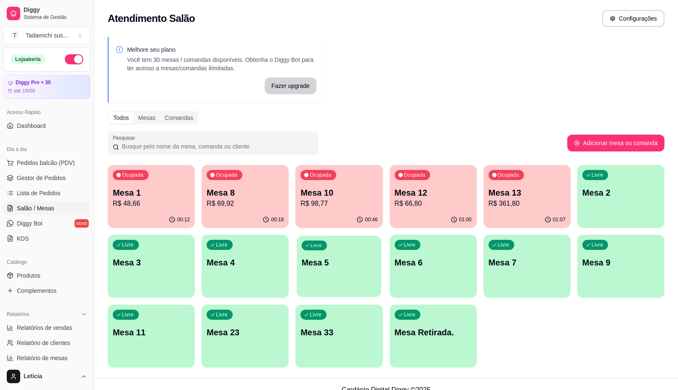
click at [336, 267] on p "Mesa 5" at bounding box center [339, 262] width 75 height 11
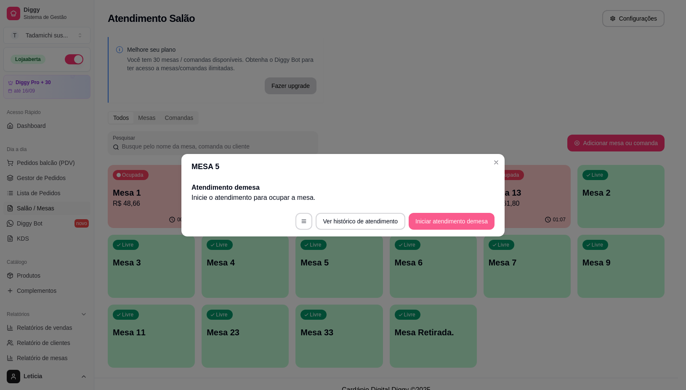
click at [423, 221] on button "Iniciar atendimento de mesa" at bounding box center [452, 221] width 86 height 17
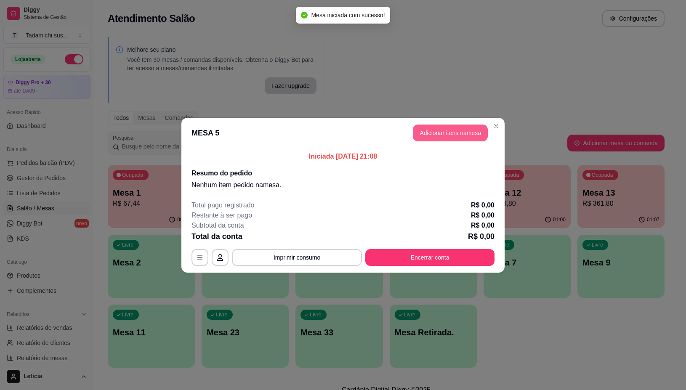
click at [422, 133] on button "Adicionar itens na mesa" at bounding box center [450, 133] width 75 height 17
click at [291, 64] on input "Pesquisa" at bounding box center [252, 61] width 452 height 8
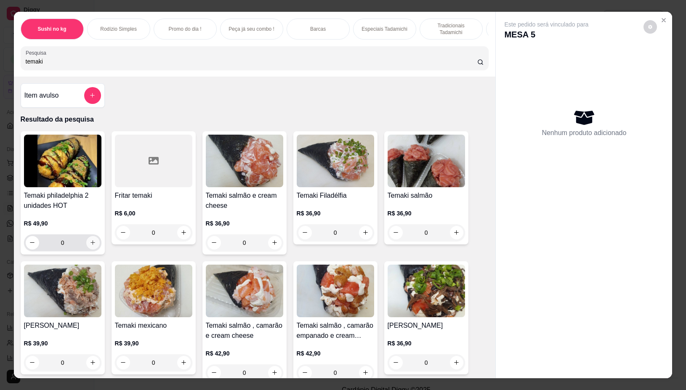
type input "temaki"
click at [90, 244] on icon "increase-product-quantity" at bounding box center [93, 243] width 6 height 6
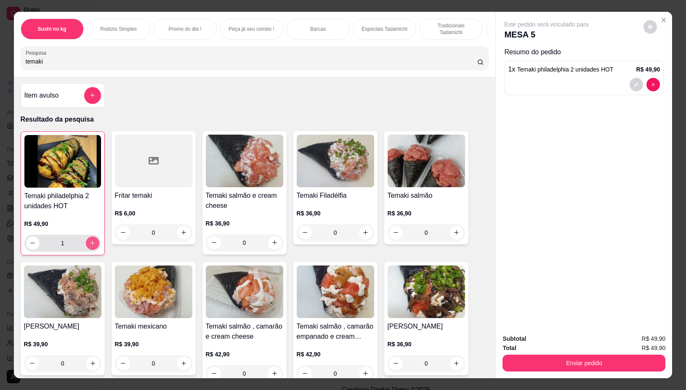
type input "1"
click at [628, 358] on button "Enviar pedido" at bounding box center [584, 363] width 163 height 17
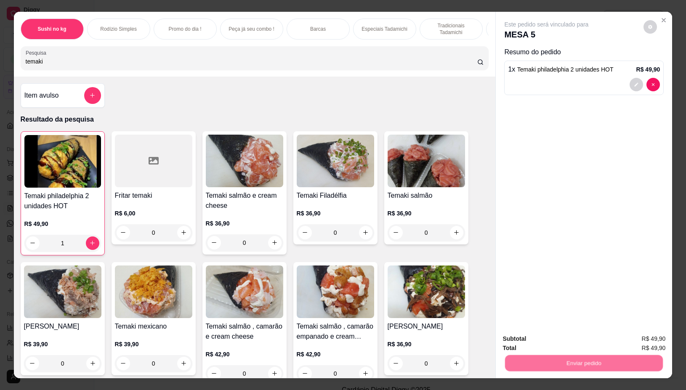
click at [580, 339] on button "Não registrar e enviar pedido" at bounding box center [556, 339] width 88 height 16
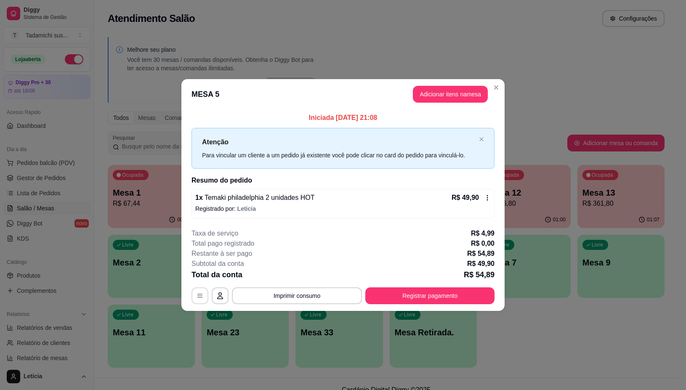
click at [199, 291] on button "button" at bounding box center [200, 296] width 17 height 17
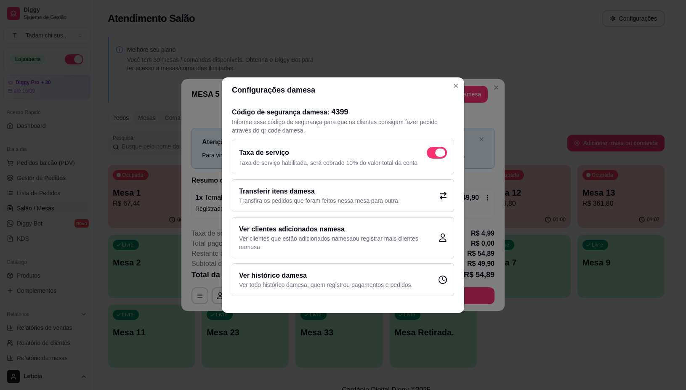
click at [428, 148] on label at bounding box center [437, 153] width 20 height 12
click at [428, 154] on input "checkbox" at bounding box center [429, 156] width 5 height 5
checkbox input "false"
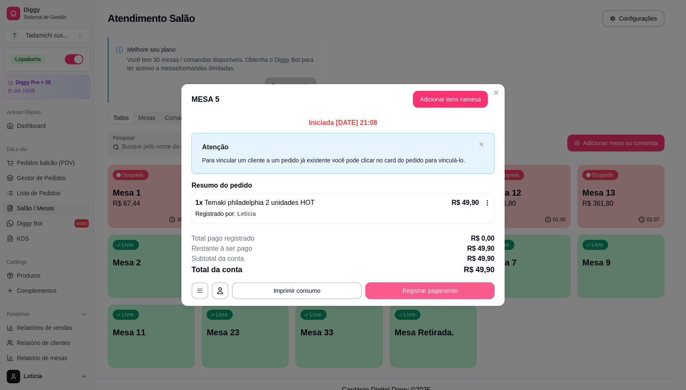
click at [389, 285] on button "Registrar pagamento" at bounding box center [430, 291] width 129 height 17
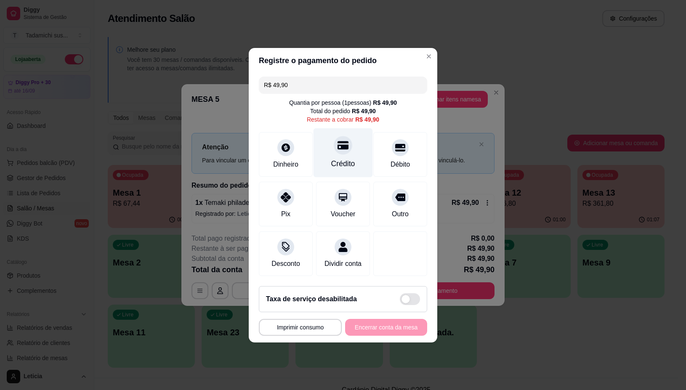
click at [350, 148] on div "Crédito" at bounding box center [343, 152] width 59 height 49
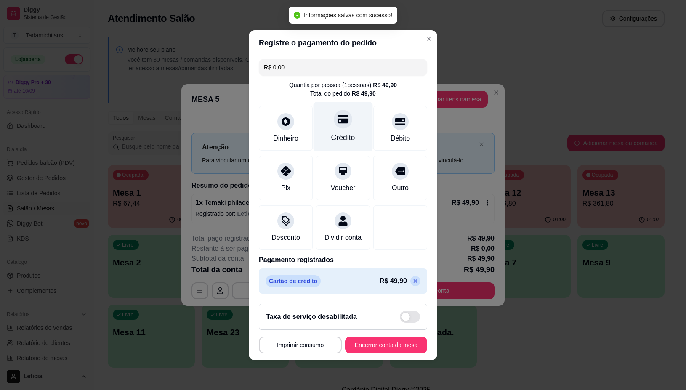
type input "R$ 0,00"
click at [302, 350] on button "Imprimir consumo" at bounding box center [300, 345] width 83 height 17
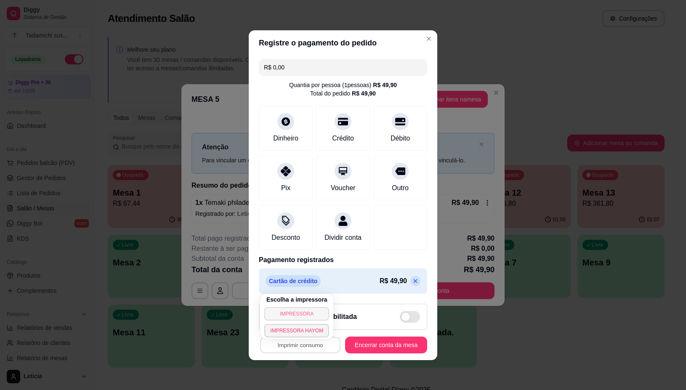
click at [316, 309] on button "IMPRESSORA" at bounding box center [296, 313] width 65 height 13
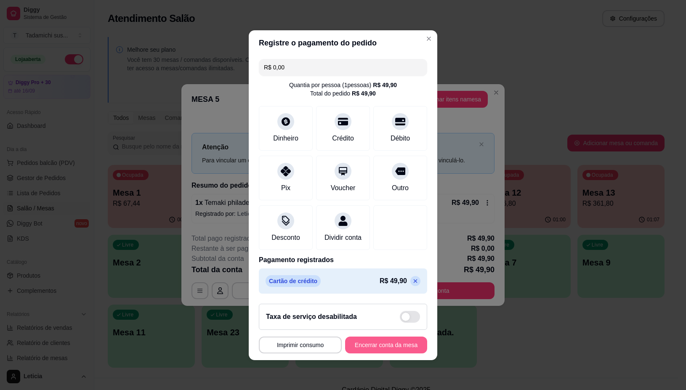
click at [360, 352] on button "Encerrar conta da mesa" at bounding box center [386, 345] width 82 height 17
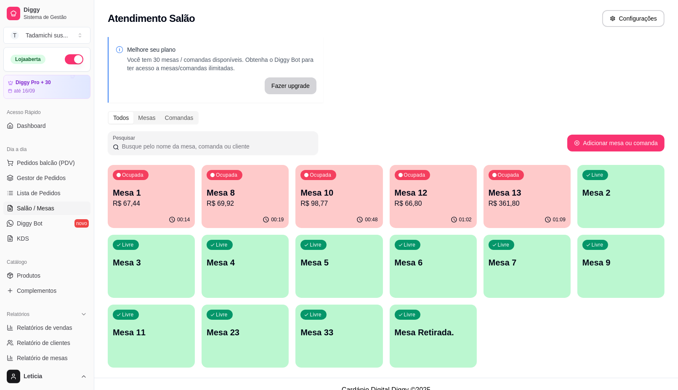
click at [143, 204] on p "R$ 67,44" at bounding box center [151, 204] width 77 height 10
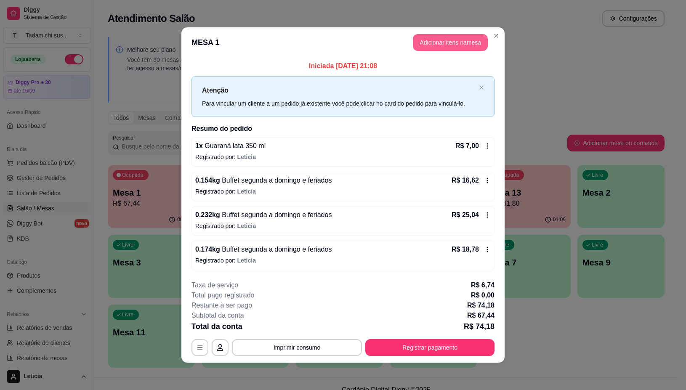
click at [451, 39] on button "Adicionar itens na mesa" at bounding box center [450, 42] width 75 height 17
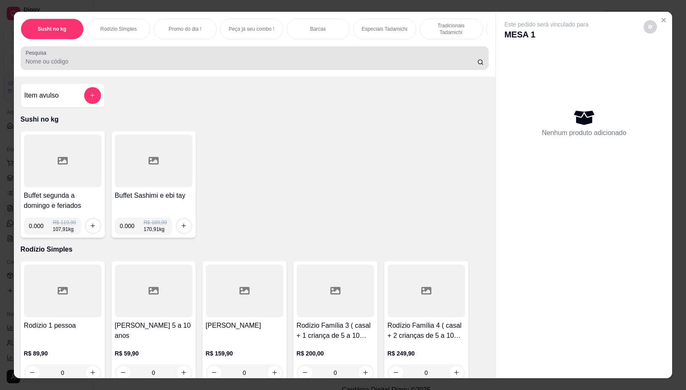
click at [242, 66] on input "Pesquisa" at bounding box center [252, 61] width 452 height 8
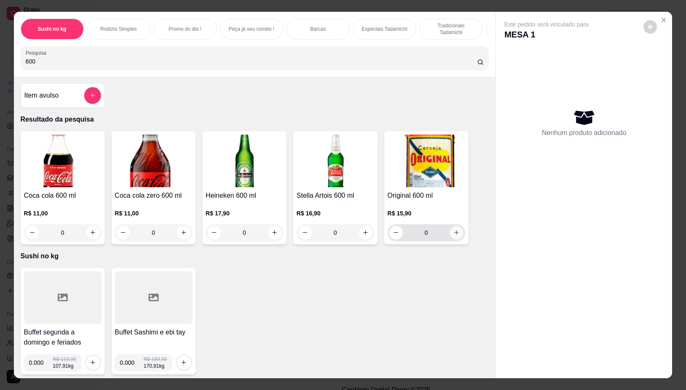
type input "600"
click at [454, 236] on icon "increase-product-quantity" at bounding box center [457, 233] width 6 height 6
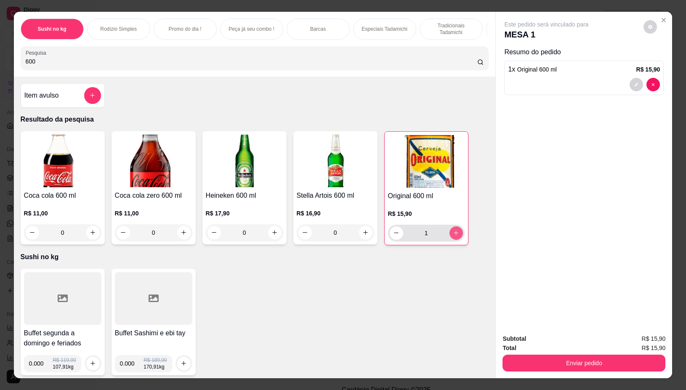
type input "1"
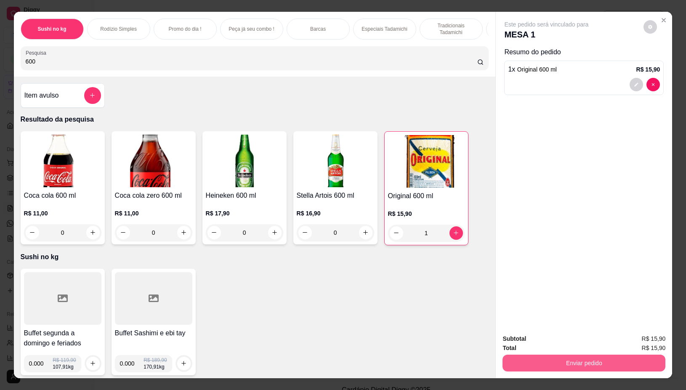
click at [526, 358] on button "Enviar pedido" at bounding box center [584, 363] width 163 height 17
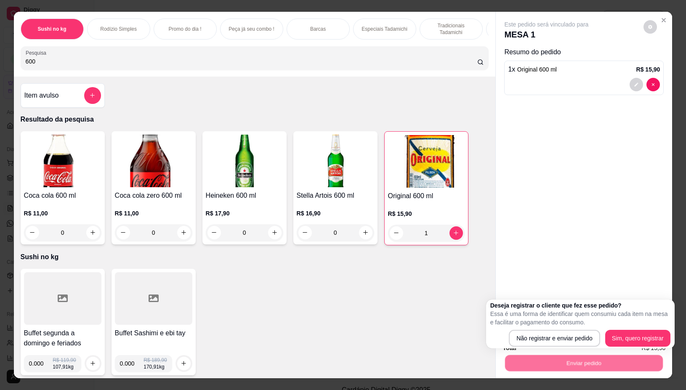
click at [529, 329] on div "Deseja registrar o cliente que fez esse pedido? Essa é uma forma de identificar…" at bounding box center [581, 324] width 180 height 45
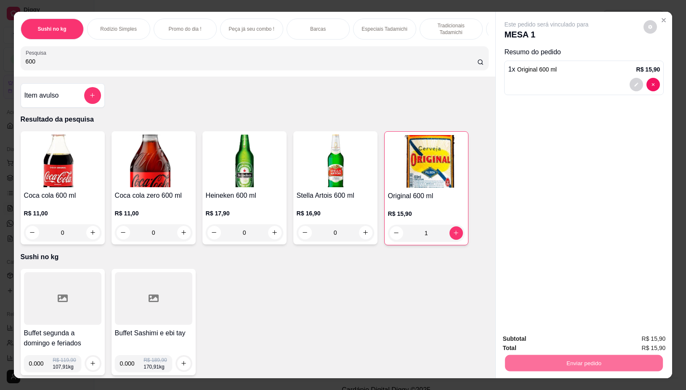
click at [529, 338] on button "Não registrar e enviar pedido" at bounding box center [556, 339] width 88 height 16
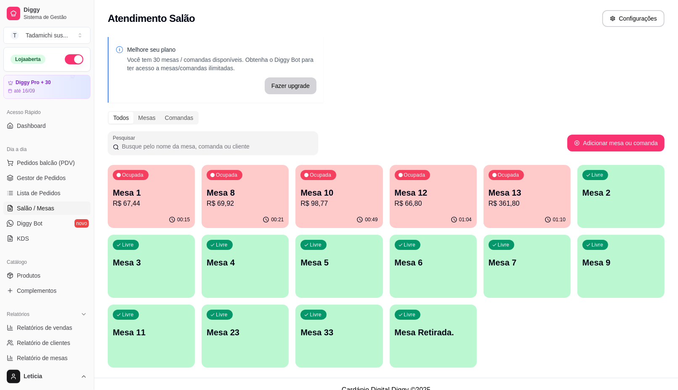
click at [320, 193] on p "Mesa 10" at bounding box center [339, 193] width 77 height 12
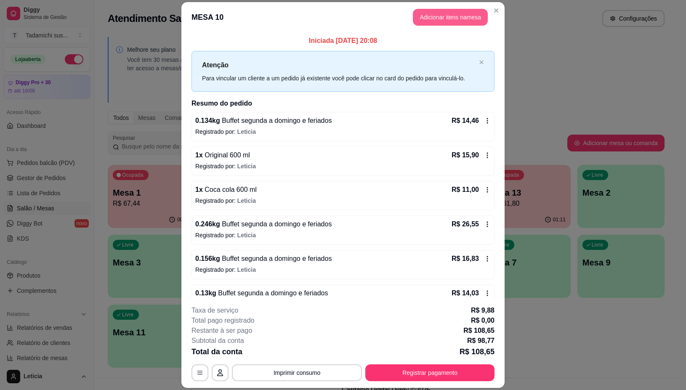
click at [453, 21] on button "Adicionar itens na mesa" at bounding box center [450, 17] width 75 height 17
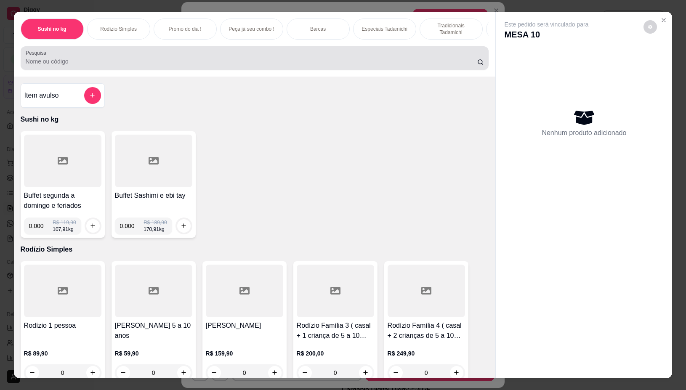
click at [202, 51] on div "Pesquisa" at bounding box center [255, 58] width 469 height 24
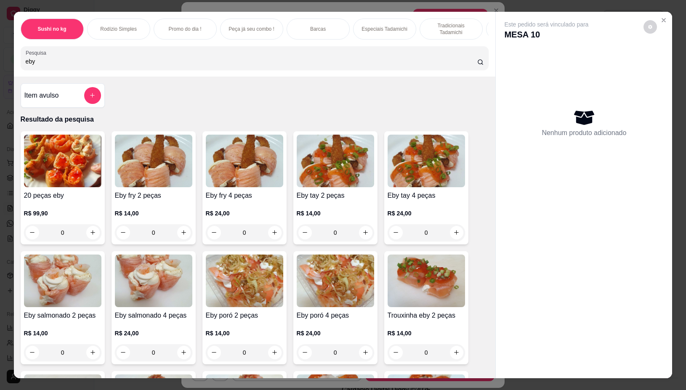
click at [192, 66] on input "eby" at bounding box center [252, 61] width 452 height 8
type input "eby"
click at [181, 236] on icon "increase-product-quantity" at bounding box center [184, 233] width 6 height 6
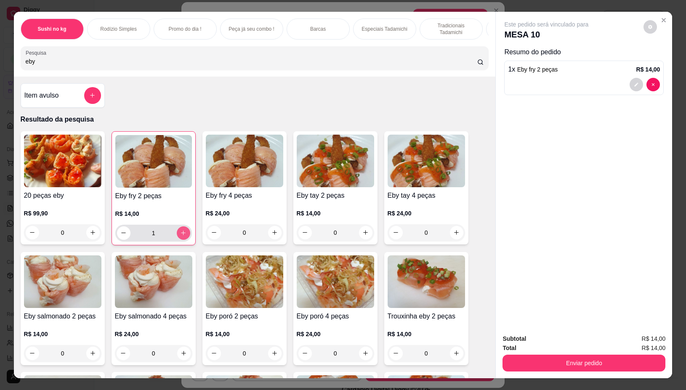
type input "1"
click at [120, 236] on icon "decrease-product-quantity" at bounding box center [123, 233] width 6 height 6
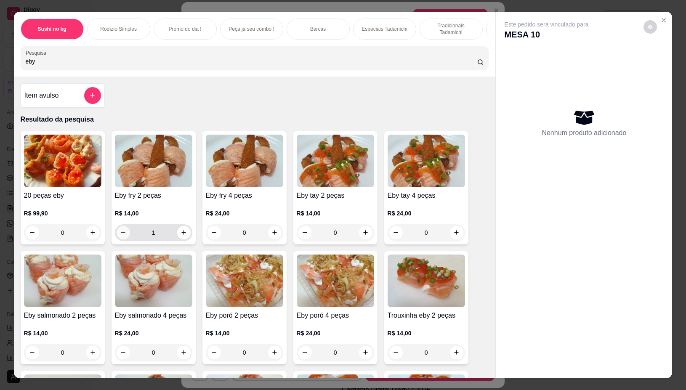
type input "0"
click at [359, 235] on button "increase-product-quantity" at bounding box center [365, 232] width 13 height 13
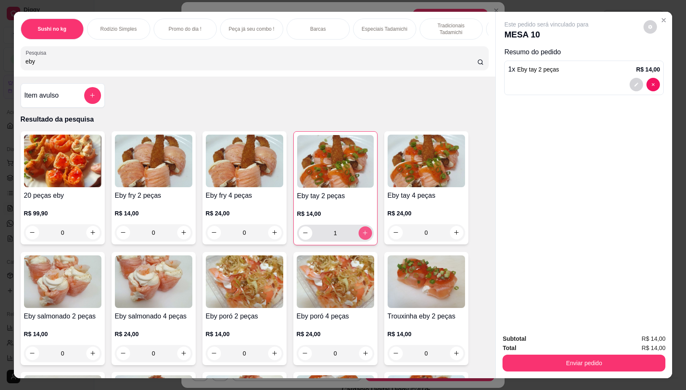
type input "1"
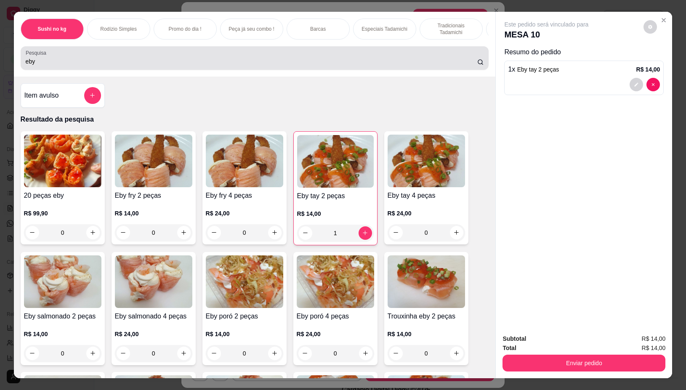
click at [275, 61] on input "eby" at bounding box center [252, 61] width 452 height 8
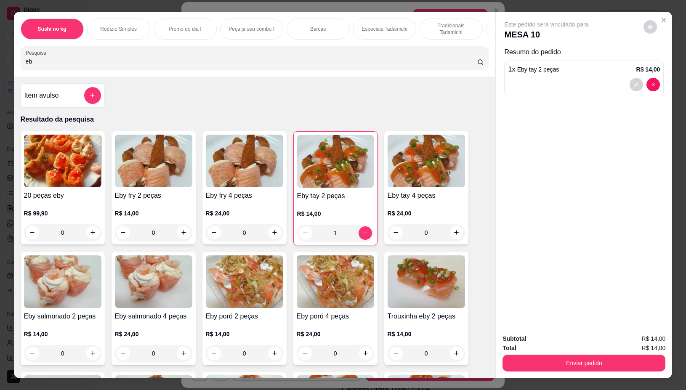
type input "e"
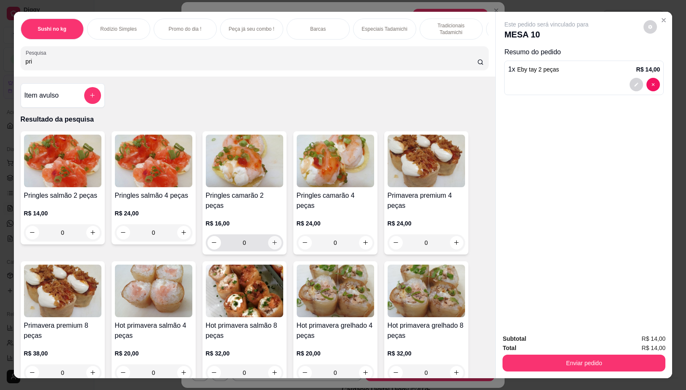
type input "pri"
click at [272, 240] on icon "increase-product-quantity" at bounding box center [275, 243] width 6 height 6
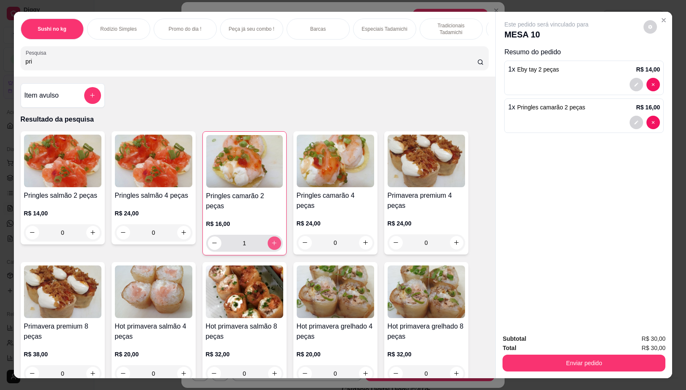
type input "1"
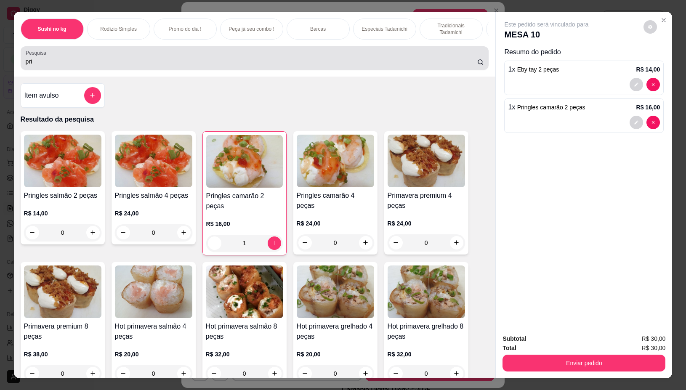
click at [274, 60] on div "pri" at bounding box center [255, 58] width 459 height 17
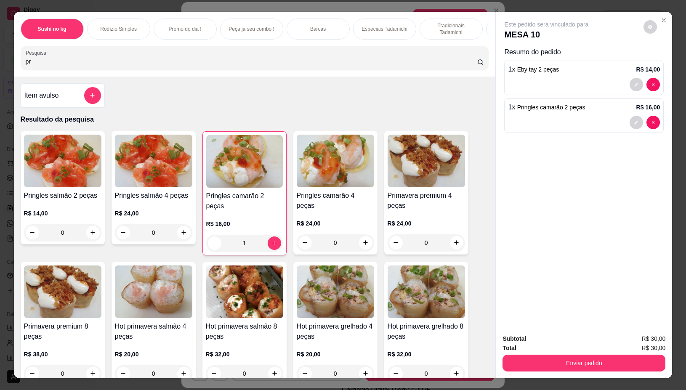
type input "p"
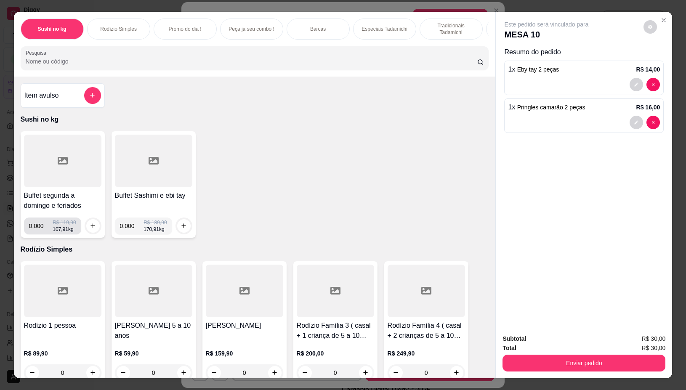
click at [40, 232] on input "0.000" at bounding box center [41, 226] width 24 height 17
click at [40, 231] on input "0.086" at bounding box center [41, 226] width 24 height 17
type input "0.000"
click at [128, 232] on input "0.000" at bounding box center [132, 226] width 24 height 17
click at [129, 231] on input "0.000" at bounding box center [132, 226] width 24 height 17
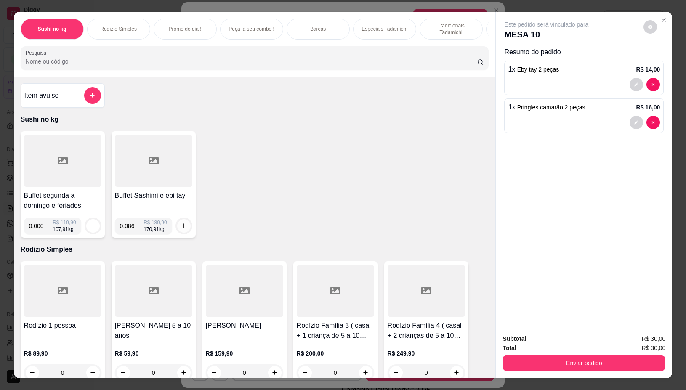
type input "0.086"
click at [181, 227] on icon "increase-product-quantity" at bounding box center [184, 226] width 6 height 6
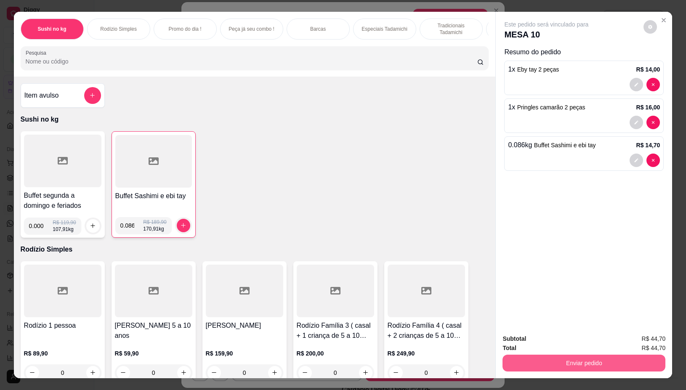
click at [510, 356] on button "Enviar pedido" at bounding box center [584, 363] width 163 height 17
click at [538, 339] on button "Não registrar e enviar pedido" at bounding box center [556, 339] width 88 height 16
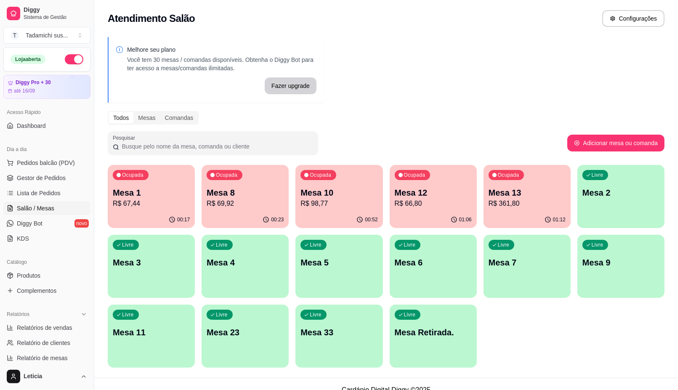
click at [249, 206] on p "R$ 69,92" at bounding box center [245, 204] width 77 height 10
click at [423, 208] on p "R$ 66,80" at bounding box center [433, 204] width 75 height 10
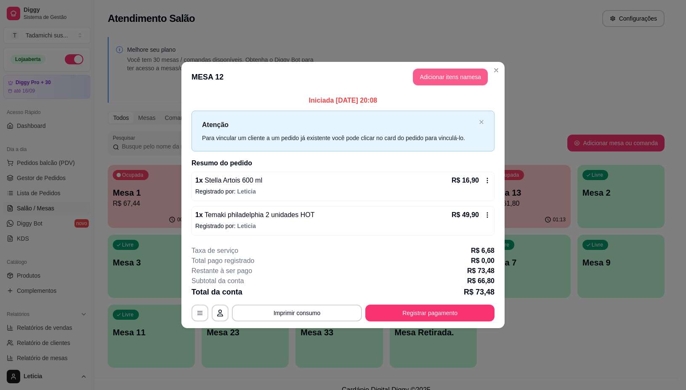
click at [467, 76] on button "Adicionar itens na mesa" at bounding box center [450, 77] width 75 height 17
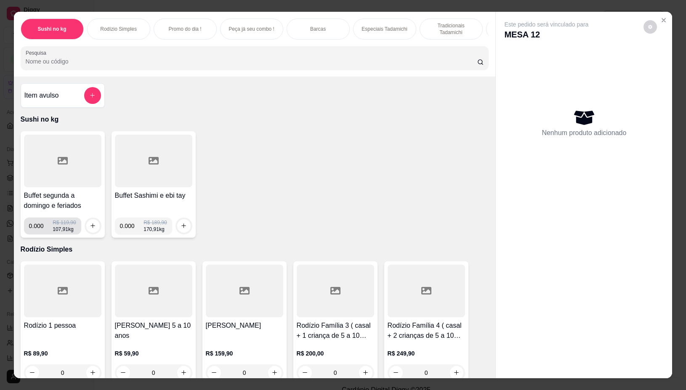
click at [38, 230] on input "0.000" at bounding box center [41, 226] width 24 height 17
type input "0.260"
click at [90, 228] on icon "increase-product-quantity" at bounding box center [93, 226] width 6 height 6
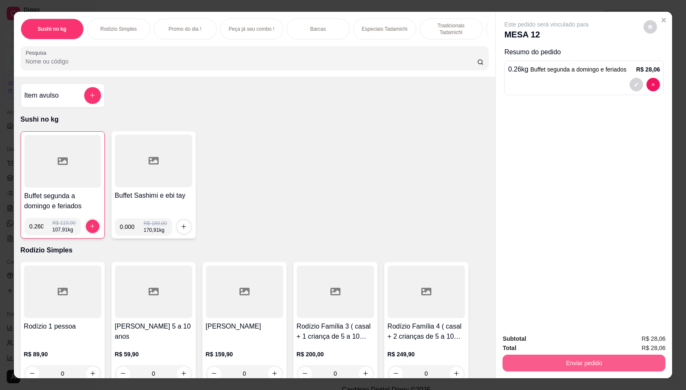
click at [563, 357] on button "Enviar pedido" at bounding box center [584, 363] width 163 height 17
click at [561, 339] on button "Não registrar e enviar pedido" at bounding box center [556, 339] width 88 height 16
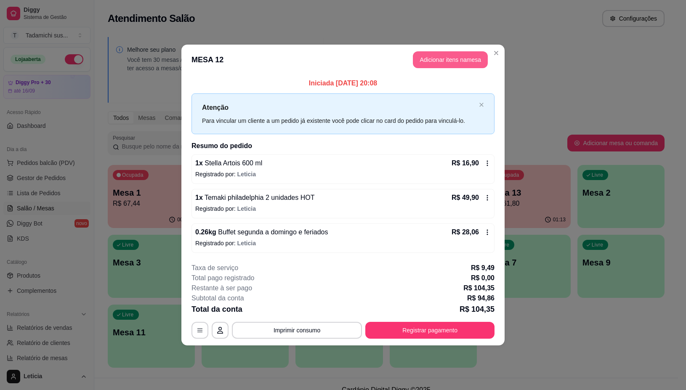
click at [437, 57] on button "Adicionar itens na mesa" at bounding box center [450, 59] width 75 height 17
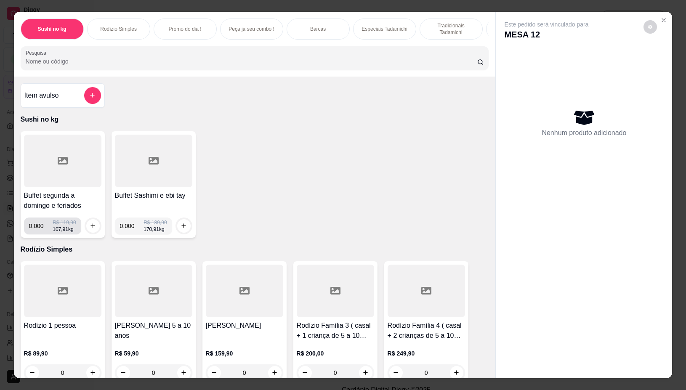
click at [39, 229] on input "0.000" at bounding box center [41, 226] width 24 height 17
type input "0.266"
click at [86, 230] on button "increase-product-quantity" at bounding box center [92, 225] width 13 height 13
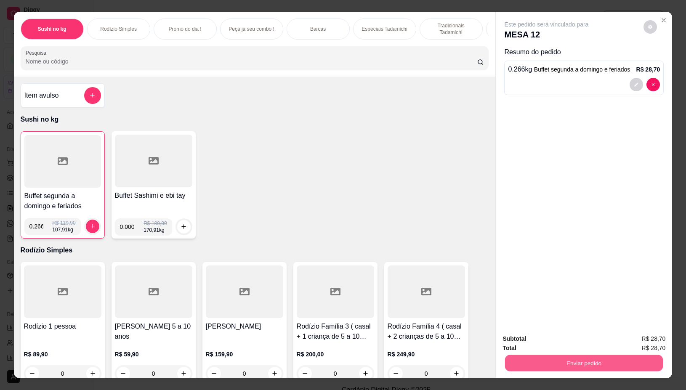
click at [521, 355] on button "Enviar pedido" at bounding box center [584, 363] width 158 height 16
click at [526, 334] on button "Não registrar e enviar pedido" at bounding box center [556, 339] width 88 height 16
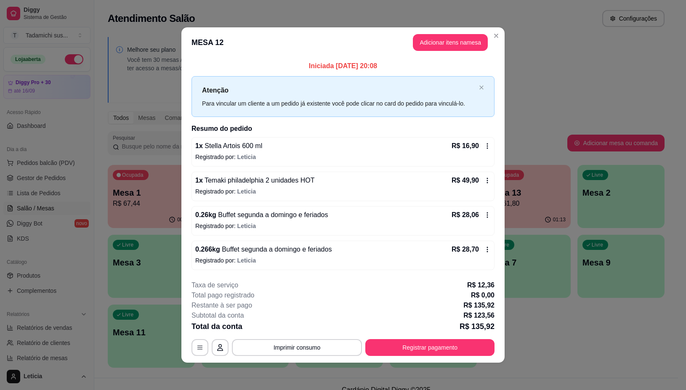
click at [192, 344] on div "**********" at bounding box center [343, 347] width 303 height 17
click at [199, 351] on icon "button" at bounding box center [200, 348] width 7 height 7
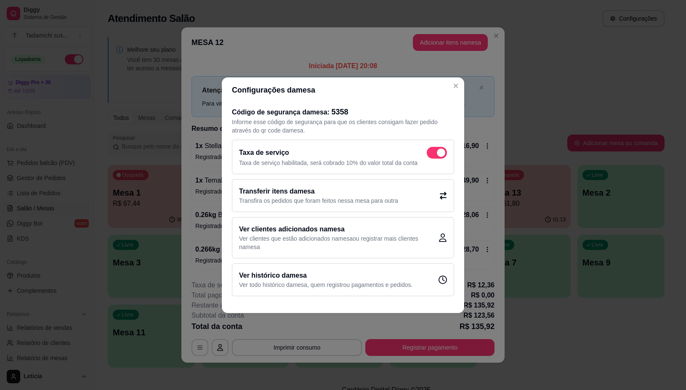
click at [439, 149] on span at bounding box center [441, 153] width 8 height 8
click at [432, 154] on input "checkbox" at bounding box center [429, 156] width 5 height 5
checkbox input "false"
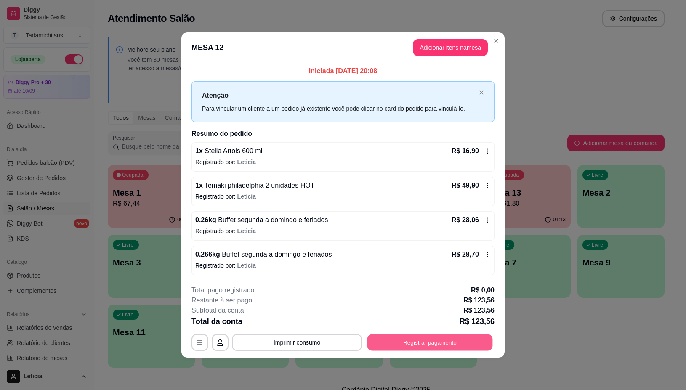
click at [407, 338] on button "Registrar pagamento" at bounding box center [431, 343] width 126 height 16
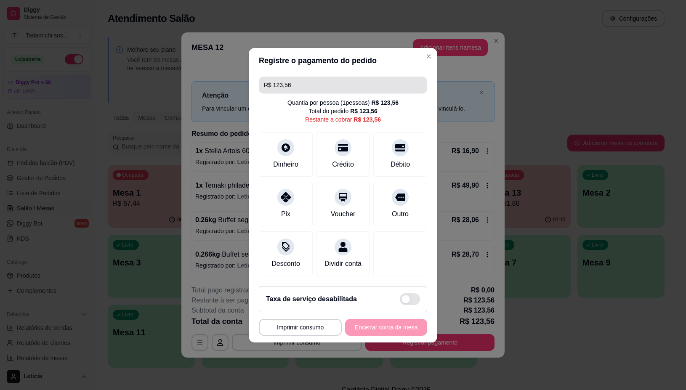
click at [309, 78] on input "R$ 123,56" at bounding box center [343, 85] width 158 height 17
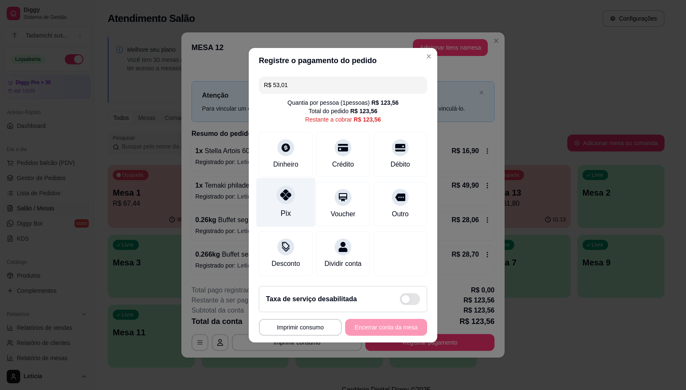
click at [280, 192] on icon at bounding box center [285, 195] width 11 height 11
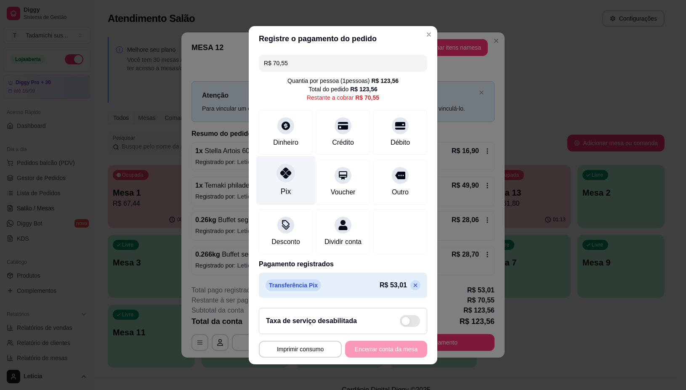
click at [286, 170] on icon at bounding box center [285, 173] width 11 height 11
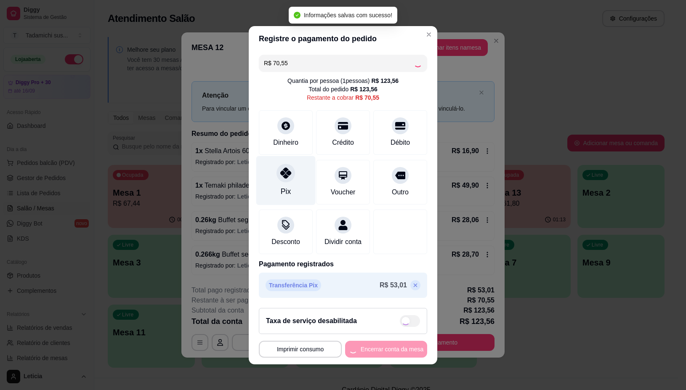
type input "R$ 0,00"
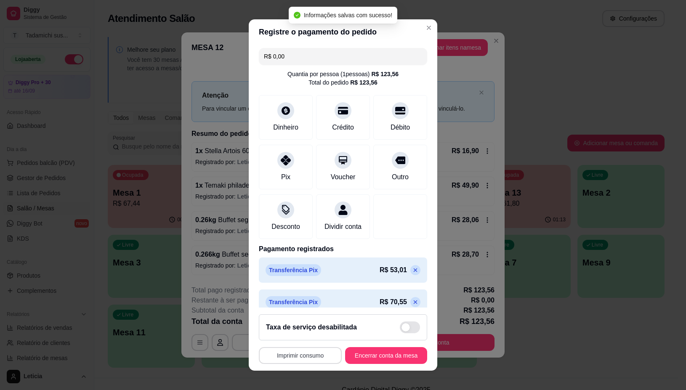
click at [264, 357] on button "Imprimir consumo" at bounding box center [300, 355] width 83 height 17
click at [290, 321] on button "IMPRESSORA" at bounding box center [296, 319] width 65 height 13
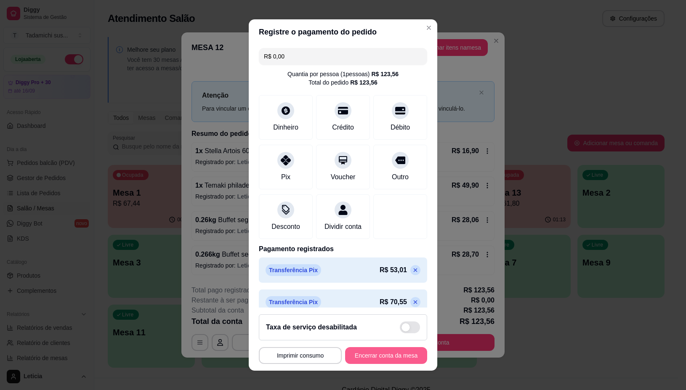
click at [361, 360] on button "Encerrar conta da mesa" at bounding box center [386, 355] width 82 height 17
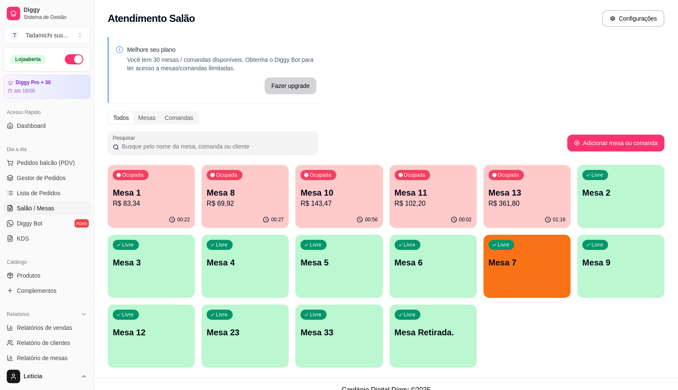
click at [323, 200] on p "R$ 143,47" at bounding box center [339, 204] width 77 height 10
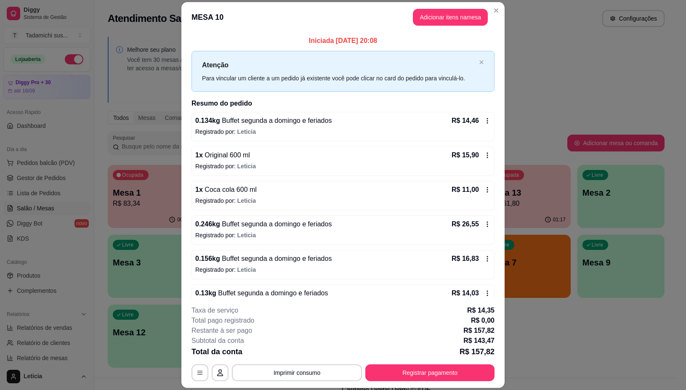
scroll to position [53, 0]
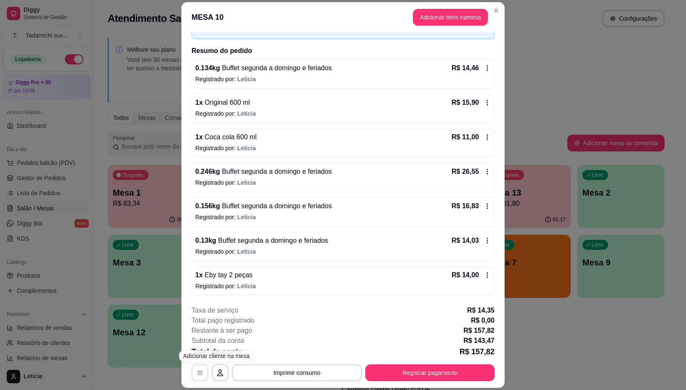
click at [198, 375] on icon "button" at bounding box center [200, 373] width 5 height 4
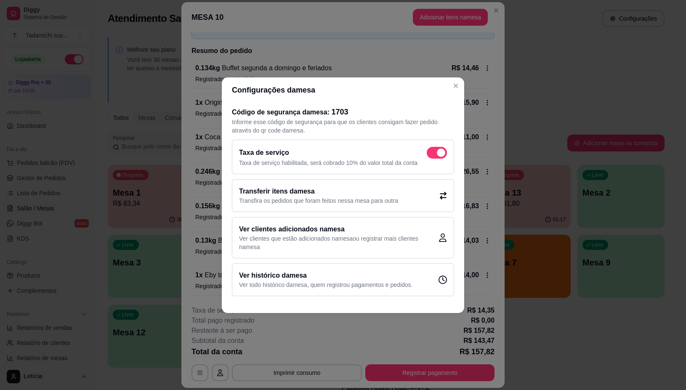
click at [435, 150] on span at bounding box center [437, 153] width 20 height 12
click at [432, 154] on input "checkbox" at bounding box center [429, 156] width 5 height 5
checkbox input "false"
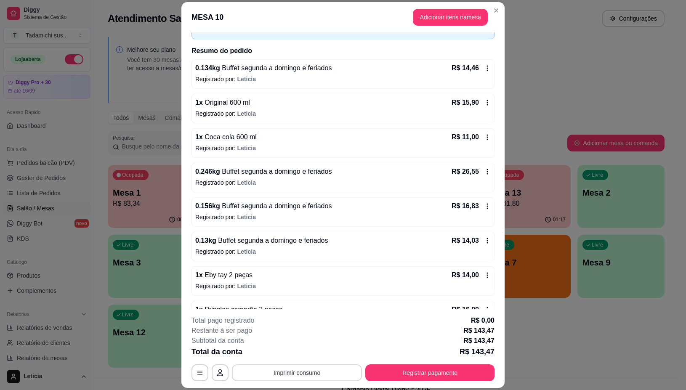
click at [309, 374] on button "Imprimir consumo" at bounding box center [297, 373] width 130 height 17
click at [300, 335] on button "IMPRESSORA" at bounding box center [295, 337] width 65 height 13
click at [380, 369] on button "Registrar pagamento" at bounding box center [431, 373] width 126 height 16
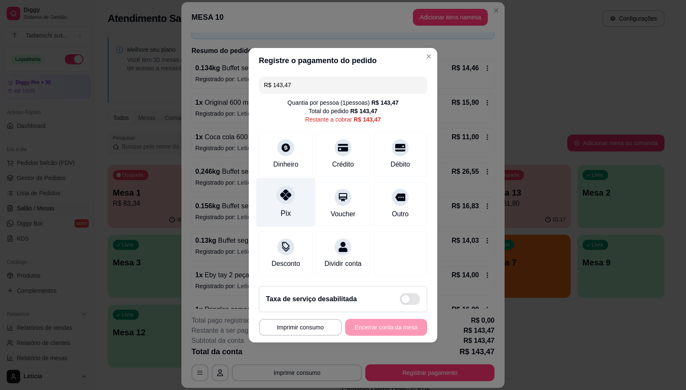
click at [283, 191] on icon at bounding box center [285, 195] width 11 height 11
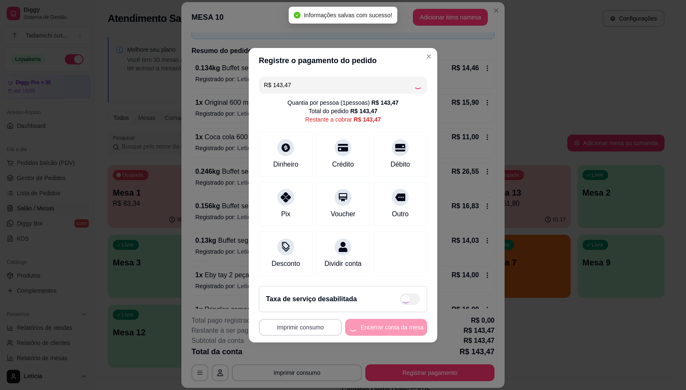
type input "R$ 0,00"
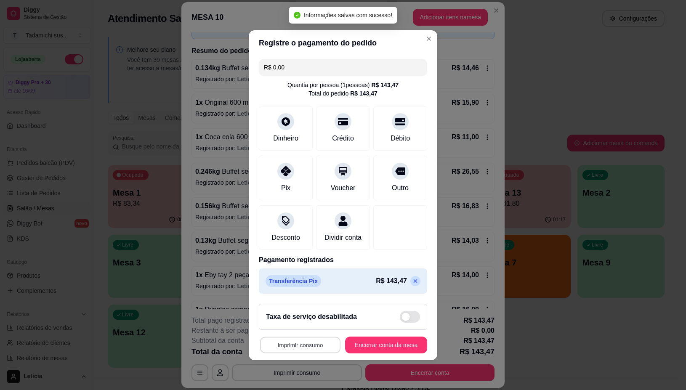
click at [297, 350] on button "Imprimir consumo" at bounding box center [300, 345] width 80 height 16
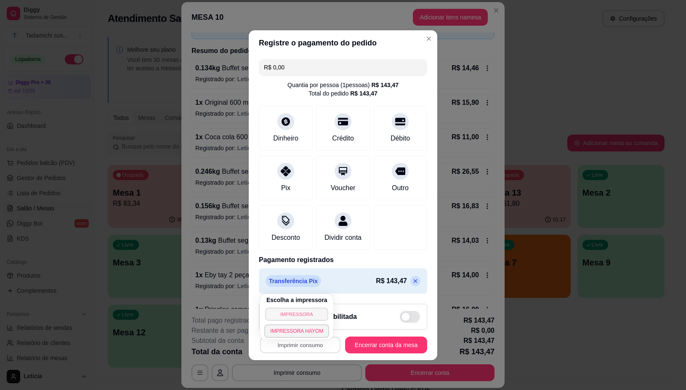
click at [298, 310] on button "IMPRESSORA" at bounding box center [297, 314] width 63 height 13
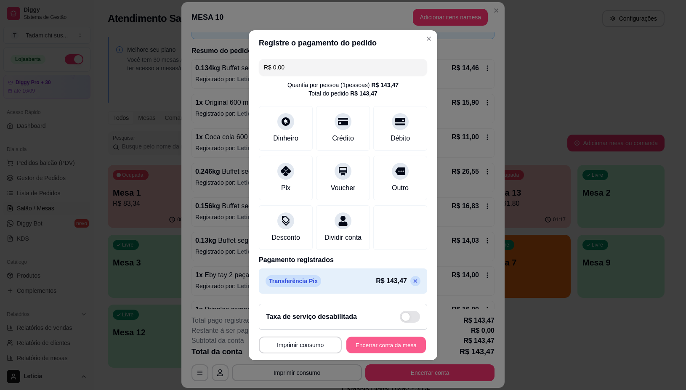
click at [366, 353] on button "Encerrar conta da mesa" at bounding box center [387, 345] width 80 height 16
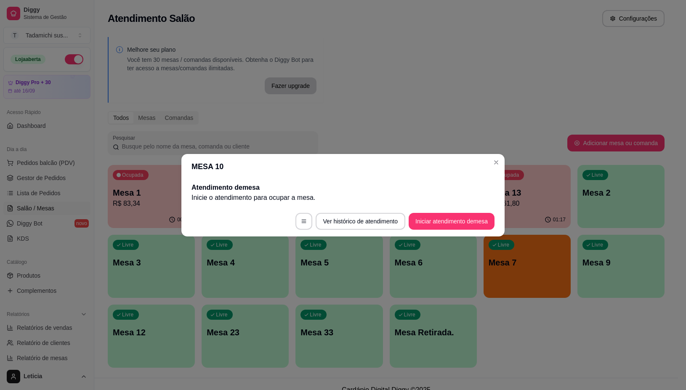
scroll to position [0, 0]
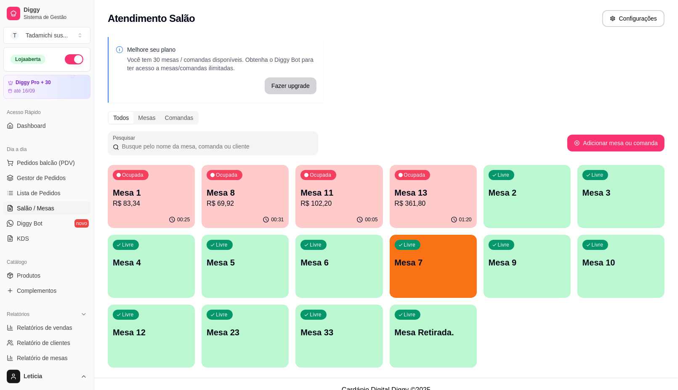
click at [443, 193] on p "Mesa 13" at bounding box center [433, 193] width 77 height 12
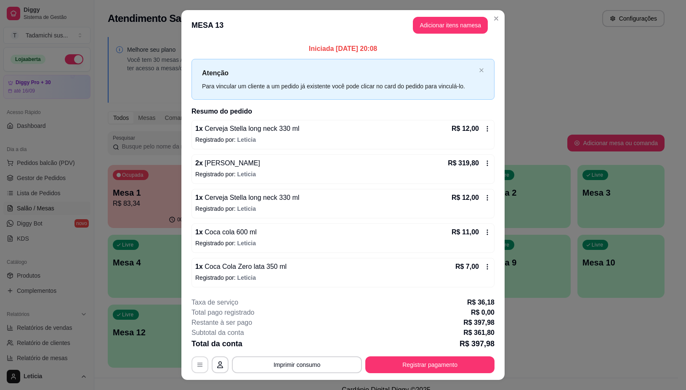
click at [192, 369] on button "button" at bounding box center [200, 365] width 17 height 17
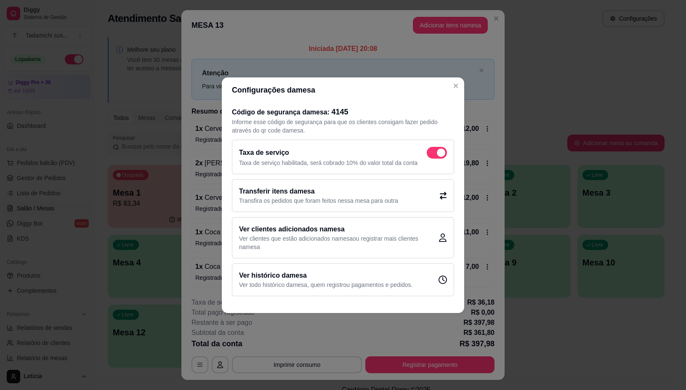
click at [441, 151] on span at bounding box center [441, 153] width 8 height 8
click at [432, 154] on input "checkbox" at bounding box center [429, 156] width 5 height 5
checkbox input "false"
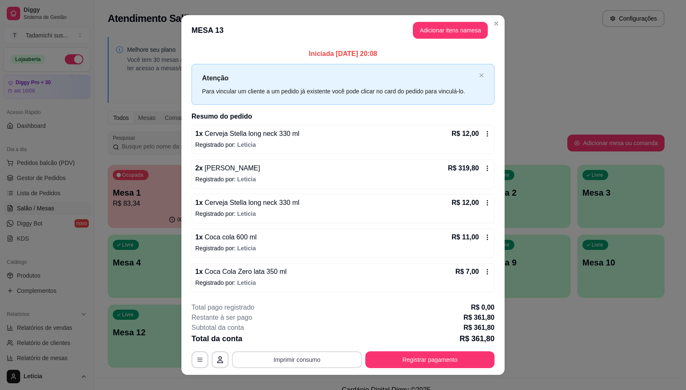
click at [279, 357] on button "Imprimir consumo" at bounding box center [297, 360] width 130 height 17
click at [293, 323] on button "IMPRESSORA" at bounding box center [295, 324] width 65 height 13
click at [402, 361] on button "Registrar pagamento" at bounding box center [431, 360] width 126 height 16
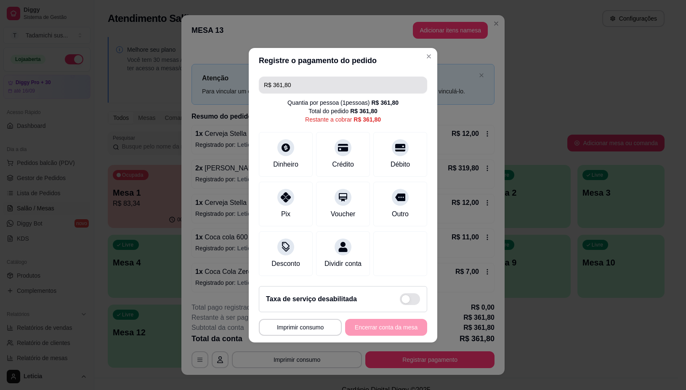
click at [295, 80] on input "R$ 361,80" at bounding box center [343, 85] width 158 height 17
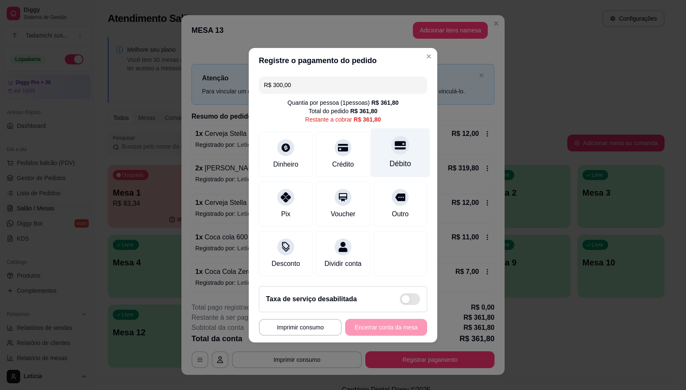
click at [394, 147] on div at bounding box center [400, 145] width 19 height 19
type input "R$ 61,80"
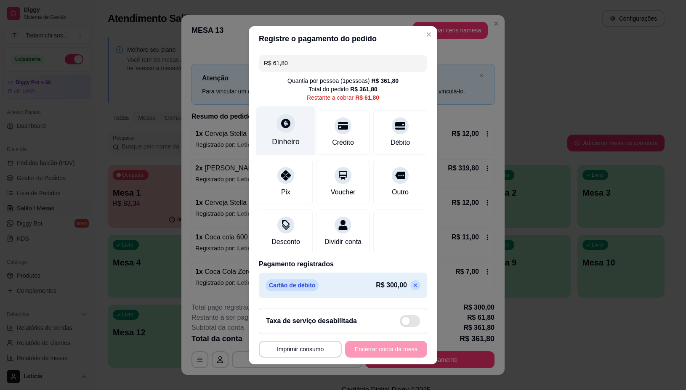
click at [280, 124] on div at bounding box center [286, 123] width 19 height 19
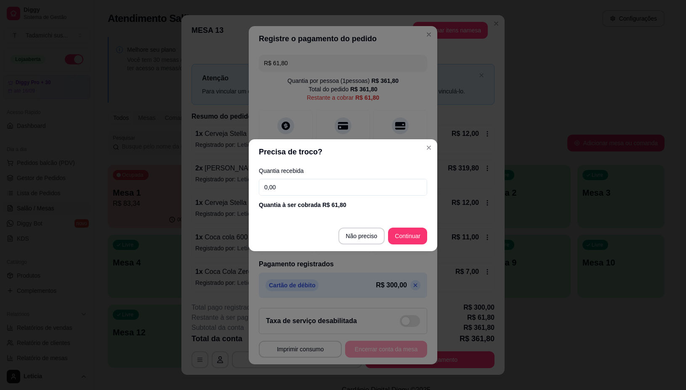
click at [334, 189] on input "0,00" at bounding box center [343, 187] width 168 height 17
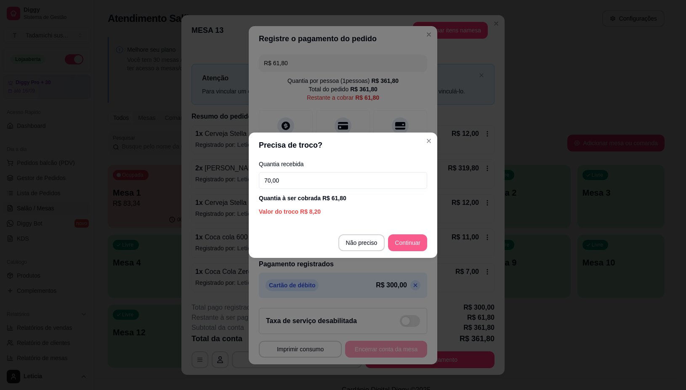
type input "70,00"
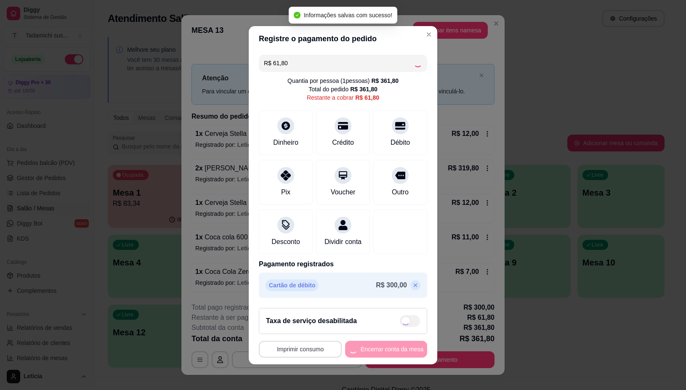
type input "R$ 0,00"
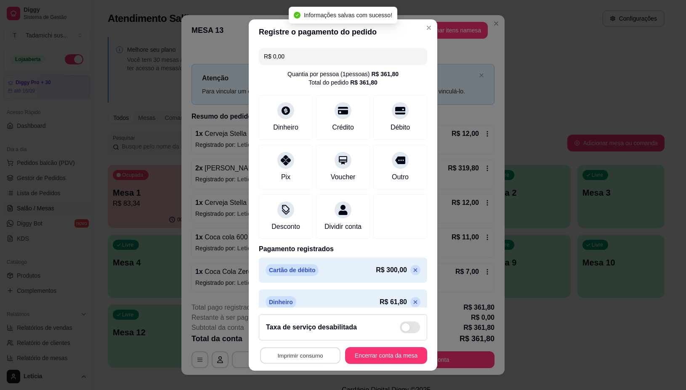
click at [302, 354] on button "Imprimir consumo" at bounding box center [300, 355] width 80 height 16
click at [306, 320] on button "IMPRESSORA" at bounding box center [296, 319] width 65 height 13
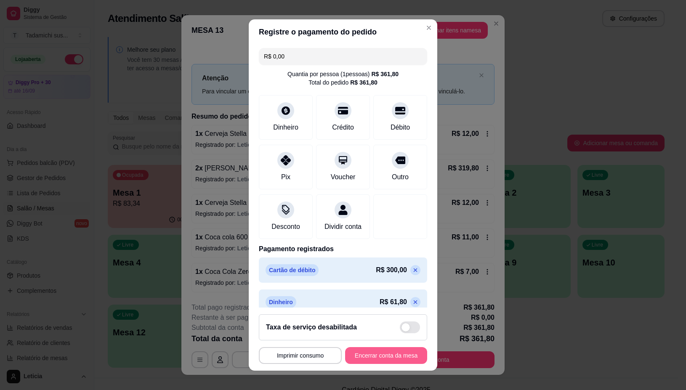
click at [349, 357] on button "Encerrar conta da mesa" at bounding box center [386, 355] width 82 height 17
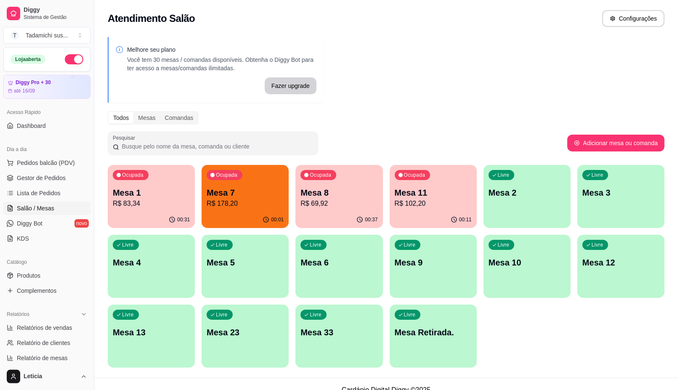
click at [161, 207] on p "R$ 83,34" at bounding box center [151, 204] width 77 height 10
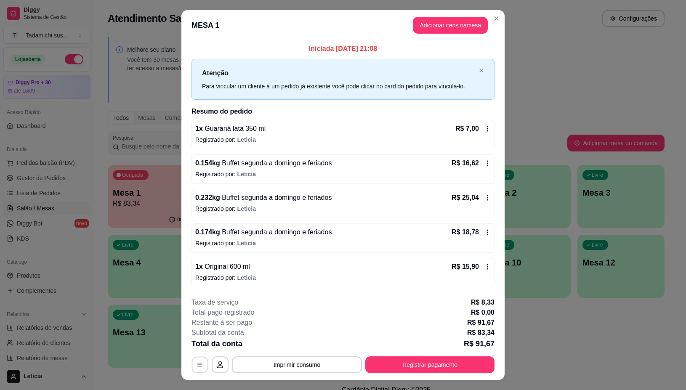
click at [198, 367] on icon "button" at bounding box center [200, 365] width 5 height 4
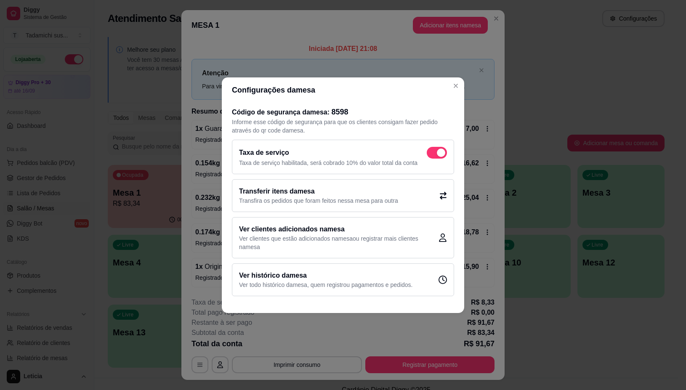
click at [435, 150] on span at bounding box center [437, 153] width 20 height 12
click at [432, 154] on input "checkbox" at bounding box center [429, 156] width 5 height 5
checkbox input "false"
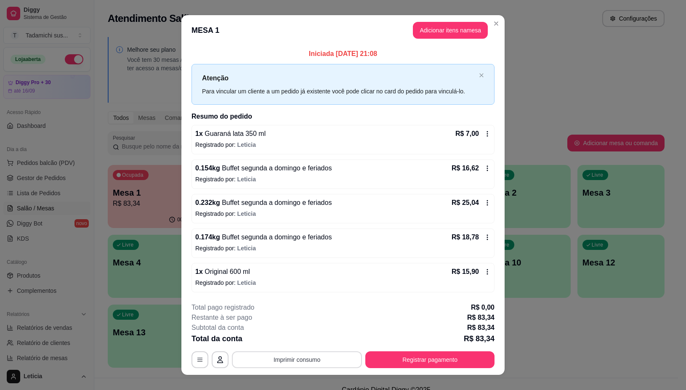
click at [293, 356] on button "Imprimir consumo" at bounding box center [297, 360] width 130 height 17
click at [306, 324] on button "IMPRESSORA" at bounding box center [295, 324] width 65 height 13
click at [379, 361] on button "Registrar pagamento" at bounding box center [430, 360] width 129 height 17
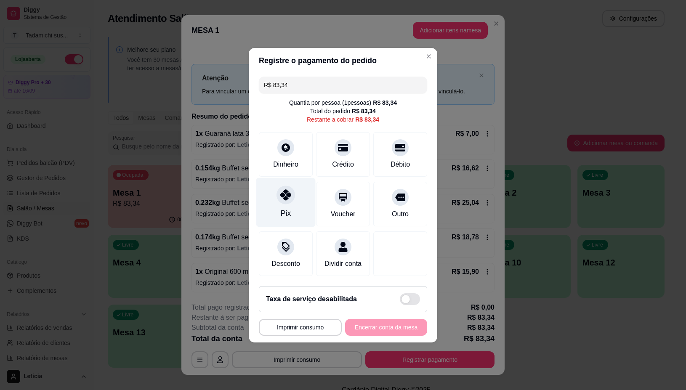
click at [286, 200] on div "Pix" at bounding box center [285, 202] width 59 height 49
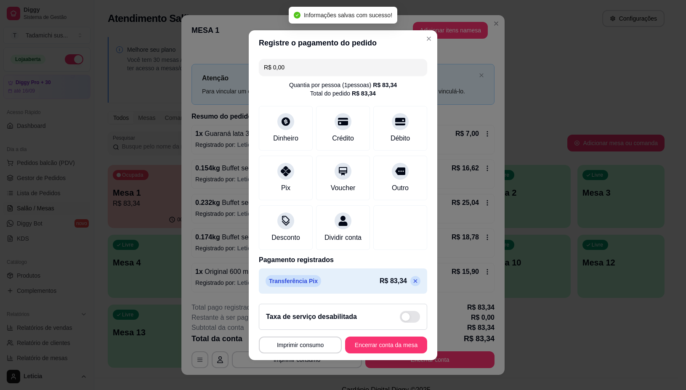
type input "R$ 0,00"
click at [285, 349] on button "Imprimir consumo" at bounding box center [300, 345] width 80 height 16
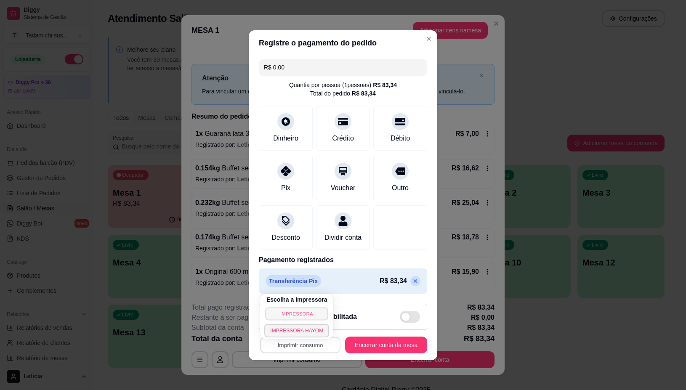
click at [297, 315] on button "IMPRESSORA" at bounding box center [297, 313] width 63 height 13
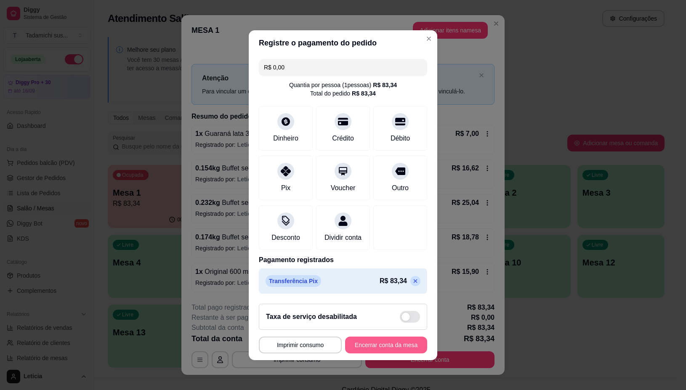
click at [373, 345] on button "Encerrar conta da mesa" at bounding box center [386, 345] width 82 height 17
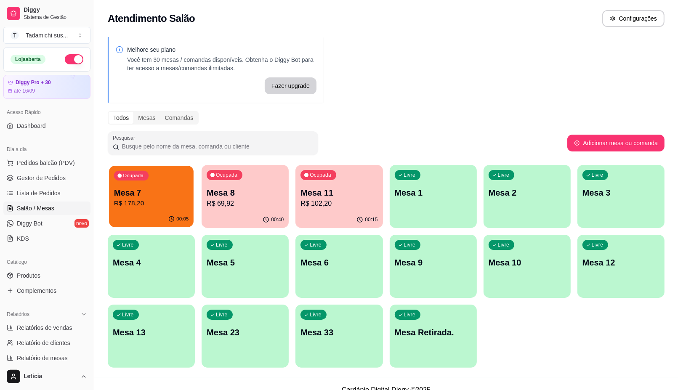
click at [152, 199] on p "R$ 178,20" at bounding box center [151, 204] width 75 height 10
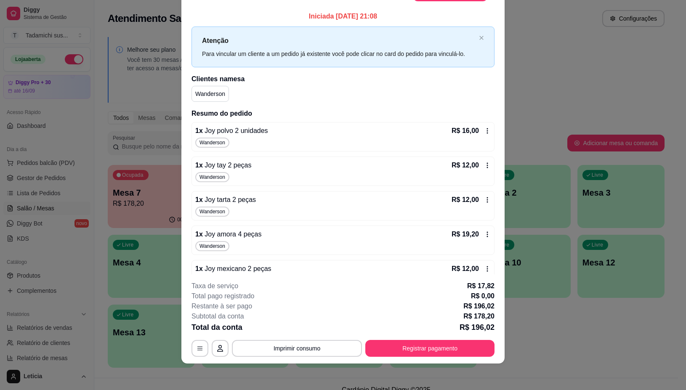
click at [484, 128] on icon at bounding box center [487, 131] width 7 height 7
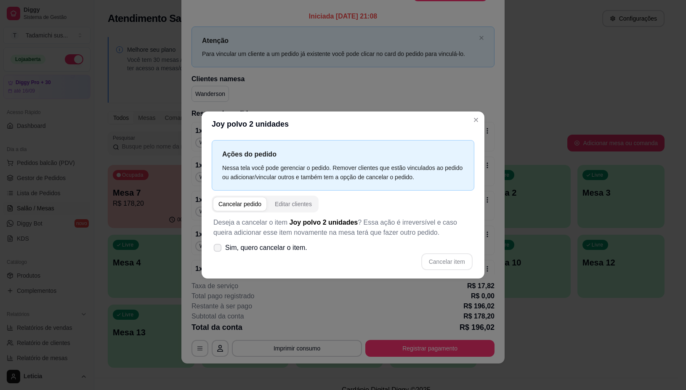
click at [216, 248] on label "Sim, quero cancelar o item." at bounding box center [260, 248] width 101 height 17
click at [216, 249] on input "Sim, quero cancelar o item." at bounding box center [215, 251] width 5 height 5
checkbox input "true"
click at [457, 262] on button "Cancelar item" at bounding box center [447, 262] width 51 height 17
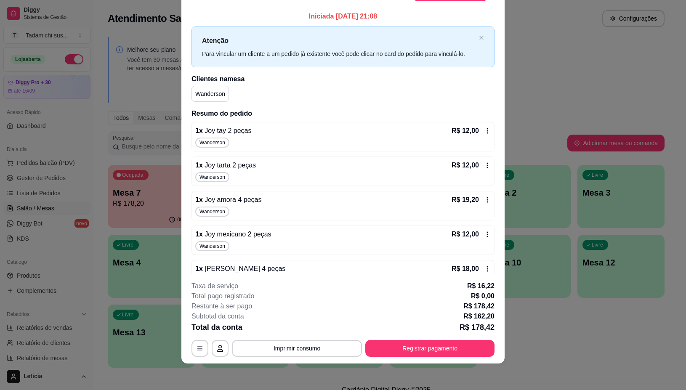
click at [484, 128] on icon at bounding box center [487, 131] width 7 height 7
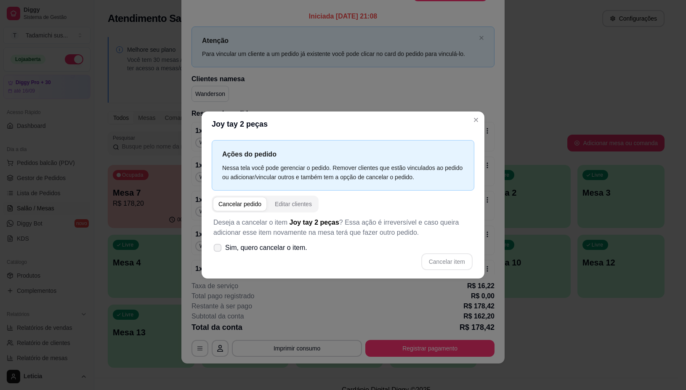
click at [218, 247] on icon at bounding box center [217, 248] width 6 height 5
click at [218, 249] on input "Sim, quero cancelar o item." at bounding box center [215, 251] width 5 height 5
checkbox input "true"
click at [441, 269] on button "Cancelar item" at bounding box center [447, 262] width 51 height 17
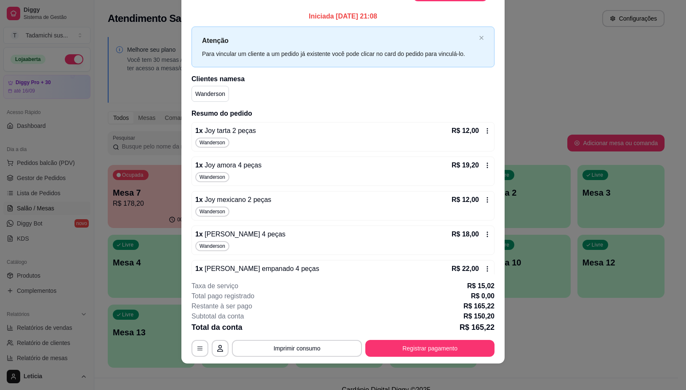
click at [484, 129] on icon at bounding box center [487, 131] width 7 height 7
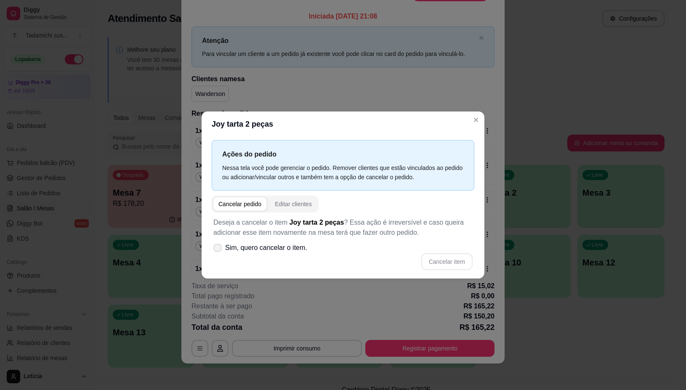
click at [220, 248] on icon at bounding box center [217, 248] width 6 height 5
click at [219, 249] on input "Sim, quero cancelar o item." at bounding box center [215, 251] width 5 height 5
checkbox input "true"
click at [433, 262] on button "Cancelar item" at bounding box center [447, 262] width 51 height 17
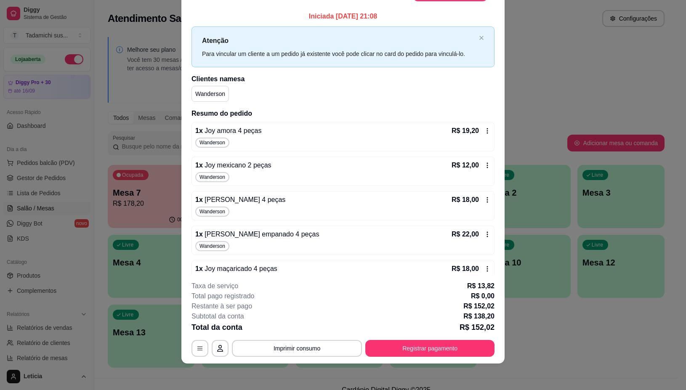
click at [484, 129] on icon at bounding box center [487, 131] width 7 height 7
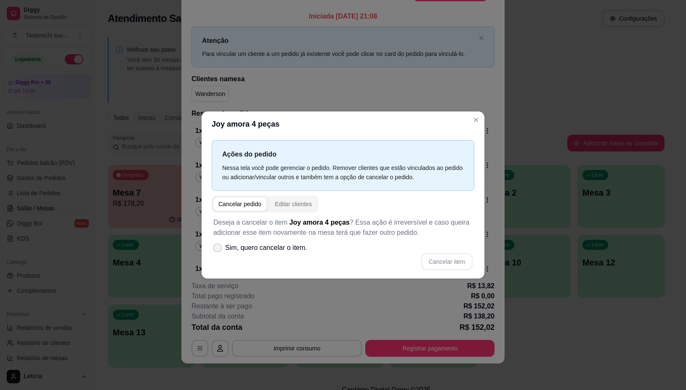
click at [220, 243] on label "Sim, quero cancelar o item." at bounding box center [260, 248] width 101 height 17
click at [219, 249] on input "Sim, quero cancelar o item." at bounding box center [215, 251] width 5 height 5
checkbox input "true"
click at [454, 258] on button "Cancelar item" at bounding box center [447, 262] width 51 height 17
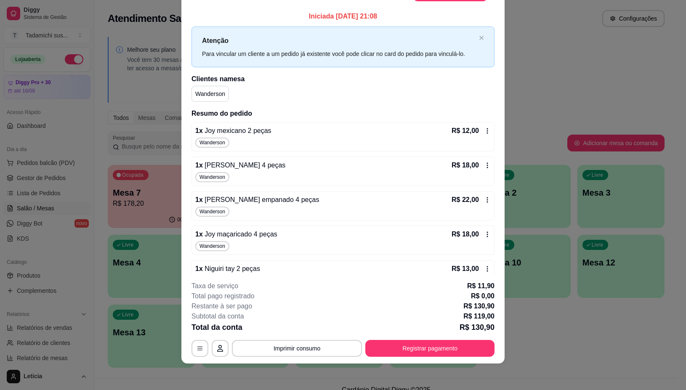
click at [484, 128] on icon at bounding box center [487, 131] width 7 height 7
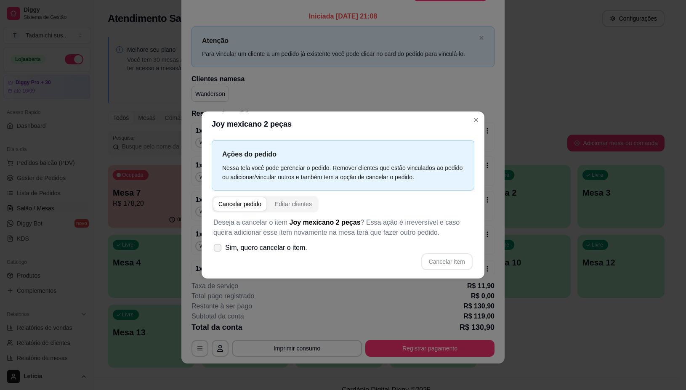
click at [217, 246] on icon at bounding box center [217, 248] width 6 height 5
click at [217, 249] on input "Sim, quero cancelar o item." at bounding box center [215, 251] width 5 height 5
checkbox input "true"
click at [437, 259] on button "Cancelar item" at bounding box center [447, 262] width 51 height 17
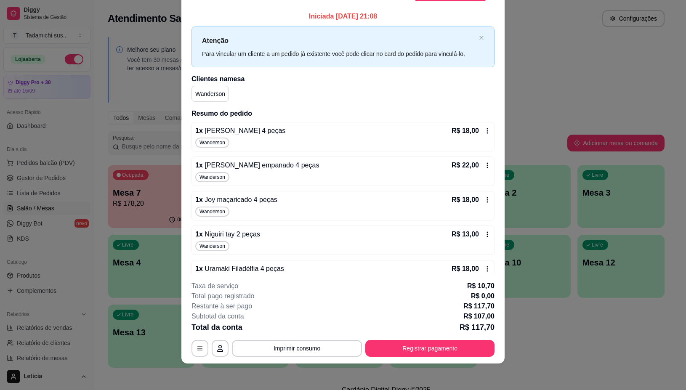
click at [472, 135] on div "R$ 18,00" at bounding box center [471, 131] width 39 height 10
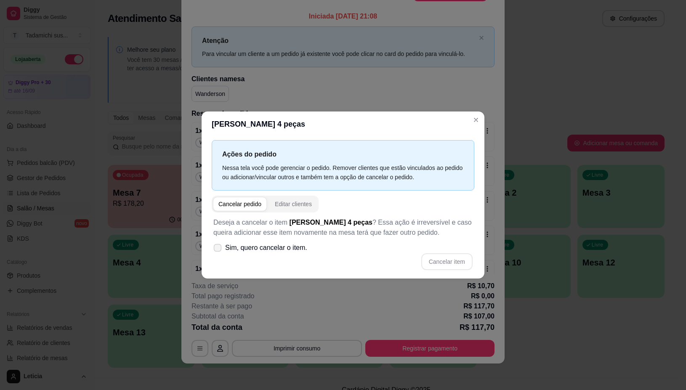
click at [238, 249] on span "Sim, quero cancelar o item." at bounding box center [266, 248] width 82 height 10
click at [219, 249] on input "Sim, quero cancelar o item." at bounding box center [215, 251] width 5 height 5
checkbox input "true"
click at [457, 255] on button "Cancelar item" at bounding box center [447, 262] width 51 height 17
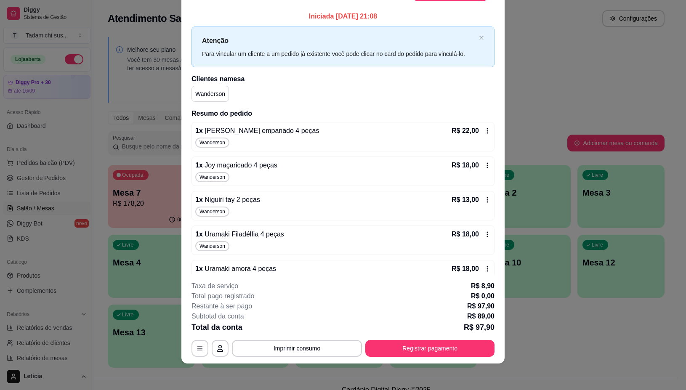
click at [484, 131] on icon at bounding box center [487, 131] width 7 height 7
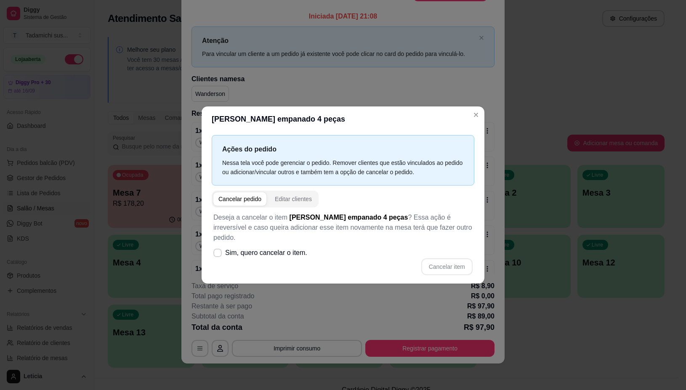
click at [312, 251] on div "Deseja a cancelar o item [PERSON_NAME] empanado 4 peças ? Essa ação é irreversí…" at bounding box center [343, 244] width 263 height 73
click at [275, 248] on span "Sim, quero cancelar o item." at bounding box center [266, 253] width 82 height 10
click at [219, 254] on input "Sim, quero cancelar o item." at bounding box center [215, 256] width 5 height 5
checkbox input "true"
click at [443, 262] on button "Cancelar item" at bounding box center [447, 267] width 51 height 17
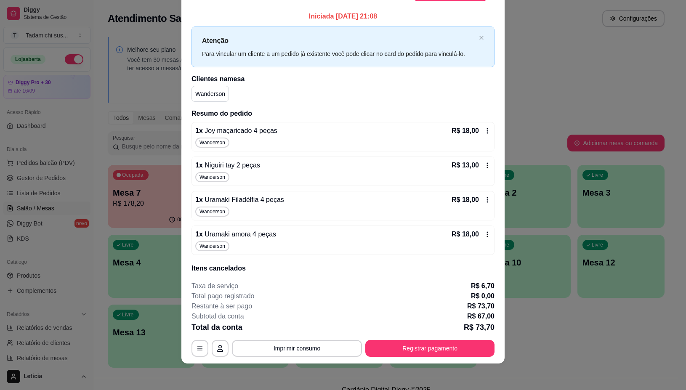
click at [484, 128] on icon at bounding box center [487, 131] width 7 height 7
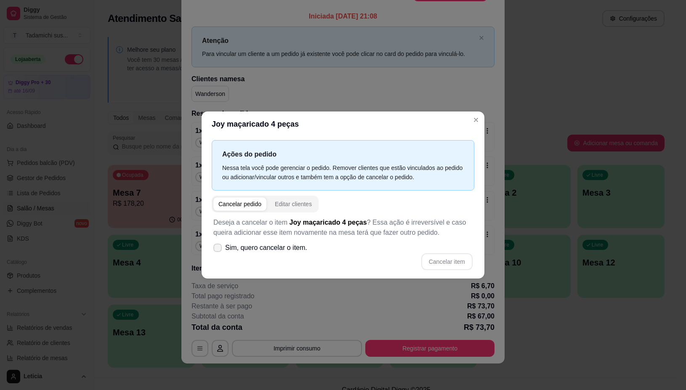
click at [252, 249] on span "Sim, quero cancelar o item." at bounding box center [266, 248] width 82 height 10
click at [219, 249] on input "Sim, quero cancelar o item." at bounding box center [215, 251] width 5 height 5
checkbox input "true"
click at [453, 258] on button "Cancelar item" at bounding box center [447, 262] width 51 height 17
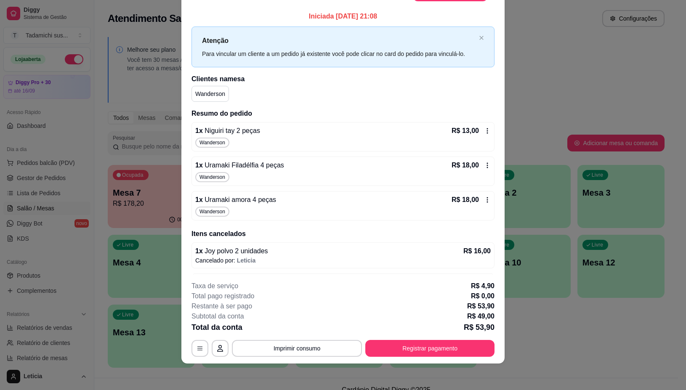
click at [472, 131] on div "R$ 13,00" at bounding box center [471, 131] width 39 height 10
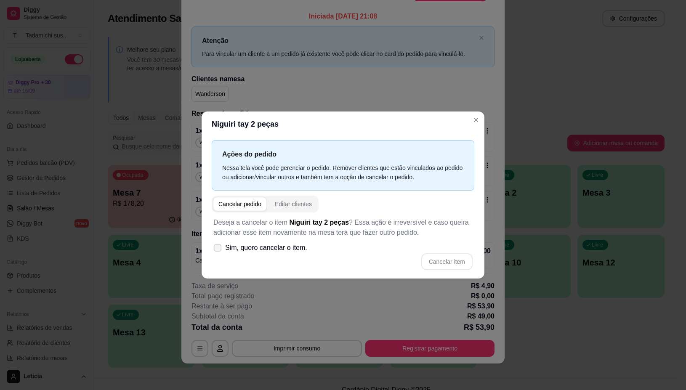
click at [255, 249] on span "Sim, quero cancelar o item." at bounding box center [266, 248] width 82 height 10
click at [219, 249] on input "Sim, quero cancelar o item." at bounding box center [215, 251] width 5 height 5
checkbox input "true"
click at [467, 254] on button "Cancelar item" at bounding box center [447, 262] width 51 height 17
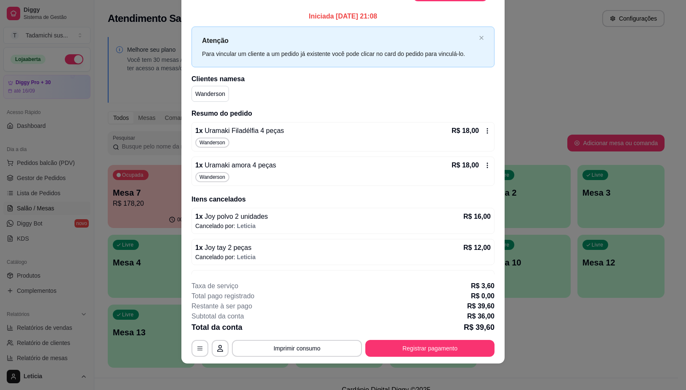
click at [484, 128] on icon at bounding box center [487, 131] width 7 height 7
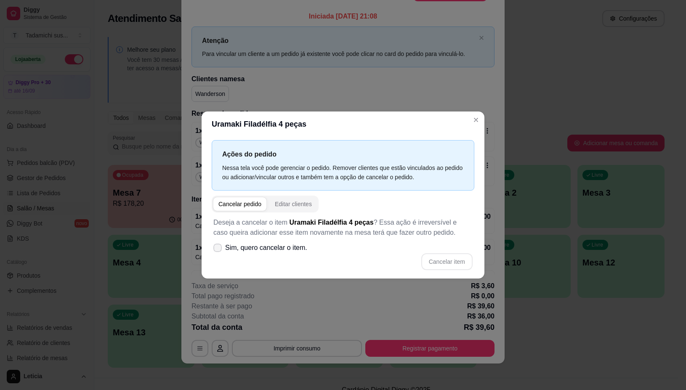
click at [302, 251] on span "Sim, quero cancelar o item." at bounding box center [266, 248] width 82 height 10
click at [219, 251] on input "Sim, quero cancelar o item." at bounding box center [215, 251] width 5 height 5
checkbox input "true"
click at [449, 257] on button "Cancelar item" at bounding box center [447, 262] width 51 height 17
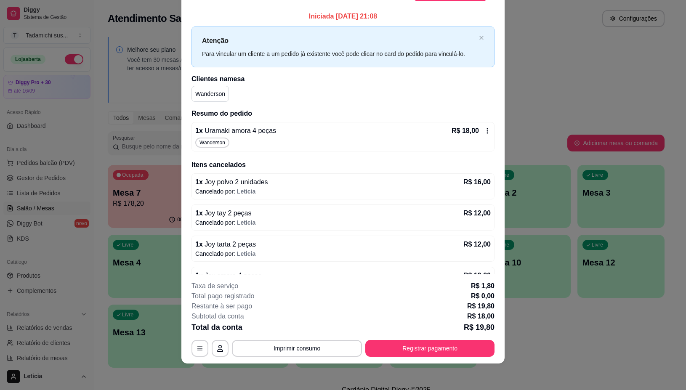
click at [484, 129] on icon at bounding box center [487, 131] width 7 height 7
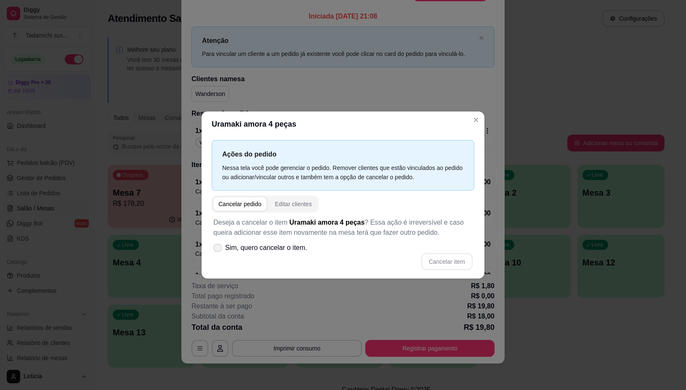
click at [296, 248] on span "Sim, quero cancelar o item." at bounding box center [266, 248] width 82 height 10
click at [219, 249] on input "Sim, quero cancelar o item." at bounding box center [215, 251] width 5 height 5
checkbox input "true"
click at [453, 262] on button "Cancelar item" at bounding box center [447, 262] width 51 height 17
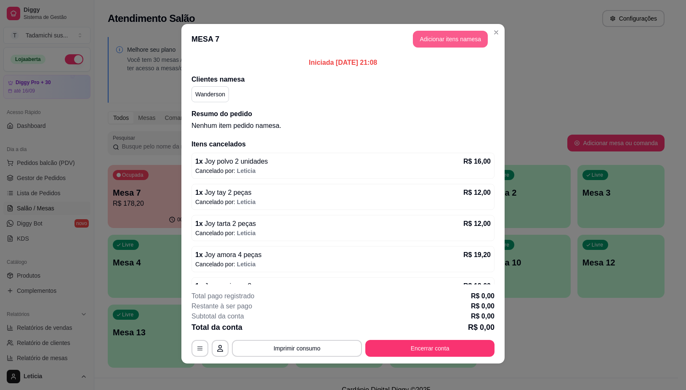
click at [450, 38] on button "Adicionar itens na mesa" at bounding box center [450, 39] width 75 height 17
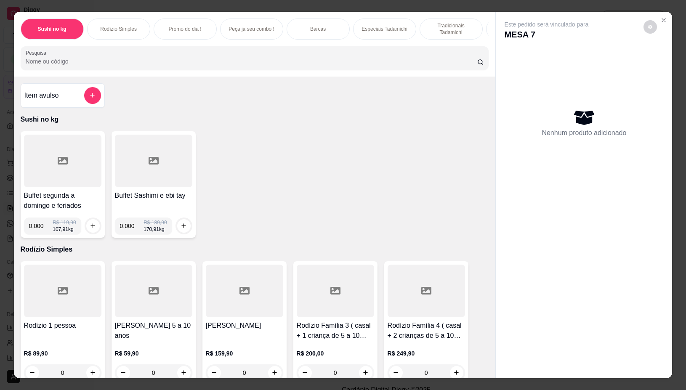
click at [177, 66] on input "Pesquisa" at bounding box center [252, 61] width 452 height 8
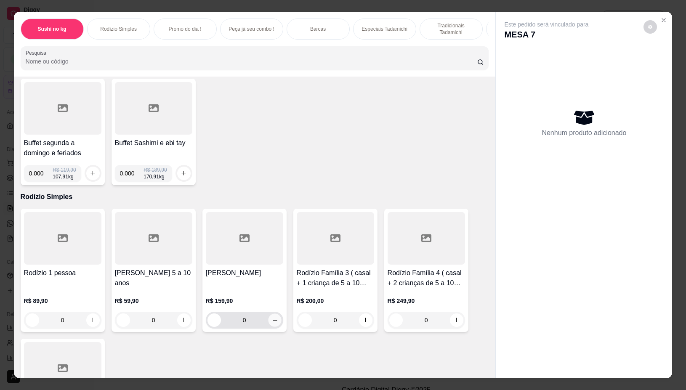
click at [272, 321] on icon "increase-product-quantity" at bounding box center [275, 321] width 6 height 6
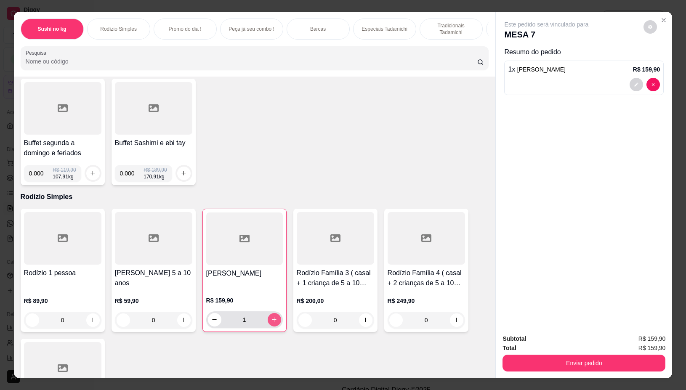
type input "1"
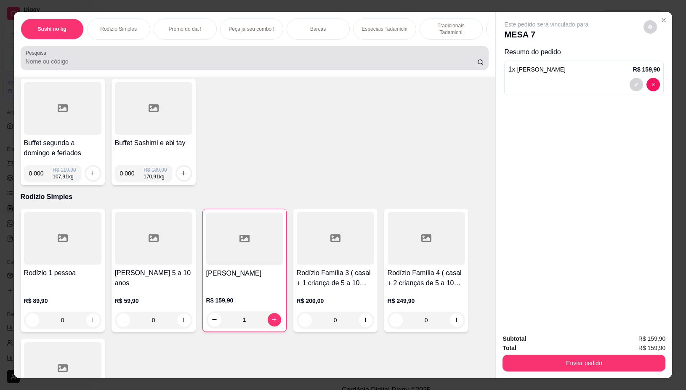
click at [128, 62] on input "Pesquisa" at bounding box center [252, 61] width 452 height 8
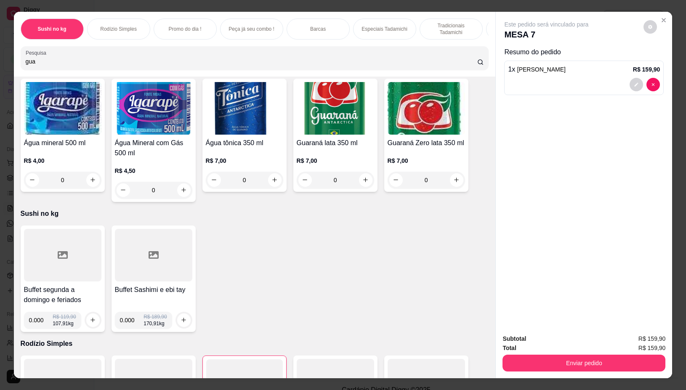
scroll to position [200, 0]
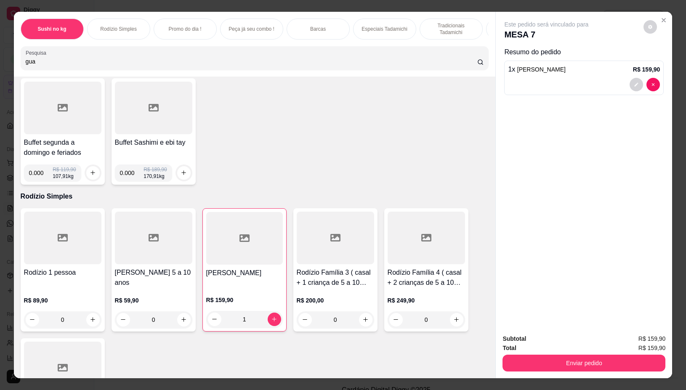
click at [70, 65] on input "gua" at bounding box center [252, 61] width 452 height 8
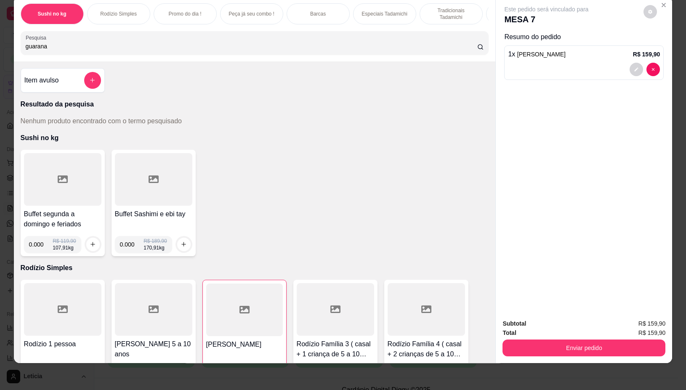
scroll to position [0, 0]
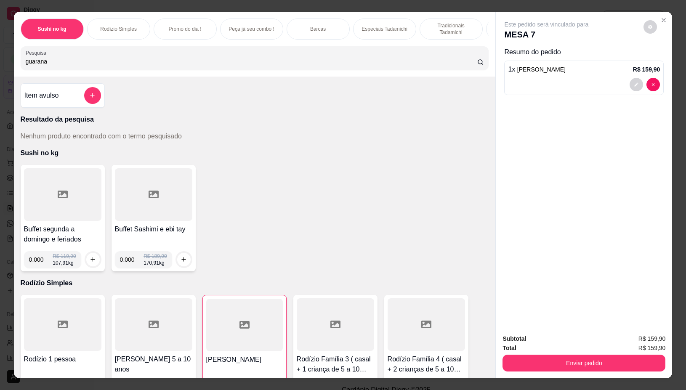
click at [97, 64] on input "guarana" at bounding box center [252, 61] width 452 height 8
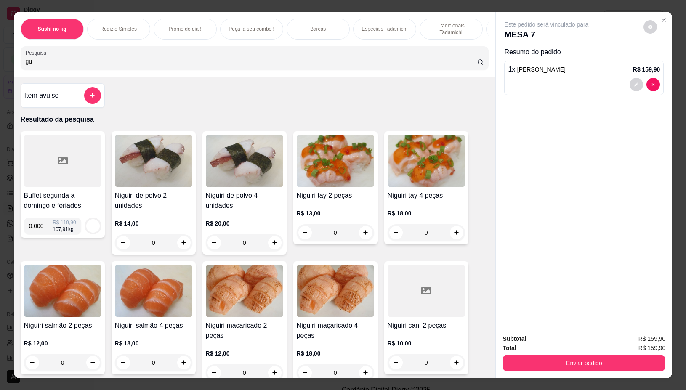
type input "g"
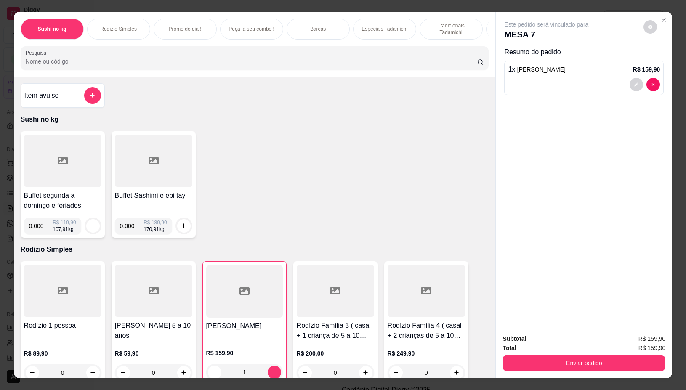
click at [110, 66] on input "Pesquisa" at bounding box center [252, 61] width 452 height 8
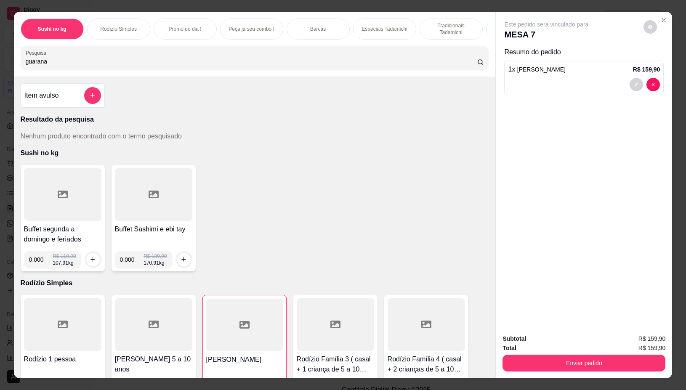
click at [104, 53] on div "guarana" at bounding box center [255, 58] width 459 height 17
click at [102, 64] on input "guarana" at bounding box center [252, 61] width 452 height 8
type input "g"
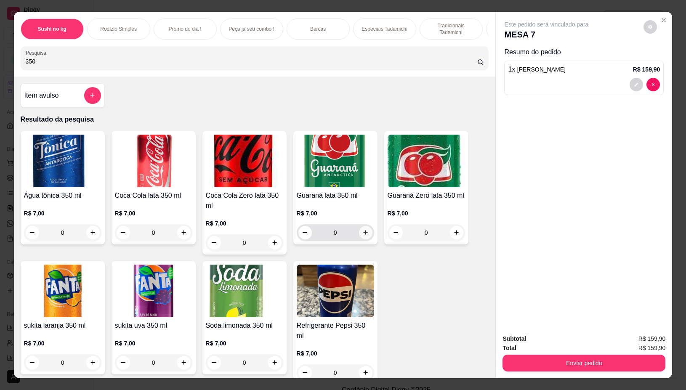
type input "350"
click at [363, 235] on icon "increase-product-quantity" at bounding box center [366, 233] width 6 height 6
type input "1"
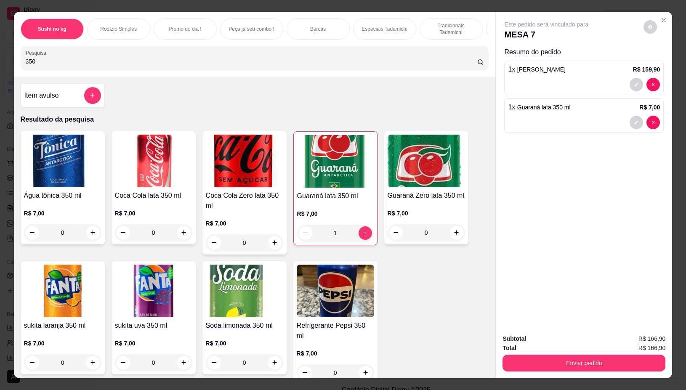
click at [285, 66] on input "350" at bounding box center [252, 61] width 452 height 8
type input "3"
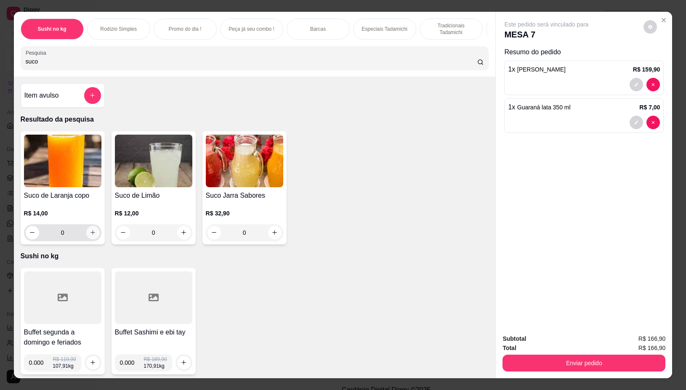
type input "suco"
click at [87, 234] on button "increase-product-quantity" at bounding box center [92, 232] width 13 height 13
type input "1"
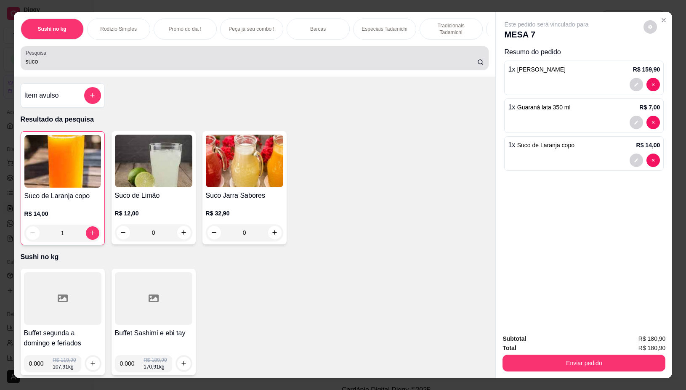
click at [182, 60] on div "suco" at bounding box center [255, 58] width 459 height 17
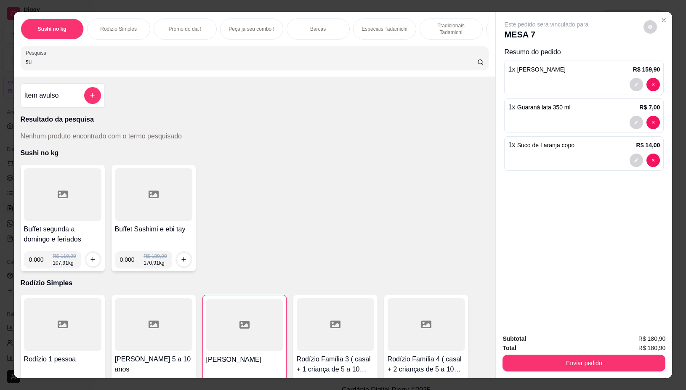
type input "s"
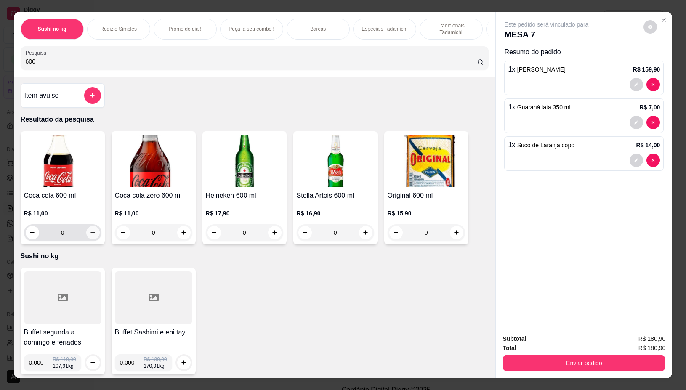
type input "600"
click at [91, 235] on icon "increase-product-quantity" at bounding box center [93, 233] width 5 height 5
type input "1"
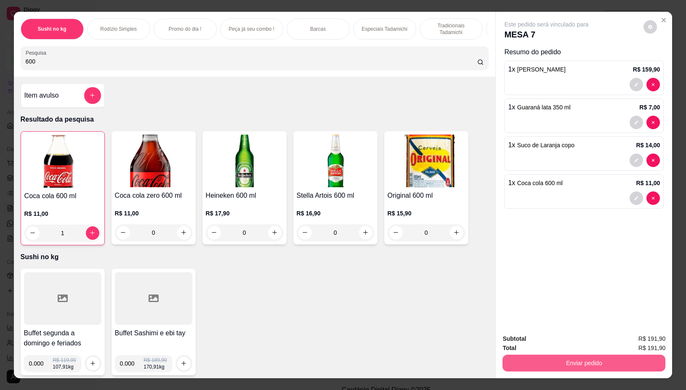
click at [517, 361] on button "Enviar pedido" at bounding box center [584, 363] width 163 height 17
click at [531, 340] on button "Não registrar e enviar pedido" at bounding box center [556, 339] width 88 height 16
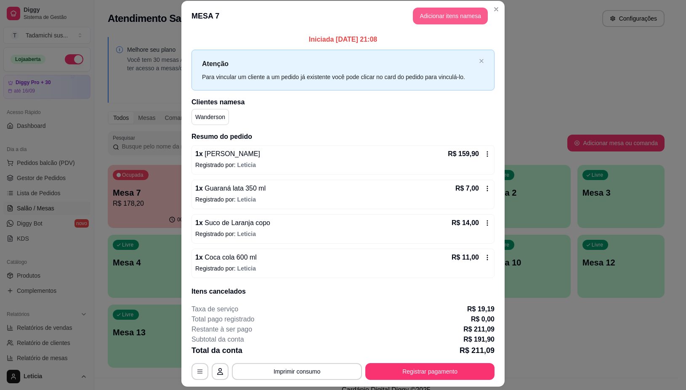
click at [440, 11] on button "Adicionar itens na mesa" at bounding box center [450, 16] width 75 height 17
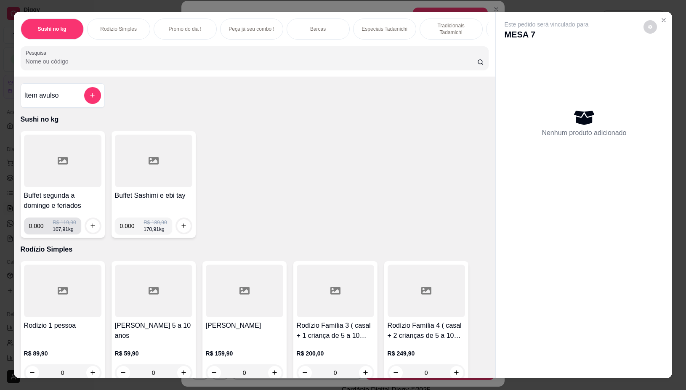
click at [38, 228] on input "0.000" at bounding box center [41, 226] width 24 height 17
type input "0.262"
click at [86, 232] on button "increase-product-quantity" at bounding box center [92, 225] width 13 height 13
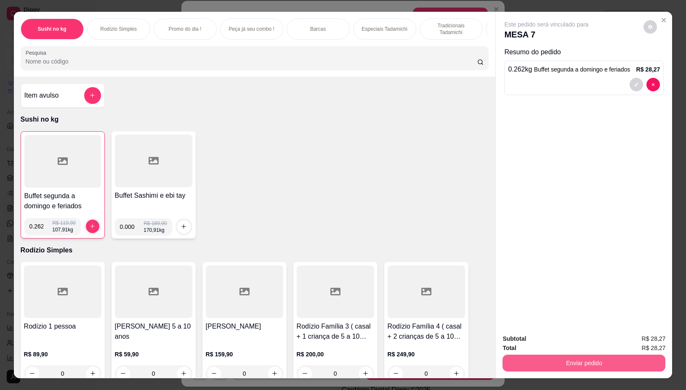
click at [561, 356] on button "Enviar pedido" at bounding box center [584, 363] width 163 height 17
click at [567, 334] on button "Não registrar e enviar pedido" at bounding box center [556, 339] width 88 height 16
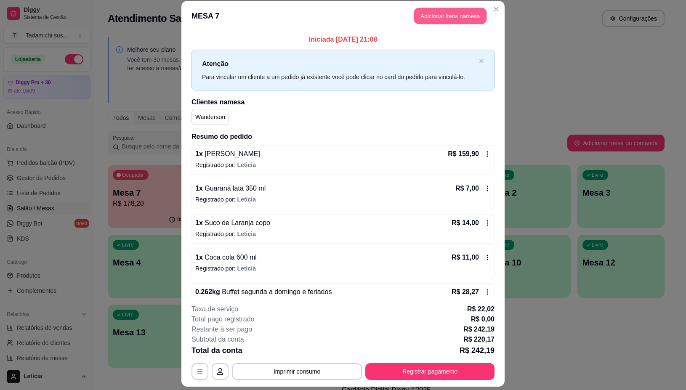
click at [449, 13] on button "Adicionar itens na mesa" at bounding box center [450, 16] width 72 height 16
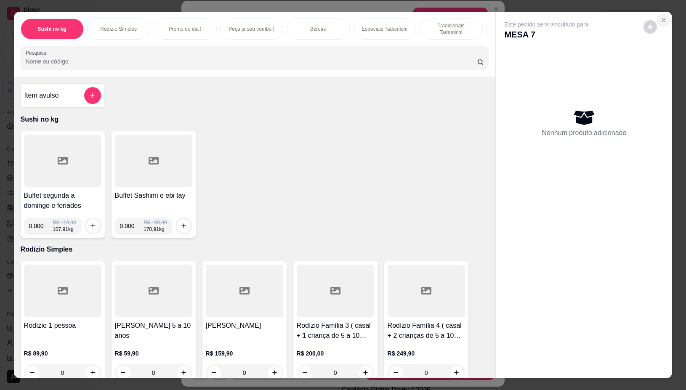
click at [665, 14] on button "Close" at bounding box center [663, 19] width 13 height 13
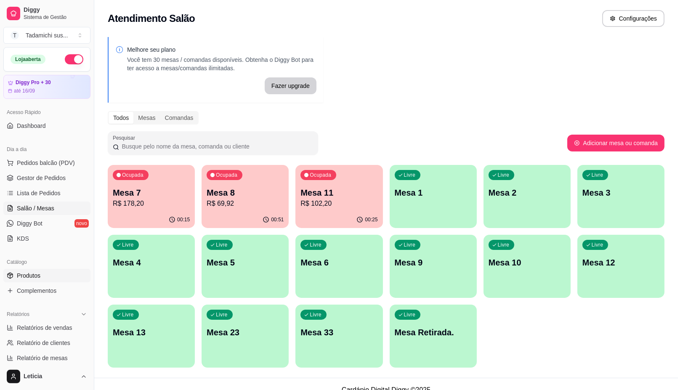
click at [35, 274] on span "Produtos" at bounding box center [29, 276] width 24 height 8
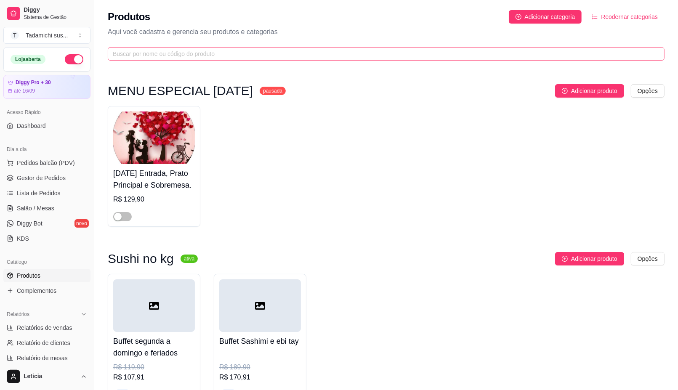
click at [150, 60] on span at bounding box center [386, 53] width 557 height 13
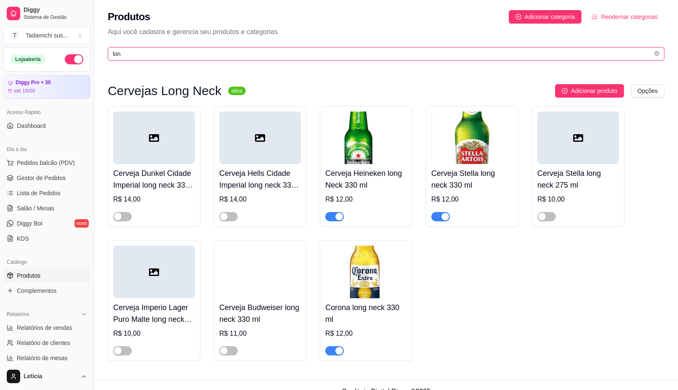
type input "lon"
